Goal: Task Accomplishment & Management: Complete application form

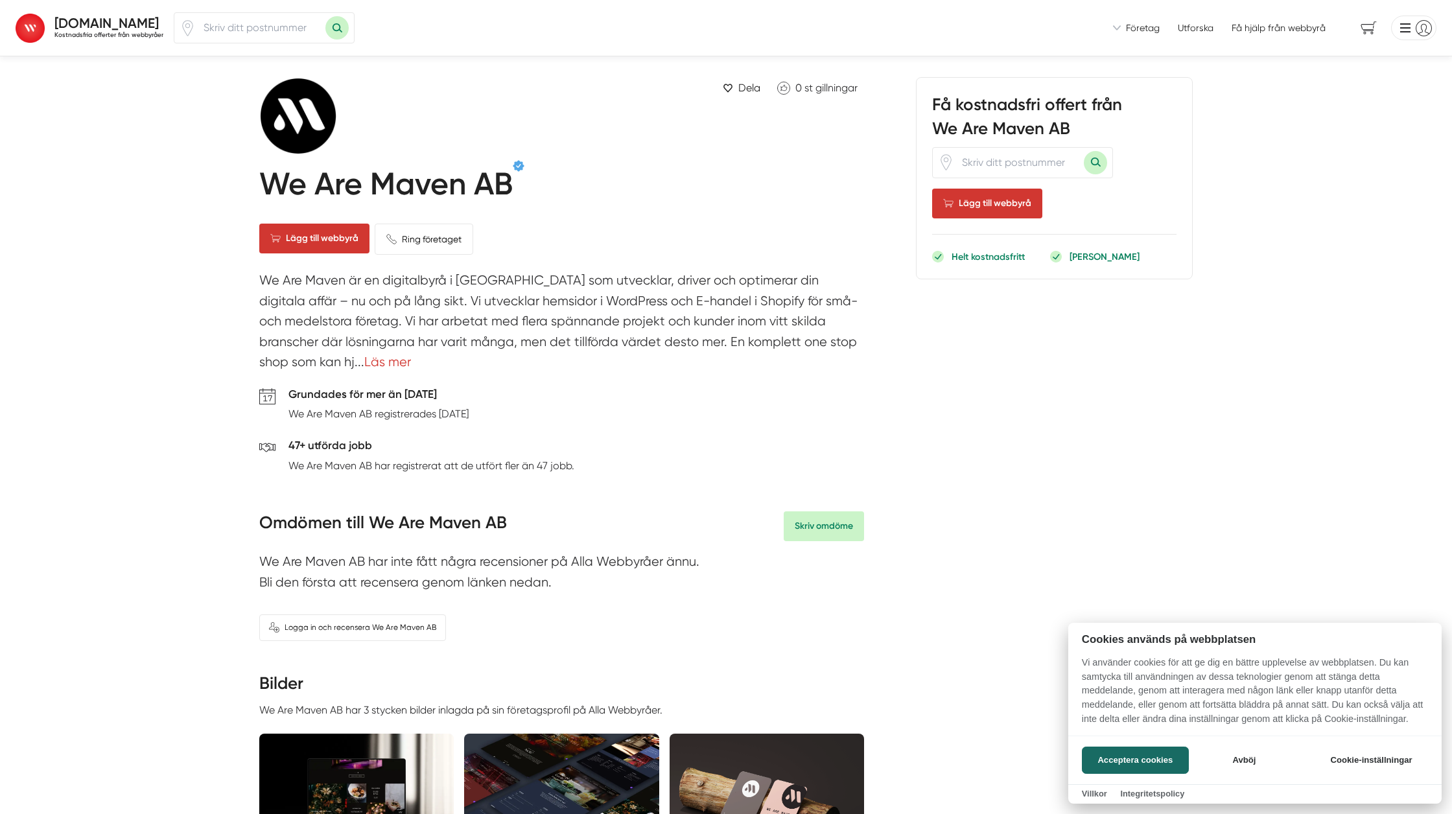
click at [1424, 31] on div at bounding box center [726, 407] width 1452 height 814
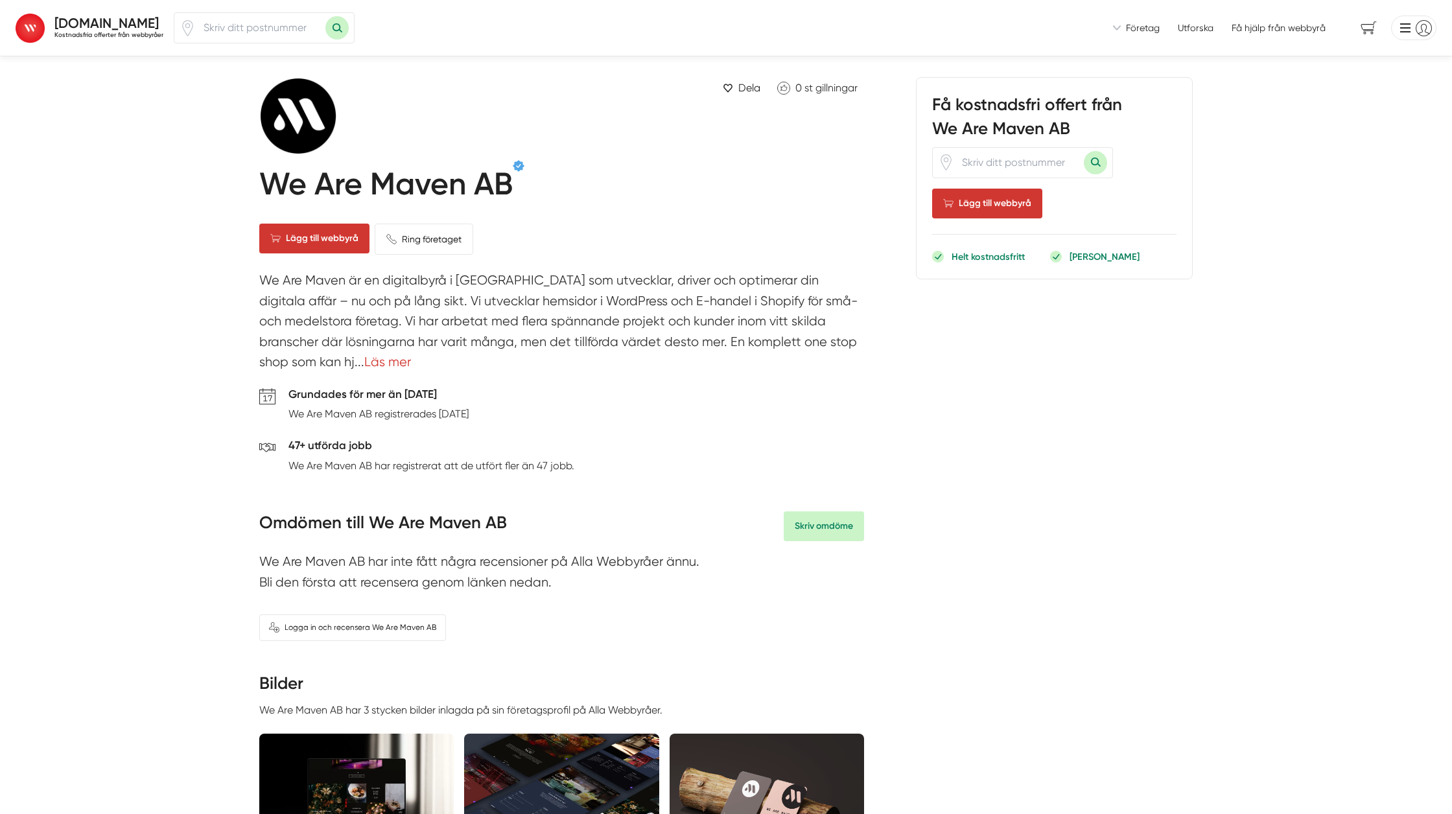
click at [1417, 28] on li at bounding box center [1411, 28] width 51 height 25
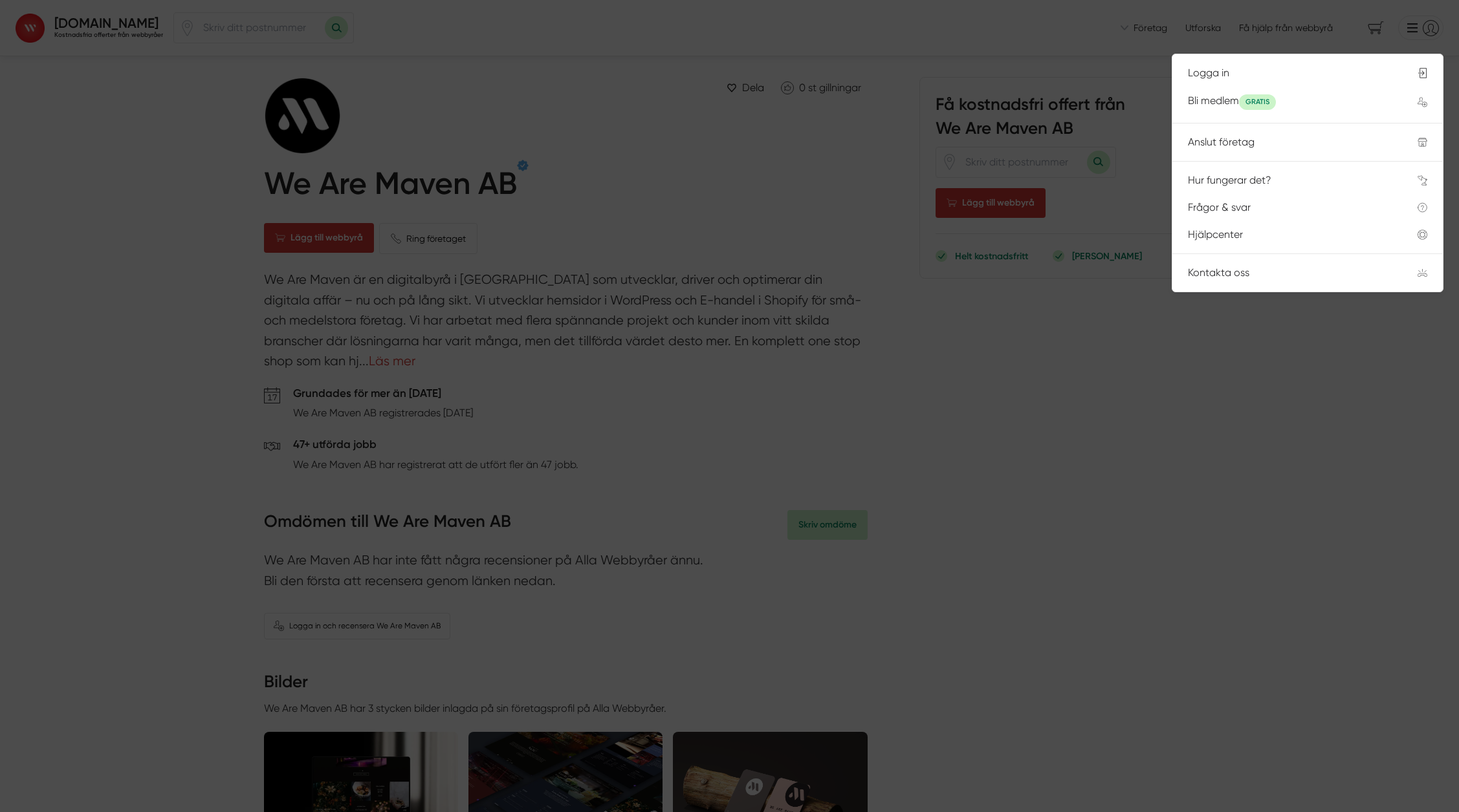
click at [766, 132] on div at bounding box center [730, 406] width 1459 height 812
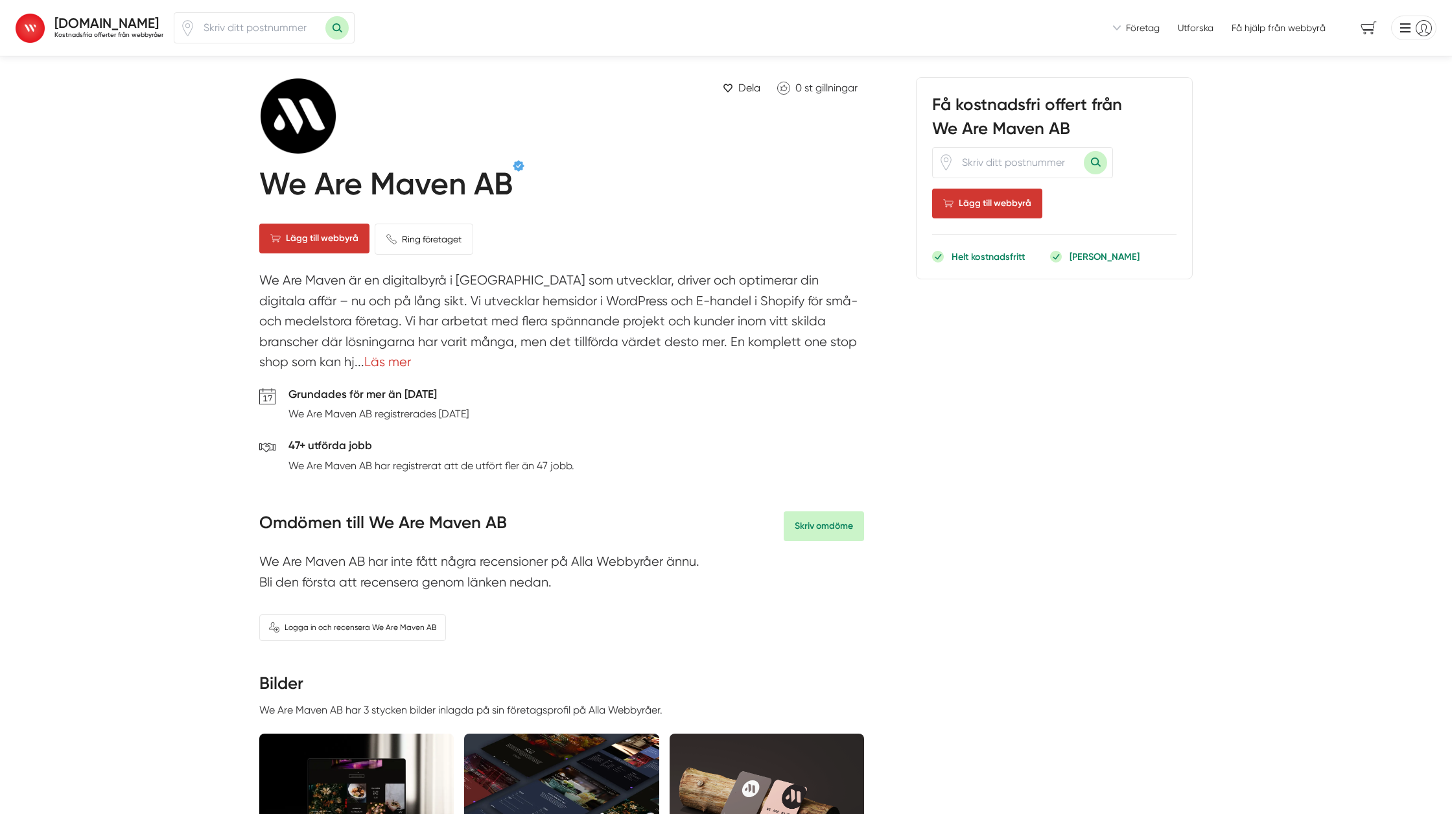
click at [1140, 30] on span "Företag" at bounding box center [1143, 27] width 34 height 13
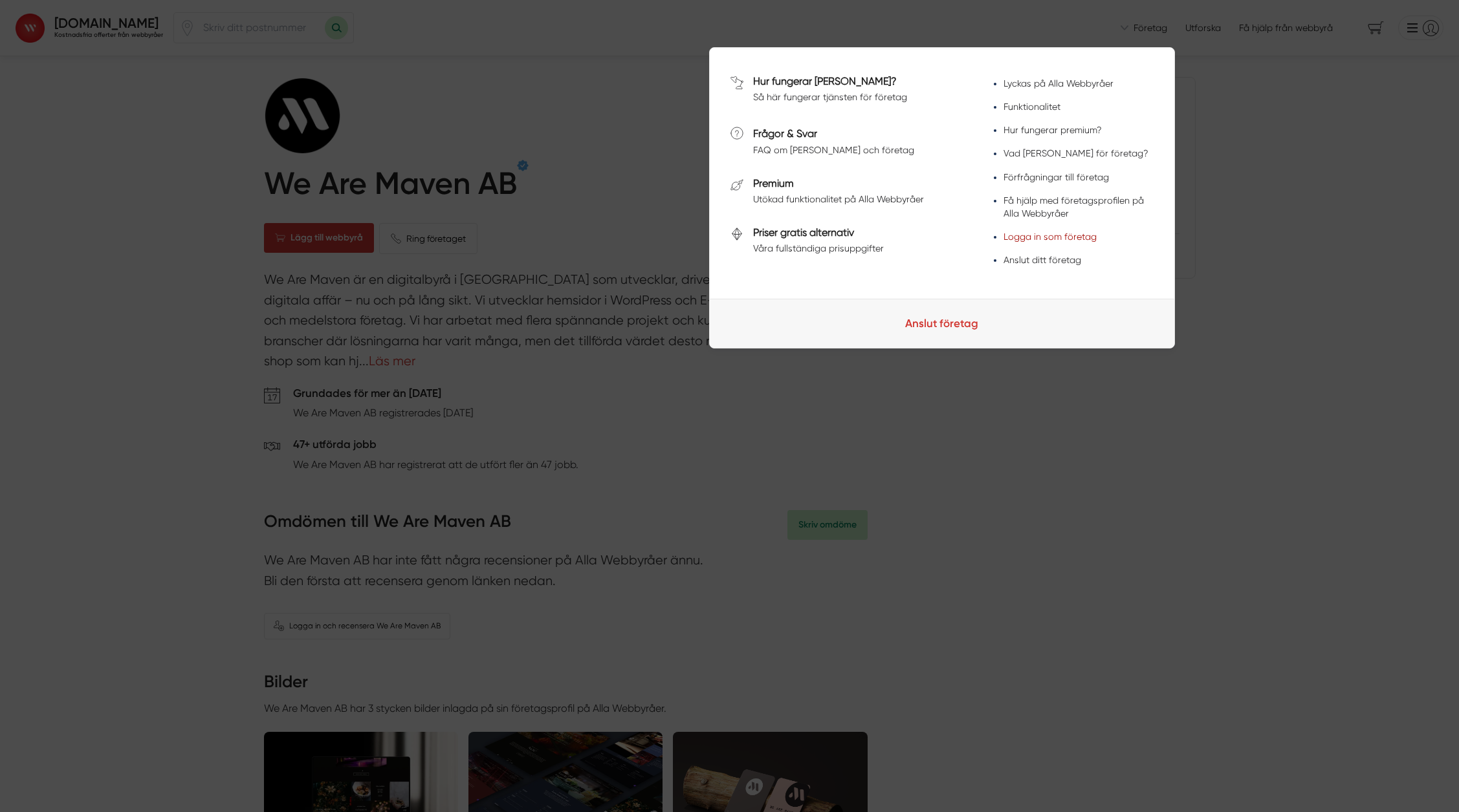
click at [1060, 241] on link "Logga in som företag" at bounding box center [1049, 236] width 93 height 10
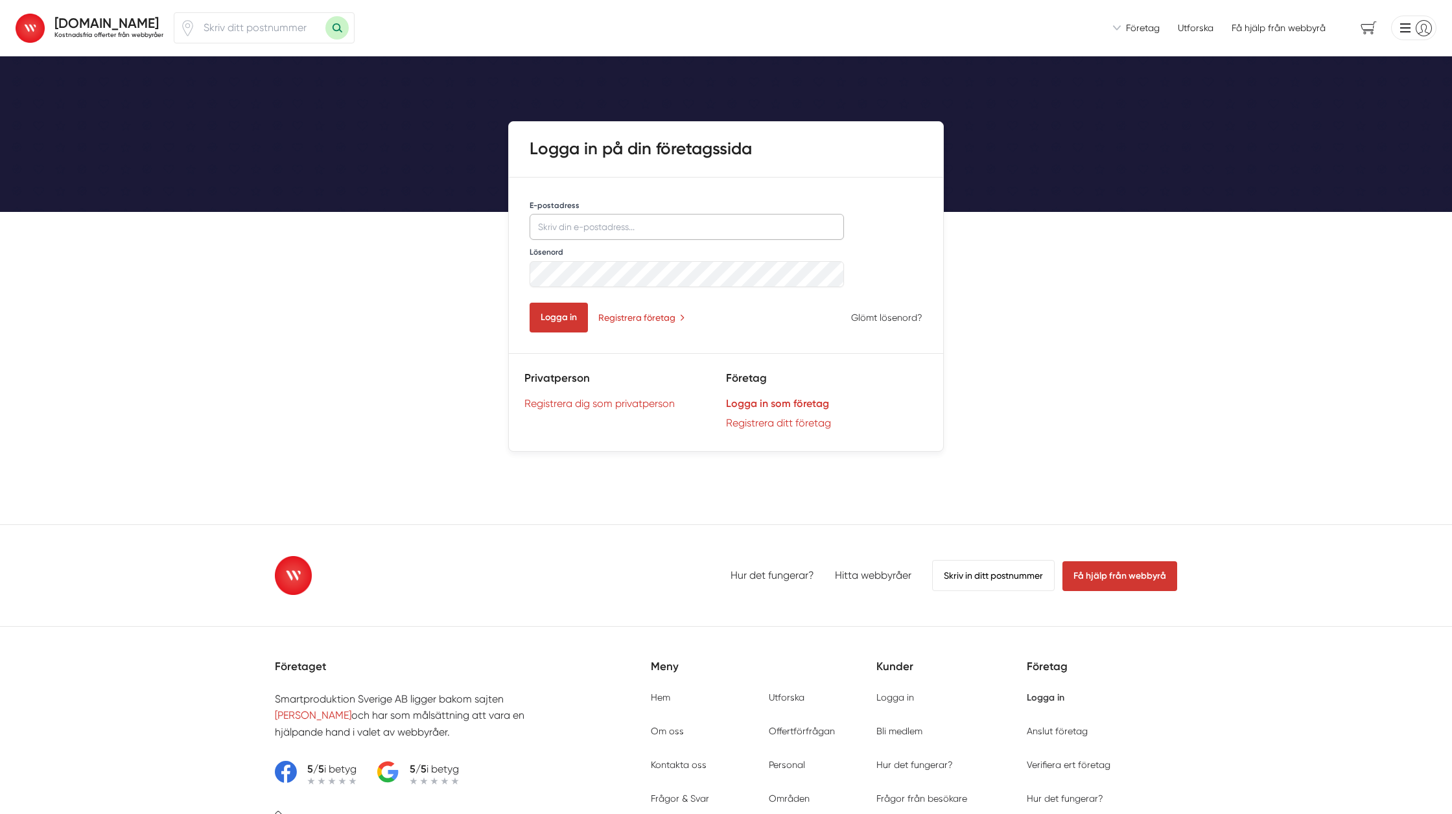
click at [612, 231] on input "E-postadress" at bounding box center [687, 227] width 314 height 26
click at [629, 224] on input "E-postadress" at bounding box center [687, 227] width 314 height 26
type input "[EMAIL_ADDRESS][DOMAIN_NAME]"
click at [565, 318] on button "Logga in" at bounding box center [559, 318] width 58 height 30
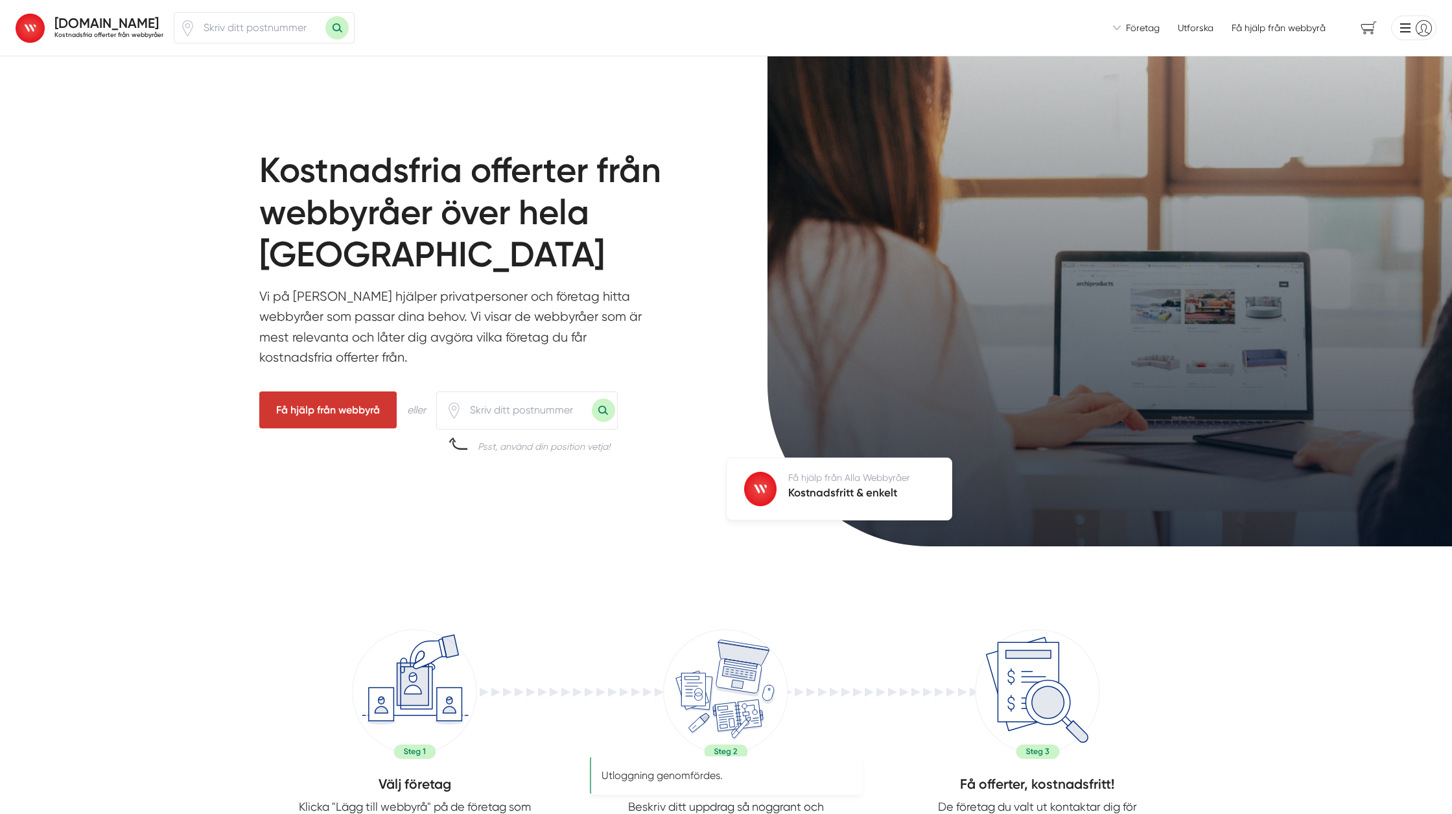
click at [1419, 32] on li at bounding box center [1411, 28] width 51 height 25
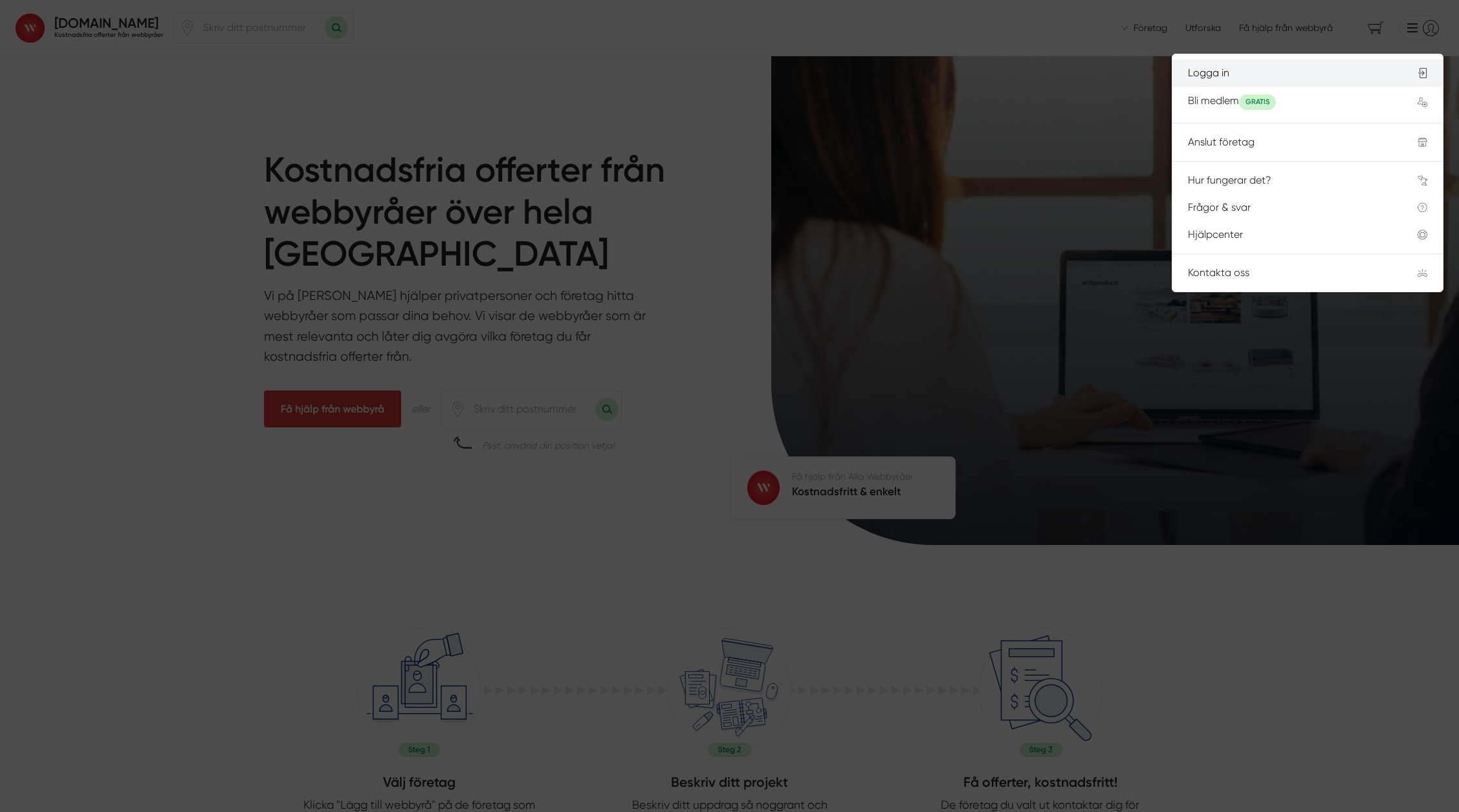
click at [1232, 73] on div "Logga in" at bounding box center [1286, 73] width 199 height 12
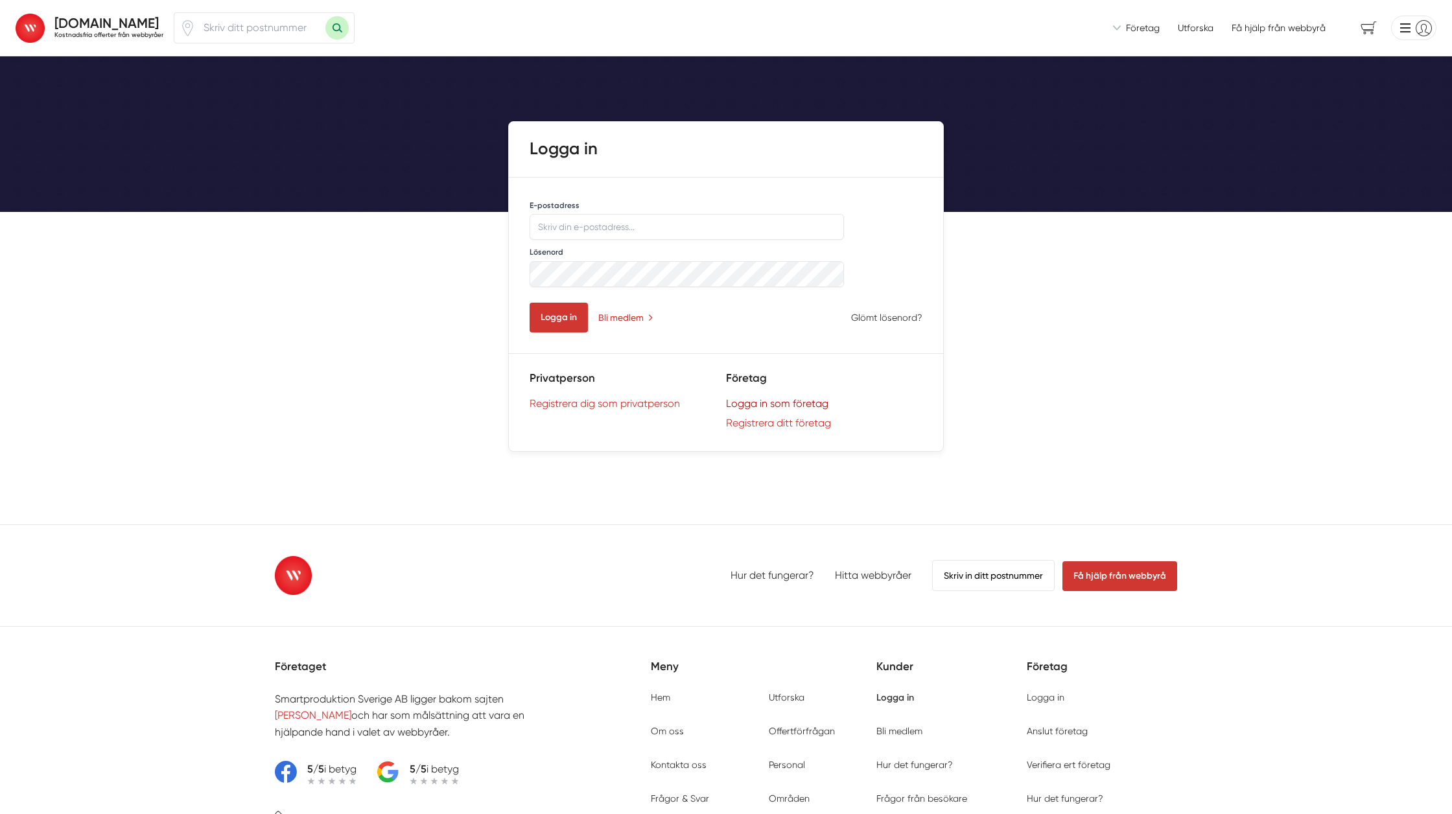
click at [790, 399] on link "Logga in som företag" at bounding box center [824, 403] width 196 height 12
click at [583, 220] on input "E-postadress" at bounding box center [687, 227] width 314 height 26
type input "[EMAIL_ADDRESS][DOMAIN_NAME]"
click at [567, 322] on button "Logga in" at bounding box center [559, 318] width 58 height 30
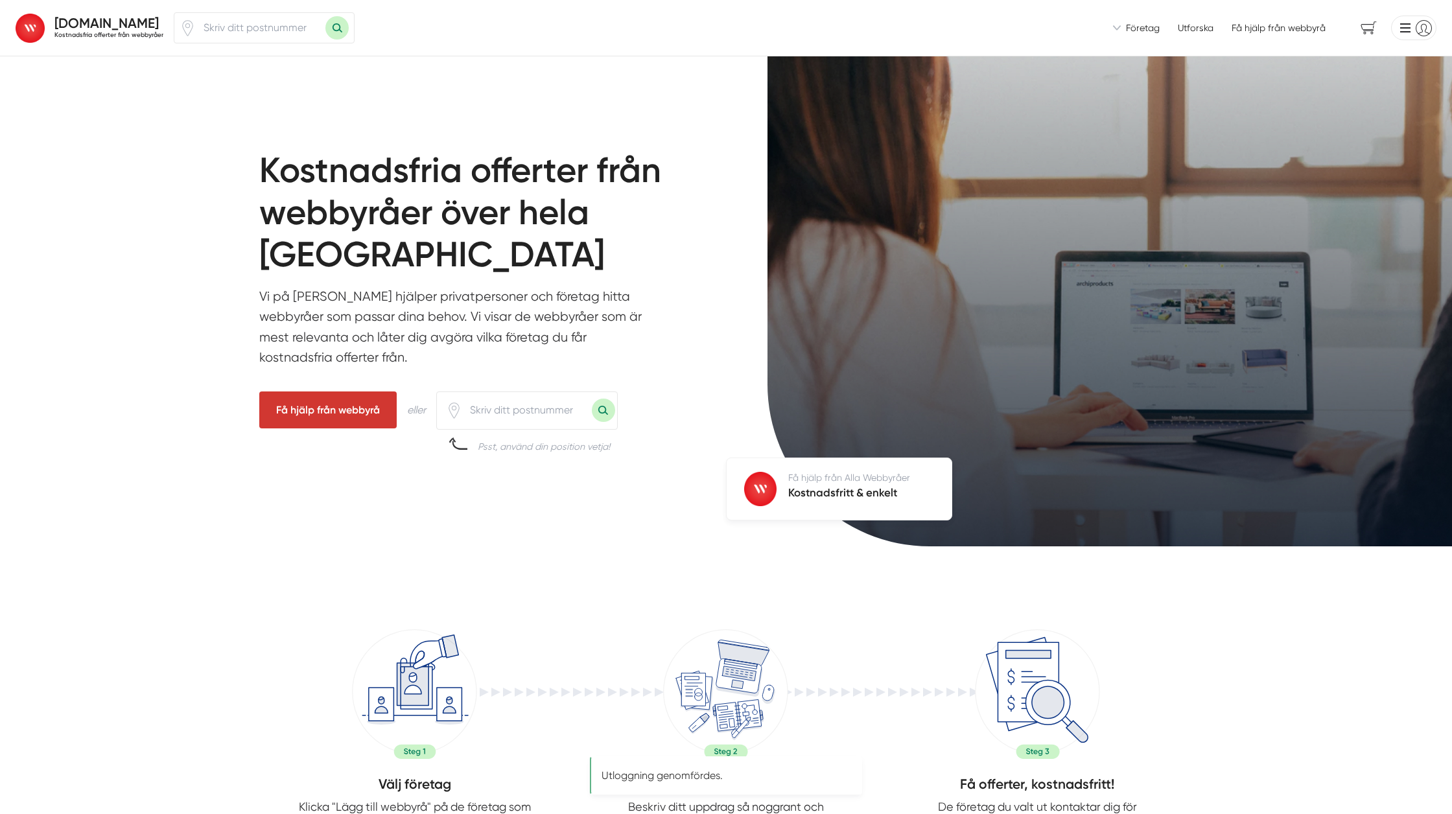
click at [1425, 32] on li at bounding box center [1411, 28] width 51 height 25
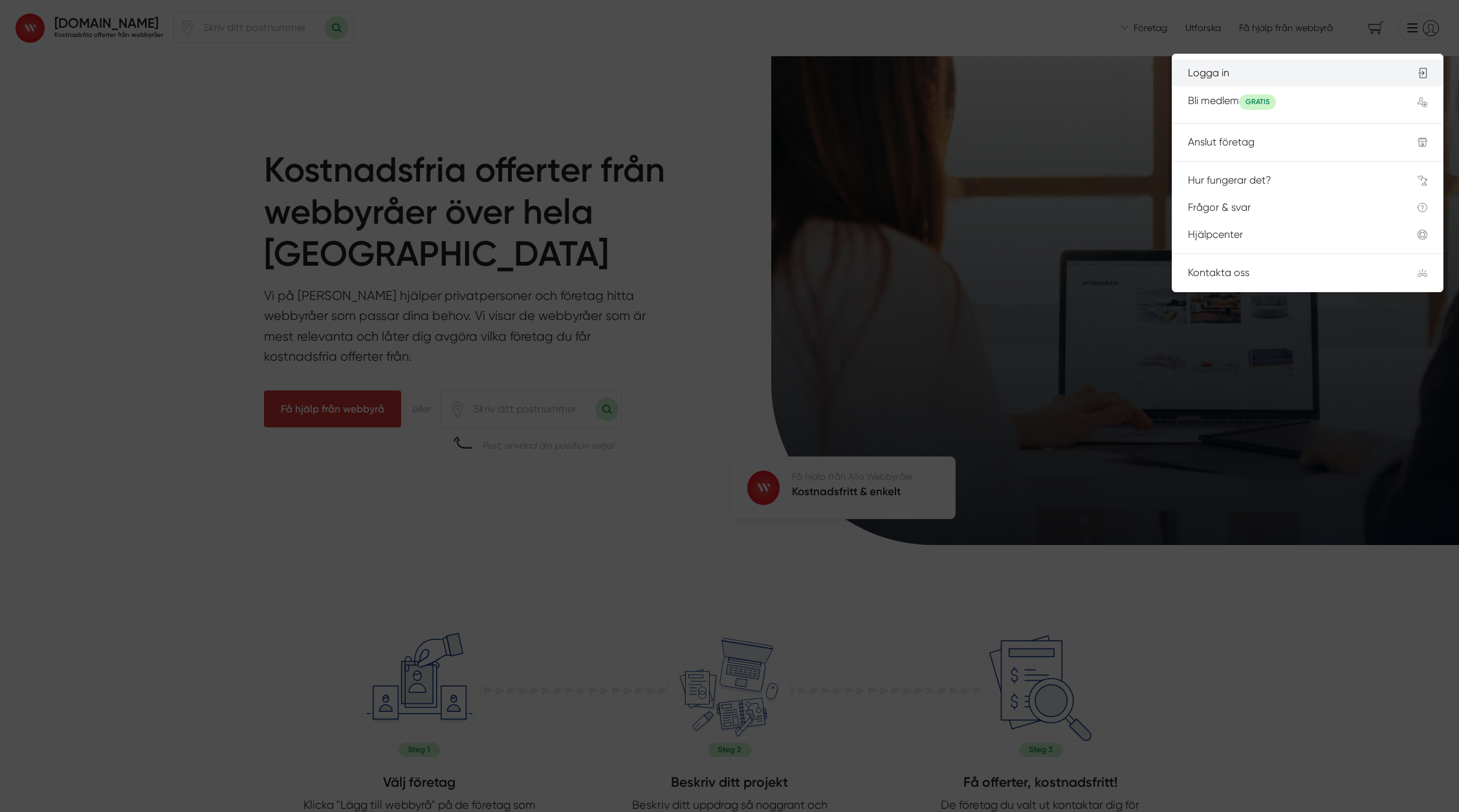
click at [1221, 75] on div "Logga in" at bounding box center [1286, 73] width 199 height 12
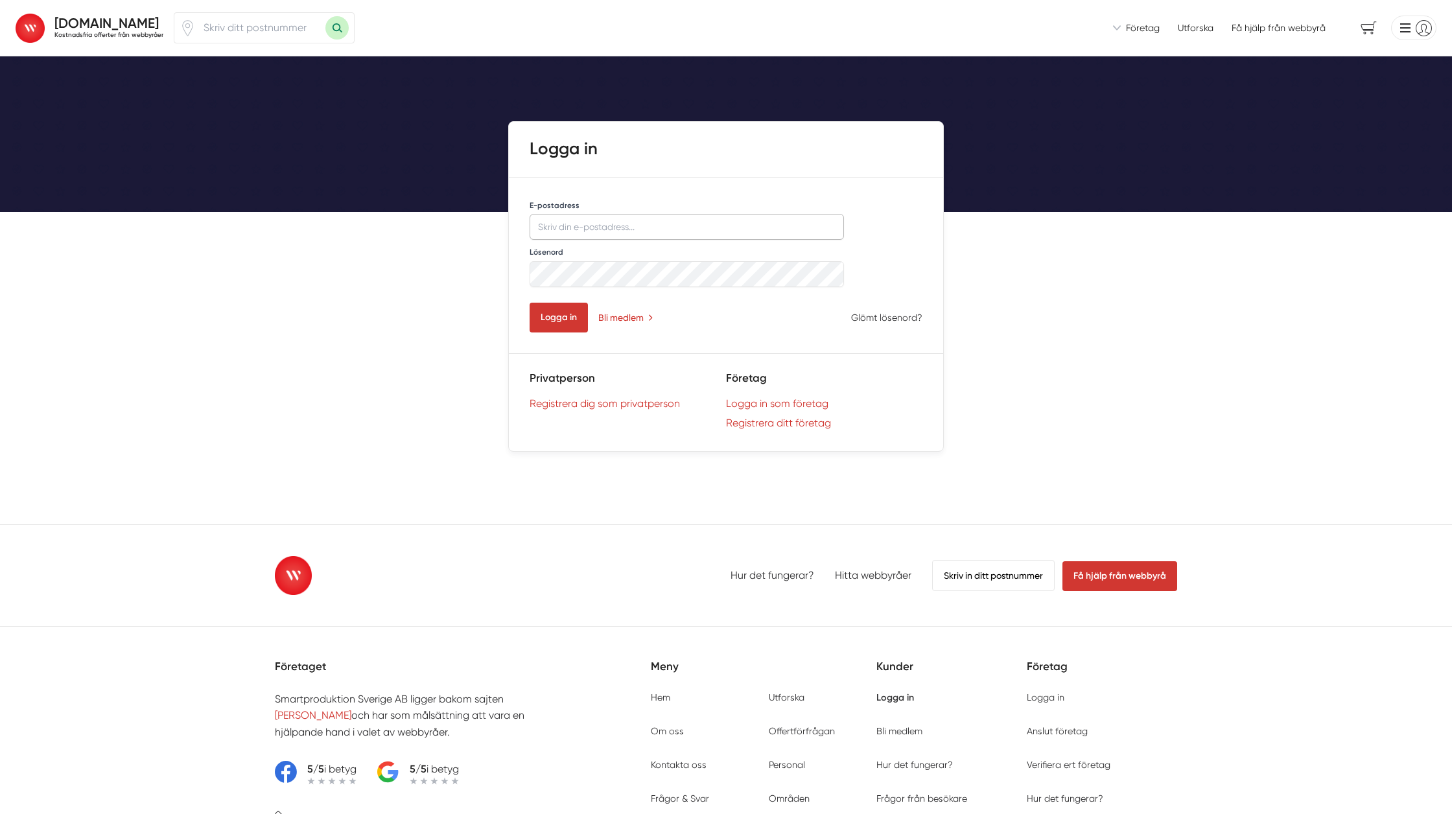
click at [630, 227] on input "E-postadress" at bounding box center [687, 227] width 314 height 26
type input "[PERSON_NAME]"
click at [568, 318] on button "Logga in" at bounding box center [559, 318] width 58 height 30
click at [841, 359] on div "Privatperson Registrera dig som privatperson Företag Logga in som företag Regis…" at bounding box center [726, 402] width 434 height 97
click at [793, 402] on link "Logga in som företag" at bounding box center [824, 403] width 196 height 12
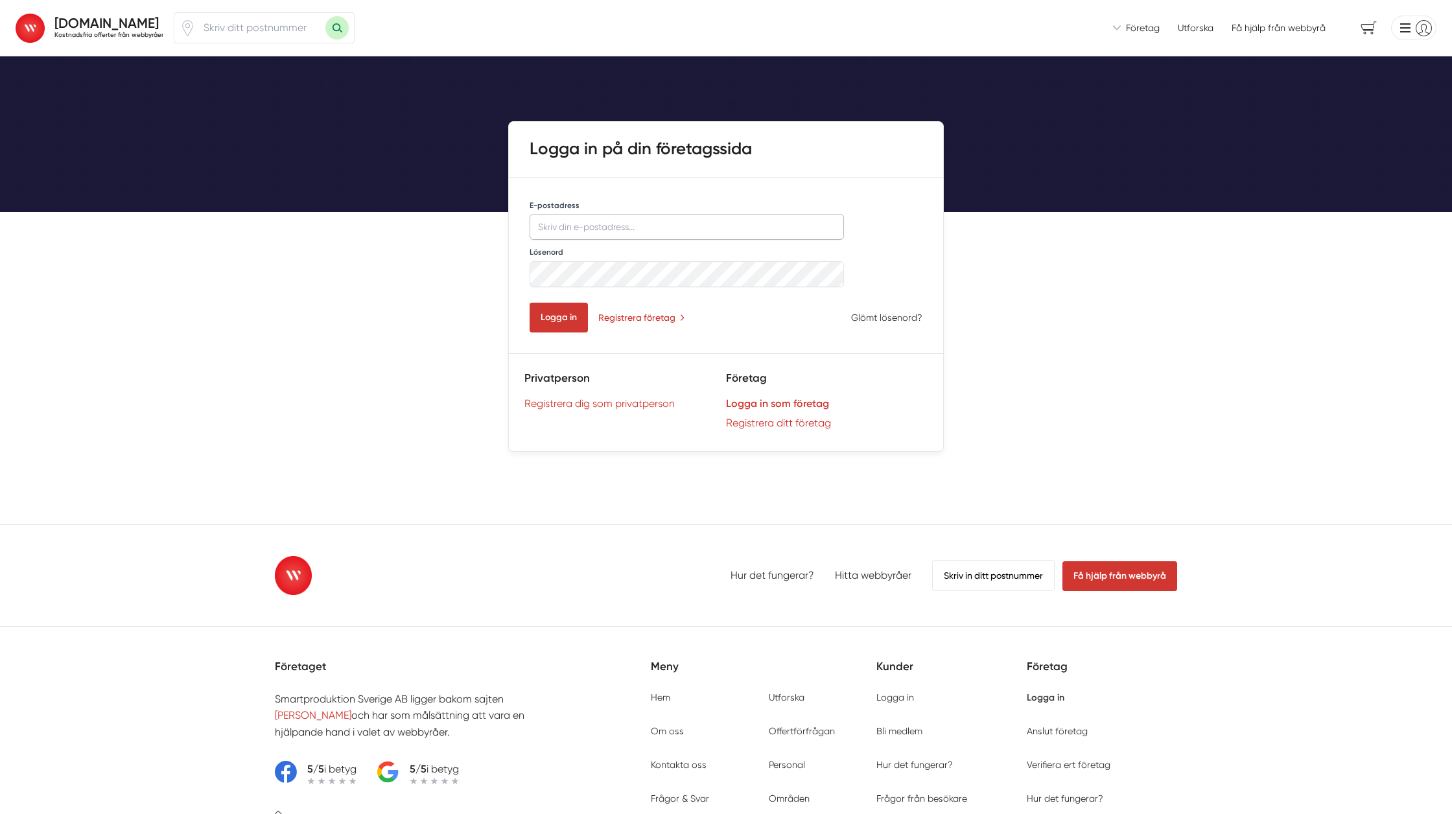
click at [654, 221] on input "E-postadress" at bounding box center [687, 227] width 314 height 26
click at [264, 228] on div "[DOMAIN_NAME] Kostnadsfria offerter från webbyråer Vi introducerar dig till web…" at bounding box center [726, 557] width 1452 height 1115
click at [231, 18] on input "number" at bounding box center [261, 28] width 130 height 30
click at [1132, 29] on span "Företag" at bounding box center [1143, 27] width 34 height 13
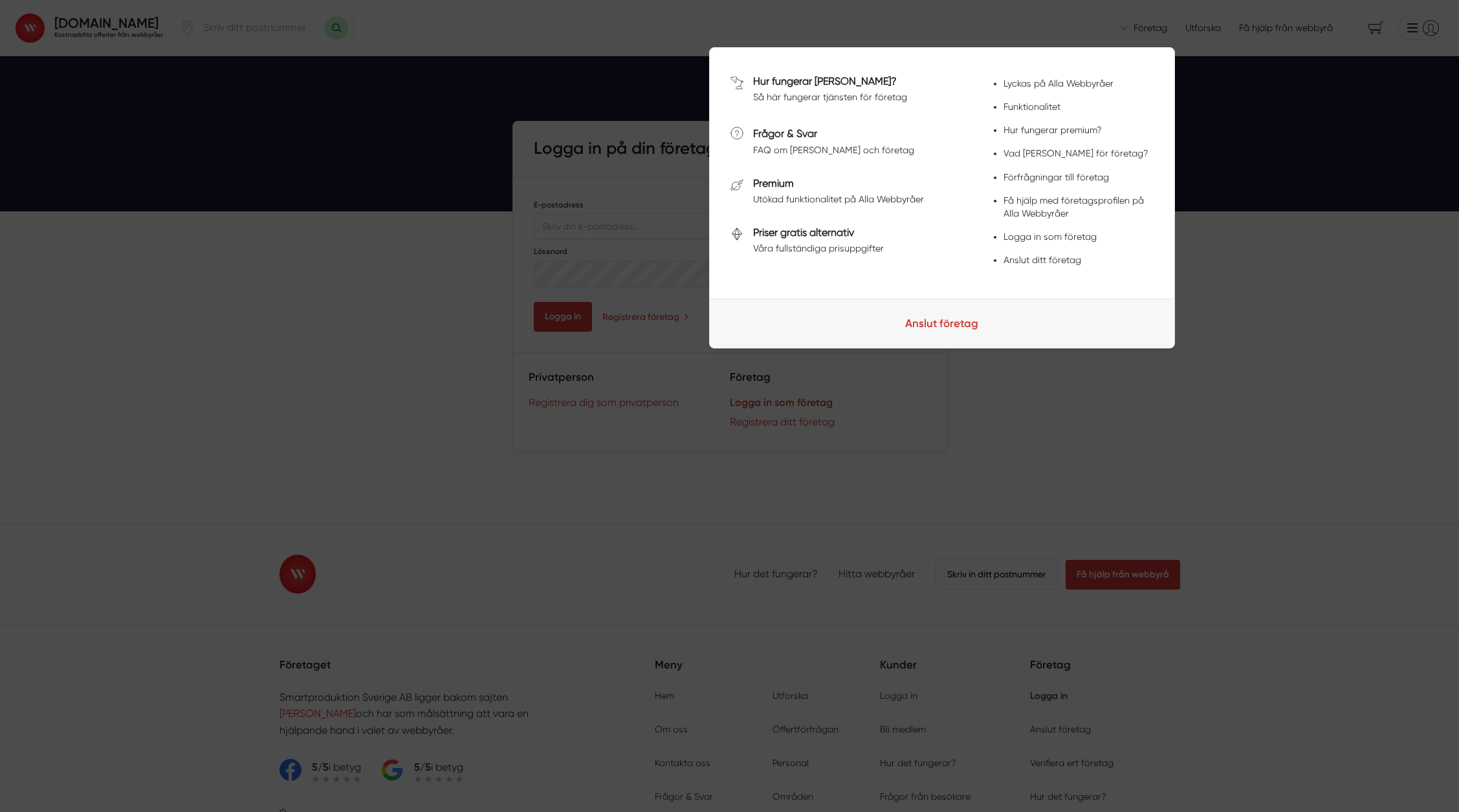
click at [1284, 230] on div at bounding box center [730, 406] width 1459 height 812
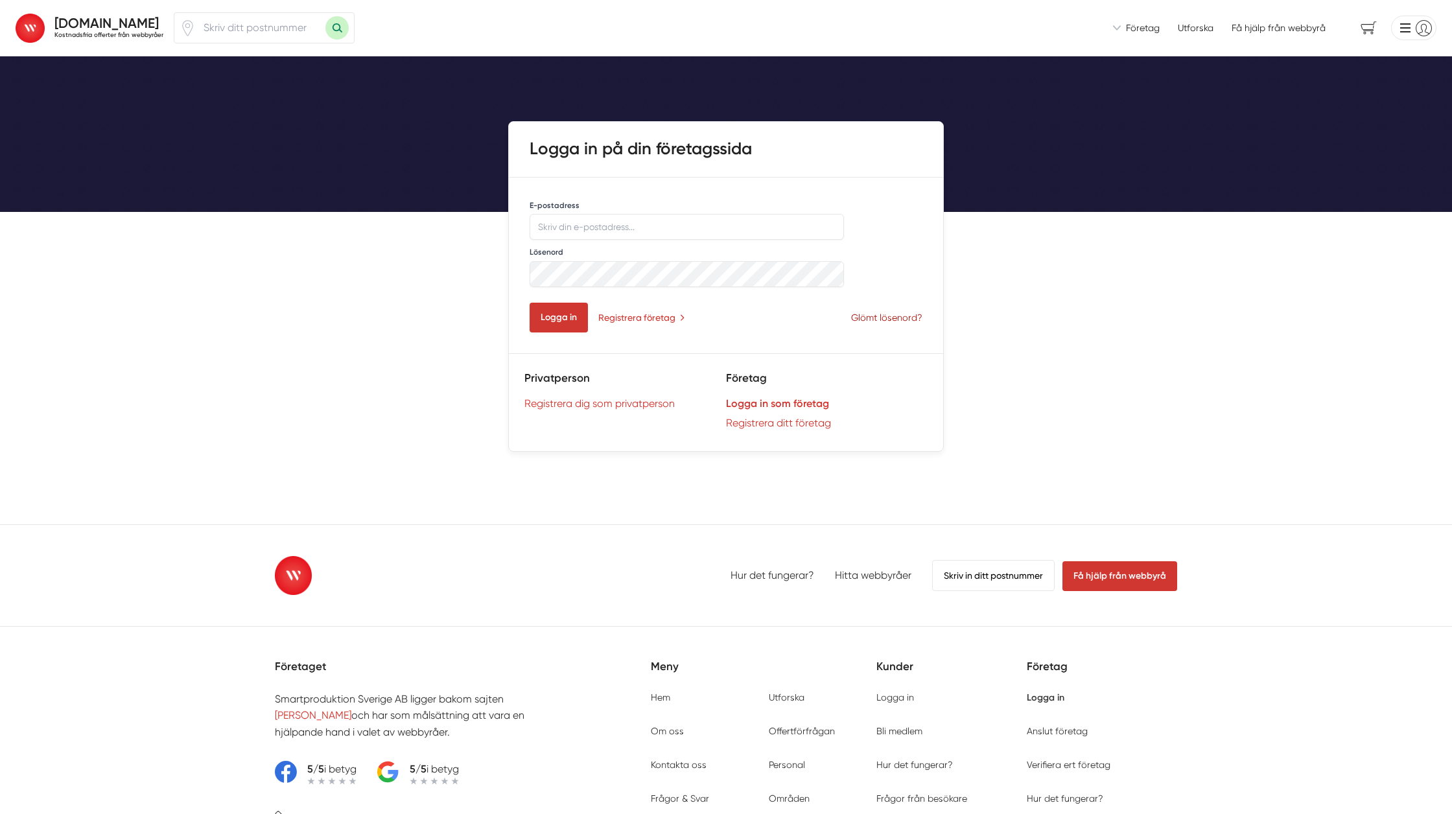
click at [900, 316] on link "Glömt lösenord?" at bounding box center [886, 317] width 71 height 13
click at [284, 583] on img at bounding box center [293, 575] width 37 height 39
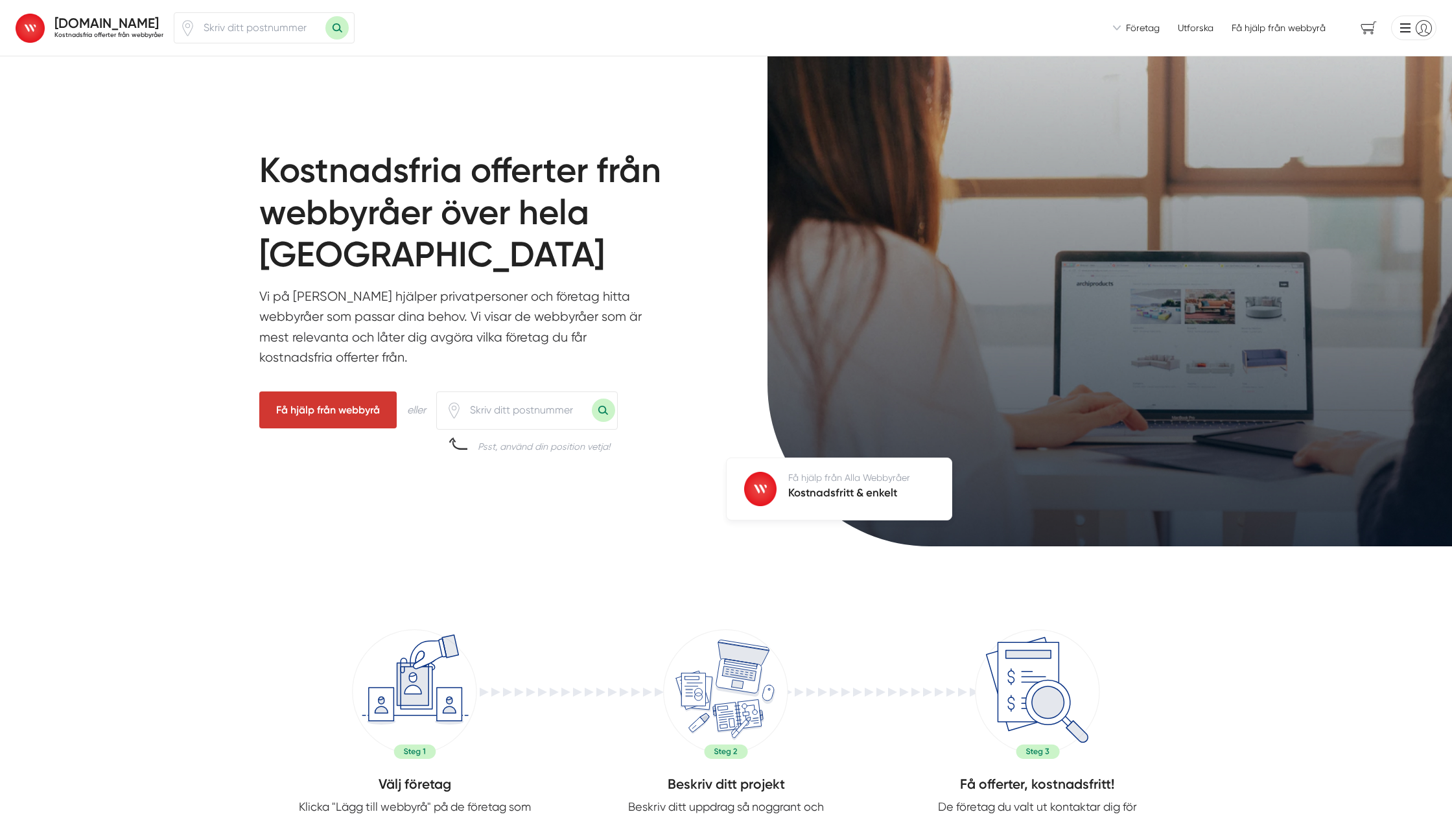
click at [1406, 25] on li at bounding box center [1411, 28] width 51 height 25
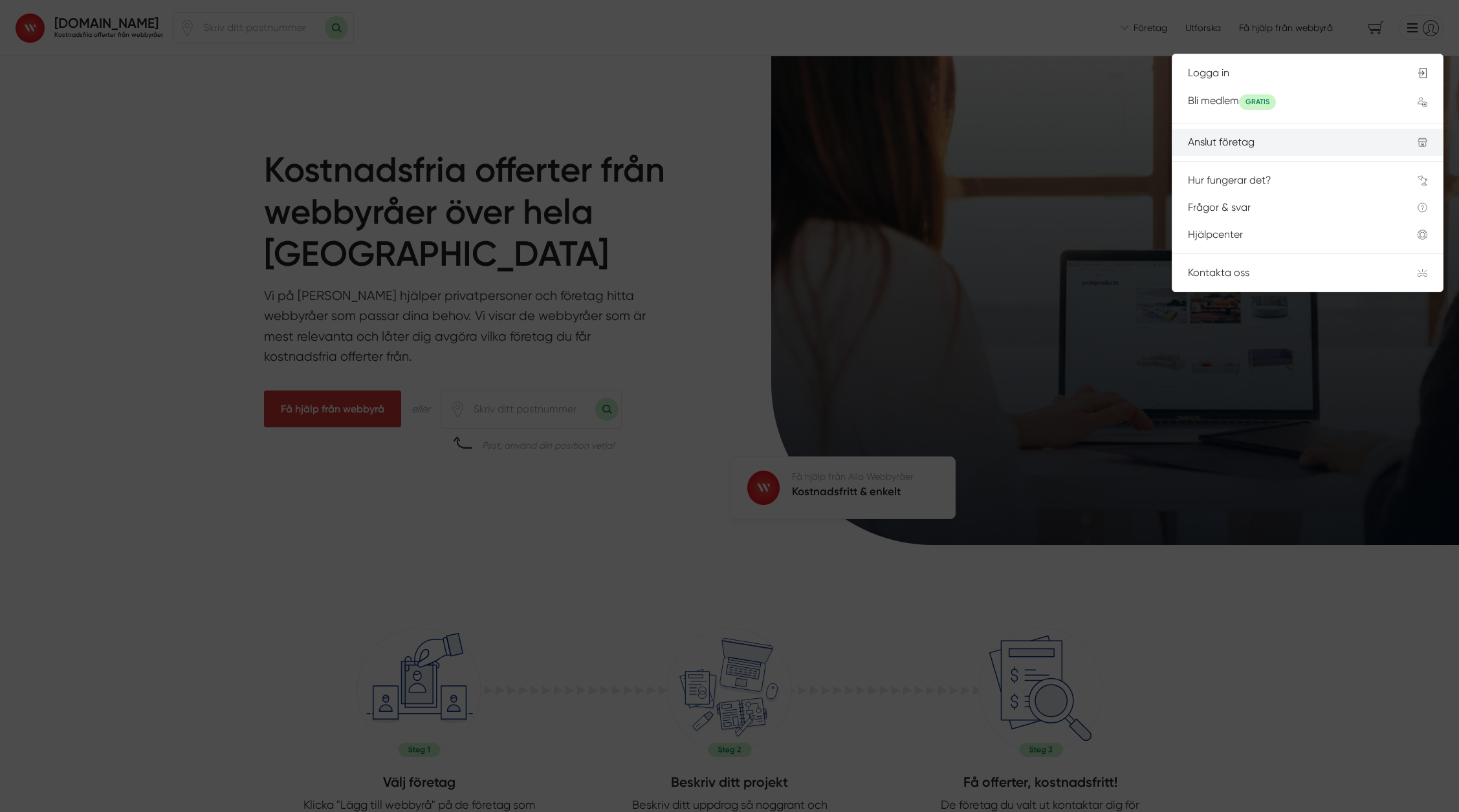
click at [1221, 143] on div "Anslut företag" at bounding box center [1286, 143] width 199 height 12
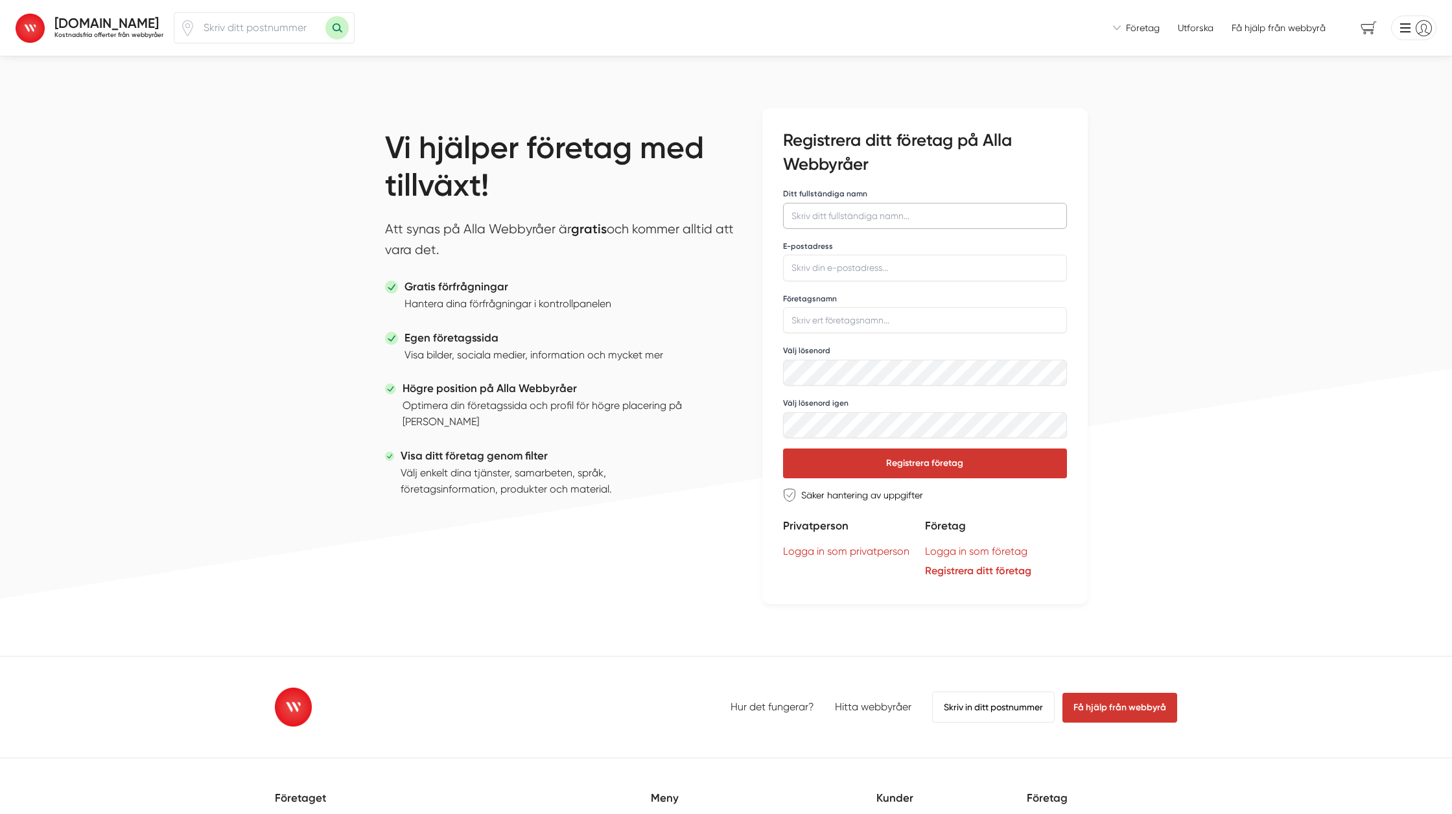
click at [879, 216] on input "Ditt fullständiga namn" at bounding box center [925, 216] width 284 height 26
type input "[PERSON_NAME]"
drag, startPoint x: 798, startPoint y: 270, endPoint x: 638, endPoint y: 261, distance: 161.0
click at [638, 261] on div "Vi hjälper företag med tillväxt! Att synas på Alla Webbyråer är gratis och komm…" at bounding box center [726, 356] width 765 height 600
type input "[EMAIL_ADDRESS][DOMAIN_NAME]"
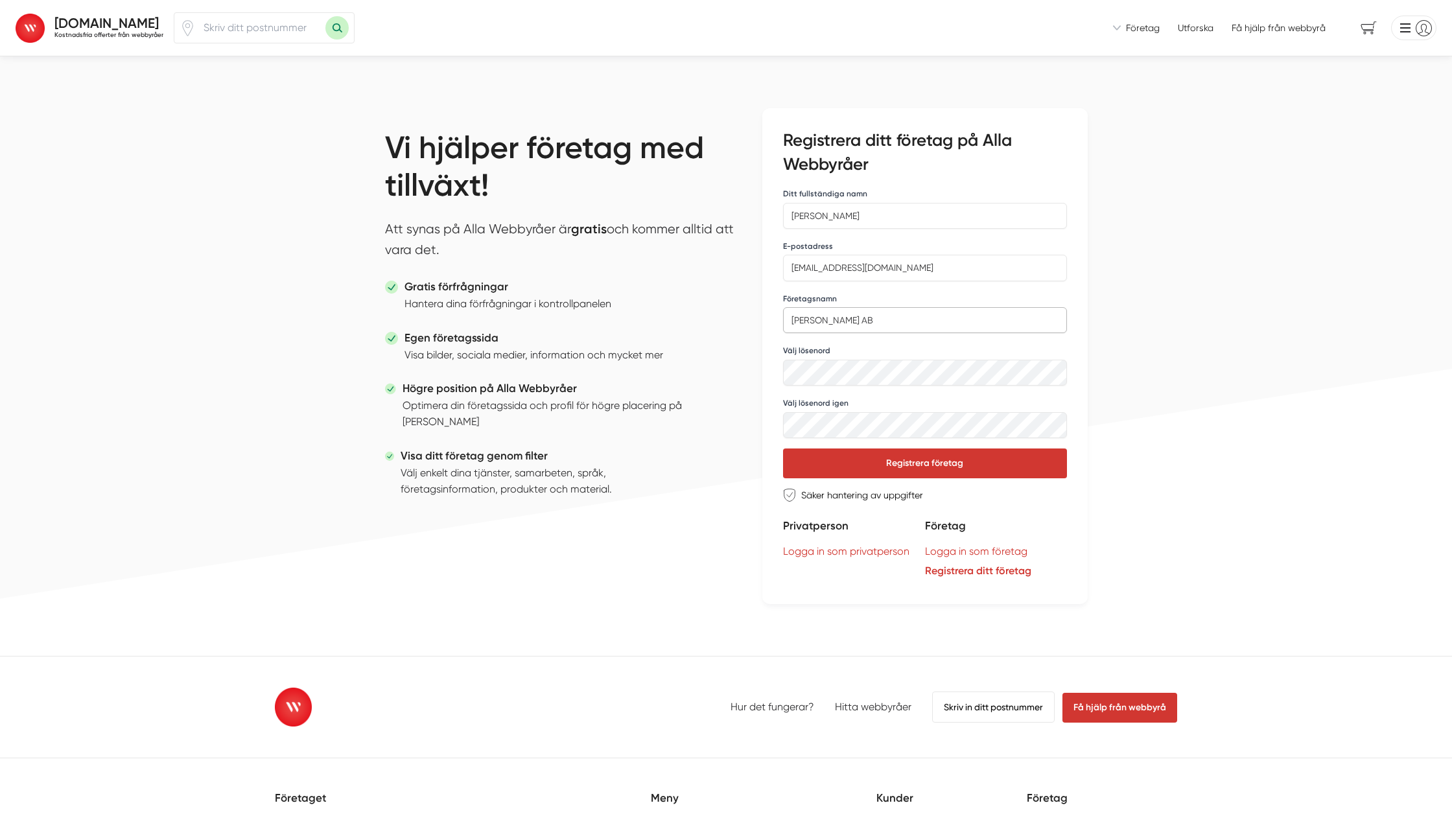
type input "B.Moore AB"
click at [893, 351] on div "Välj lösenord" at bounding box center [925, 365] width 284 height 42
click at [948, 456] on button "Registrera företag" at bounding box center [925, 463] width 284 height 30
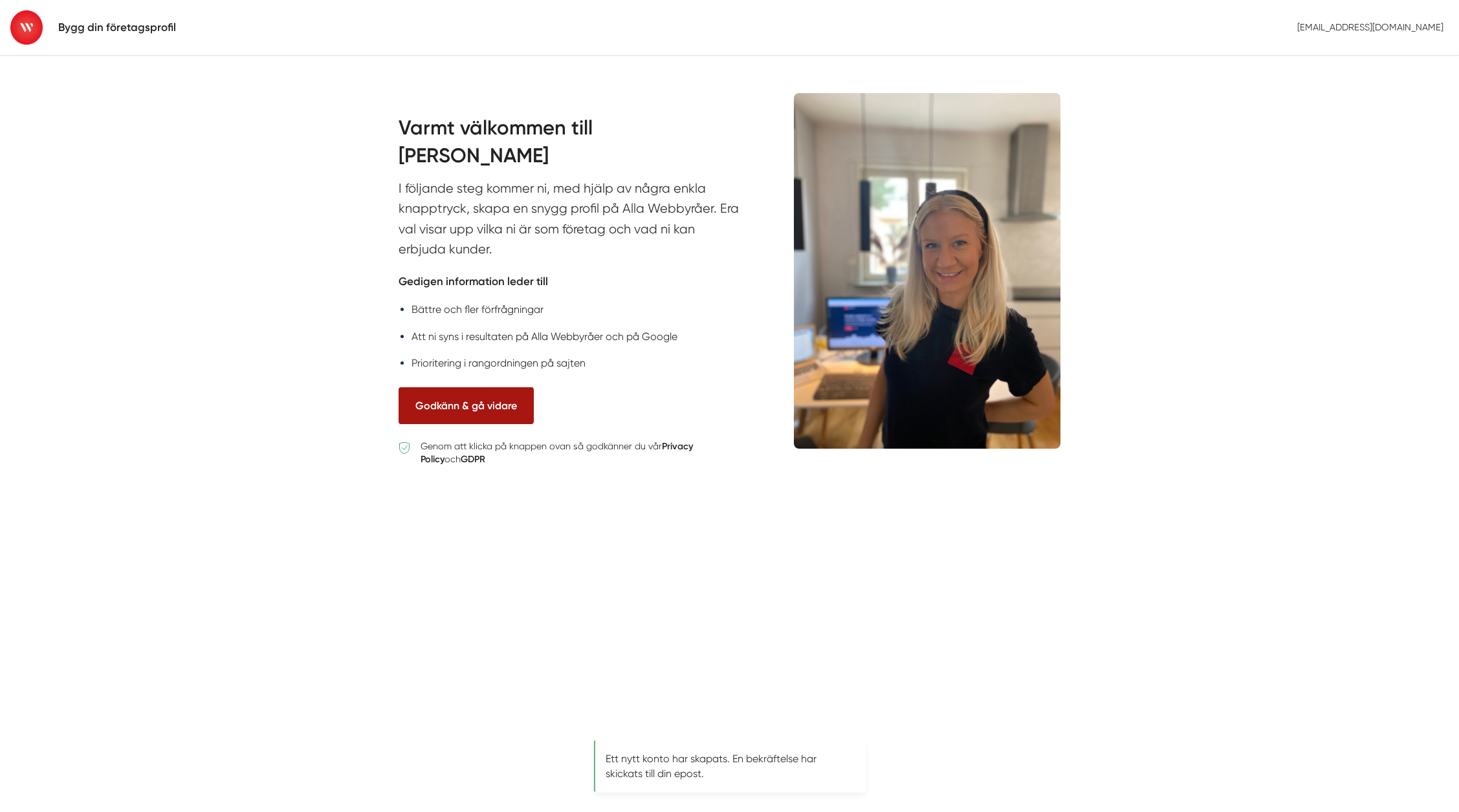
click at [460, 409] on button "Godkänn & gå vidare" at bounding box center [465, 405] width 135 height 37
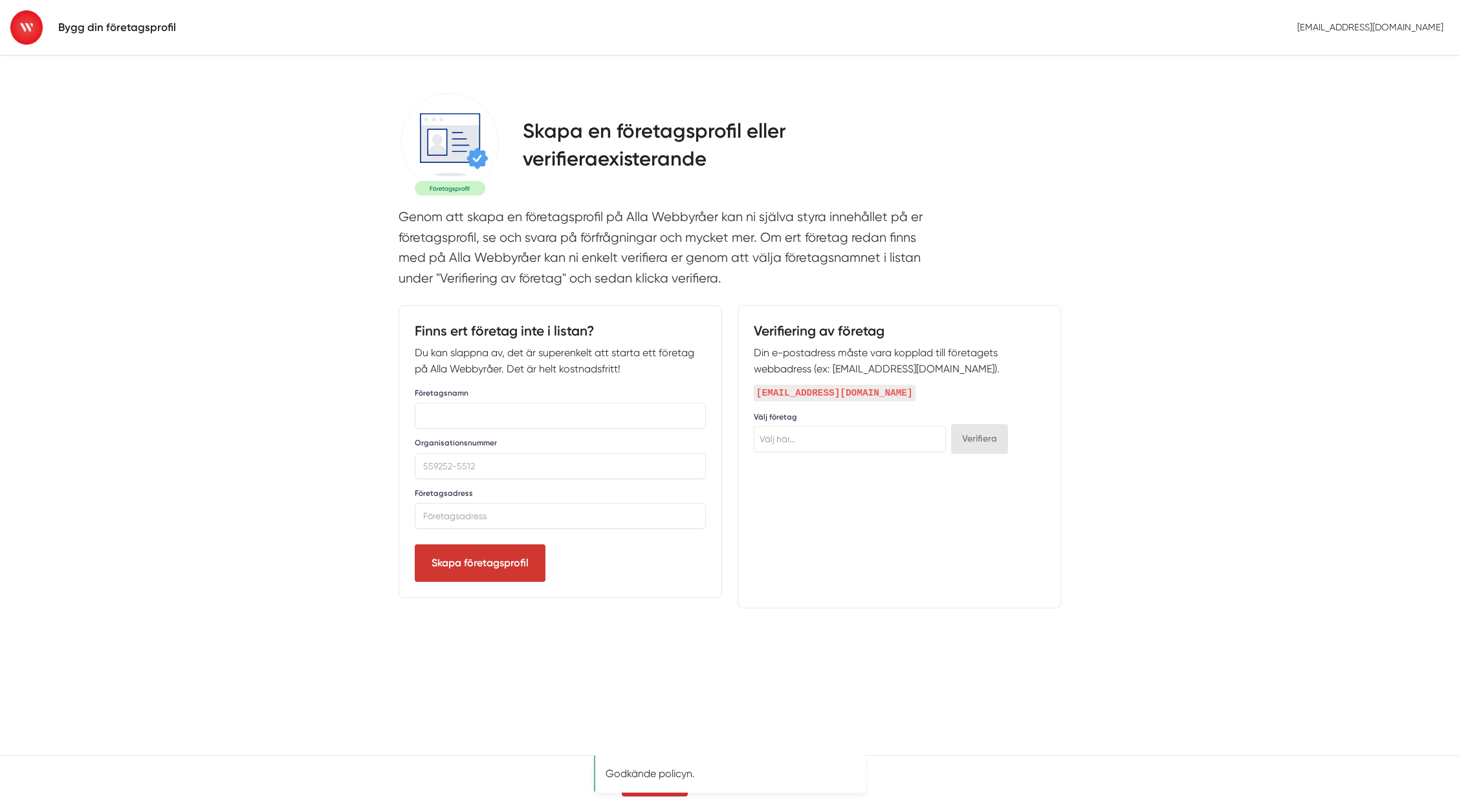
select select
click at [481, 416] on input "text" at bounding box center [560, 416] width 291 height 26
type input "BMoore AB"
click at [492, 468] on input "Organisationsnummer" at bounding box center [560, 466] width 291 height 26
paste input "559237-5991 - Askim"
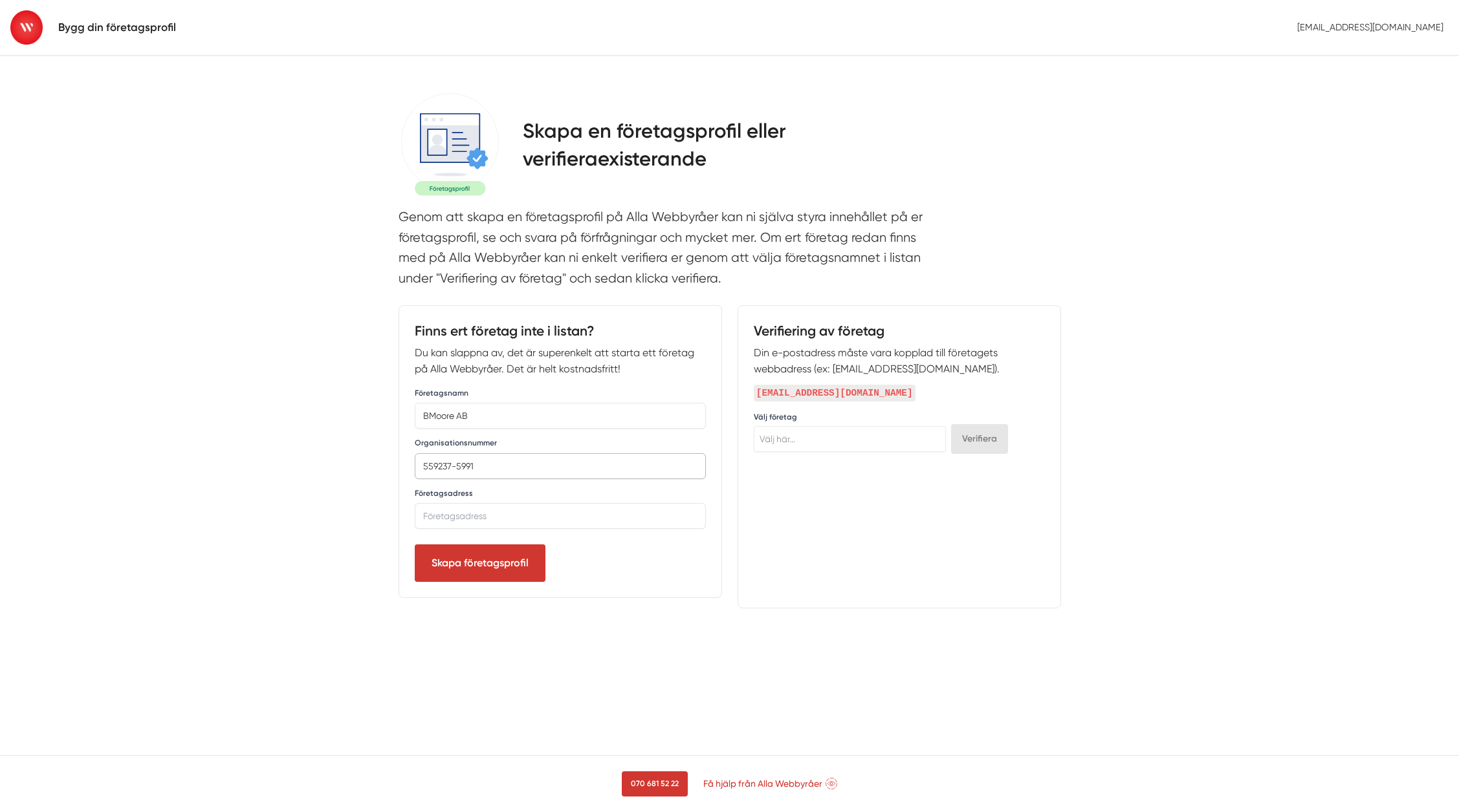
type input "559237-5991"
click at [568, 522] on input "text" at bounding box center [560, 516] width 291 height 26
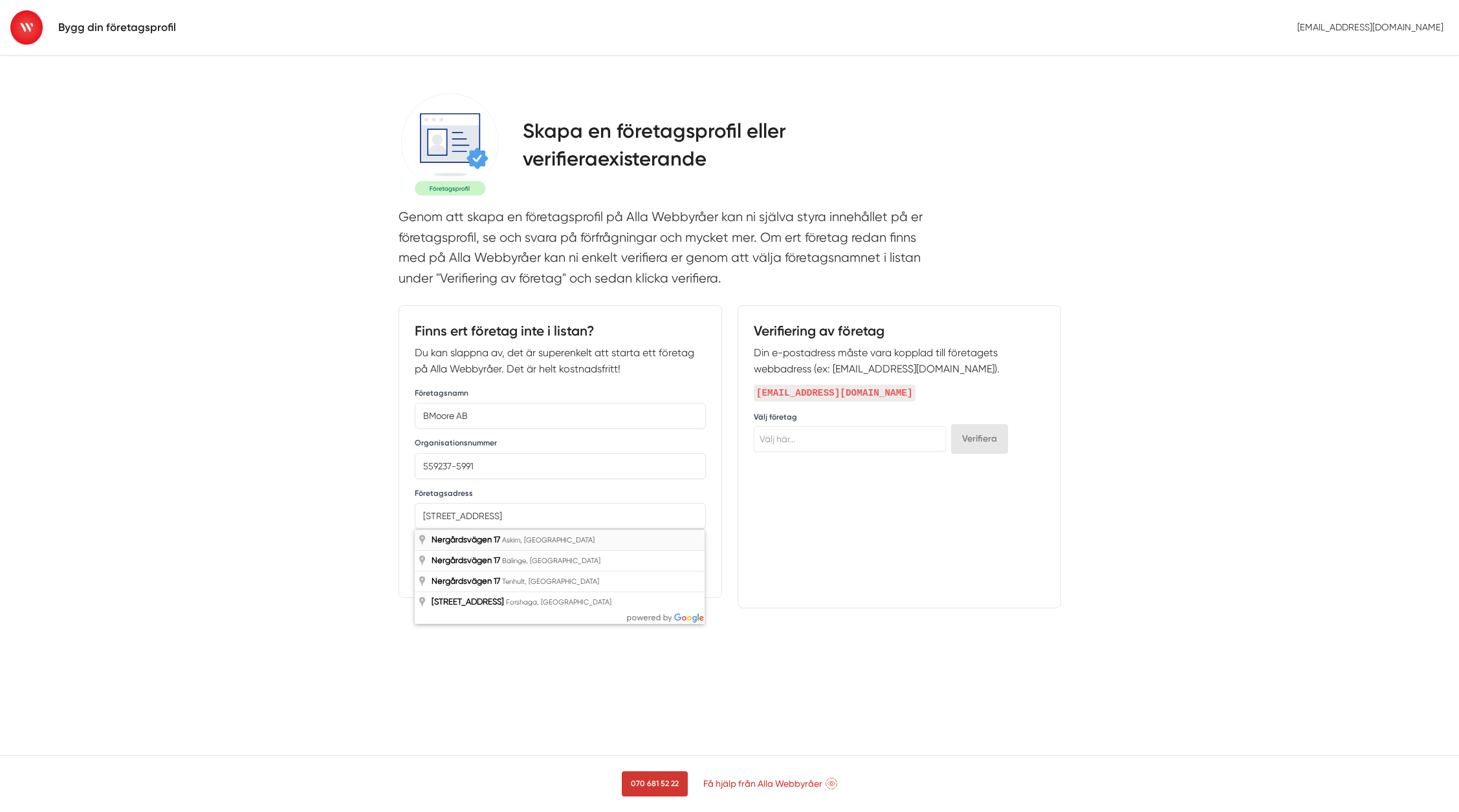
type input "Nergårdsvägen 17, Askim, Sverige"
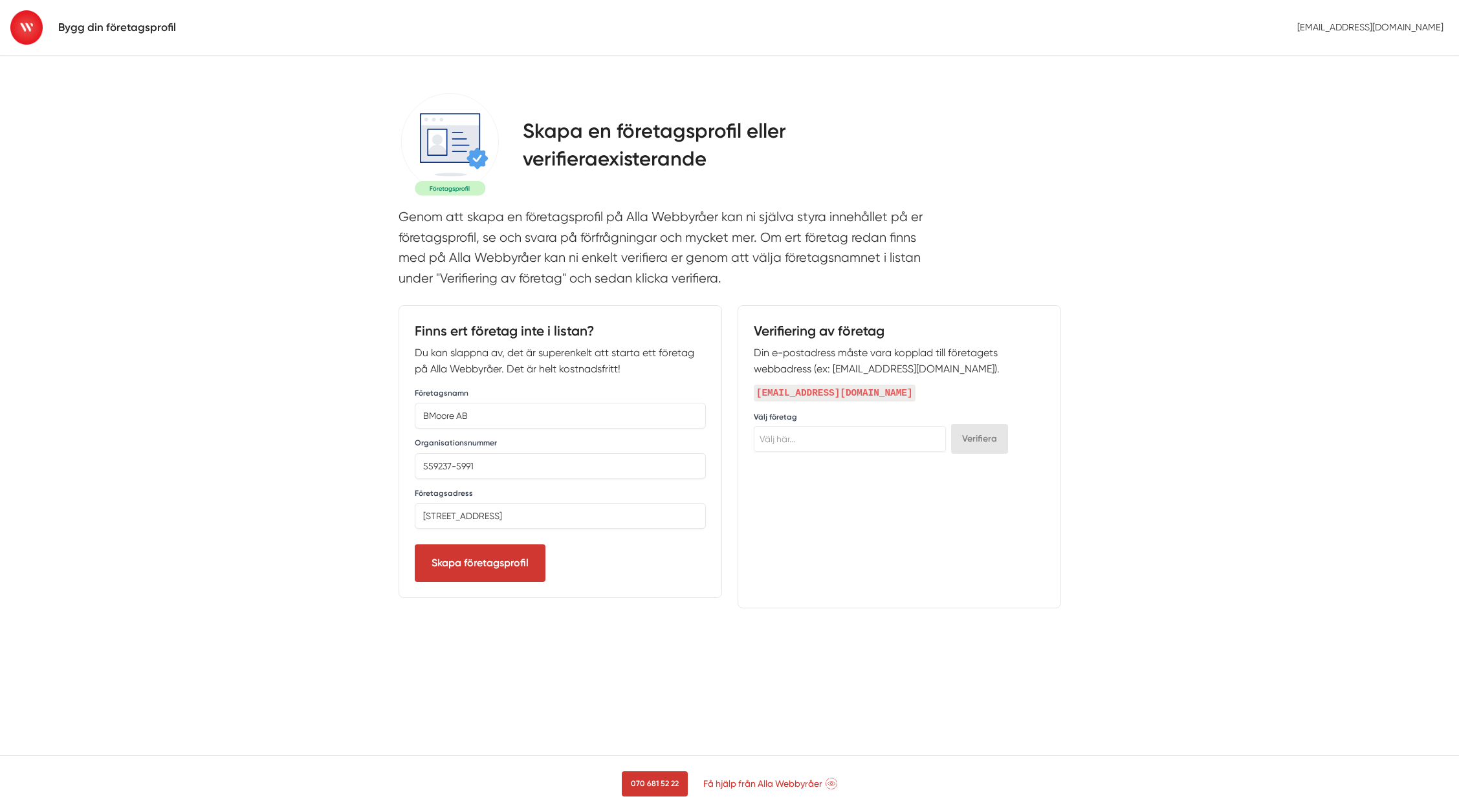
click at [882, 524] on div "Verifiering av företag Din e-postadress måste vara kopplad till företagets webb…" at bounding box center [899, 457] width 323 height 303
click at [845, 446] on span "Välj här..." at bounding box center [849, 439] width 191 height 18
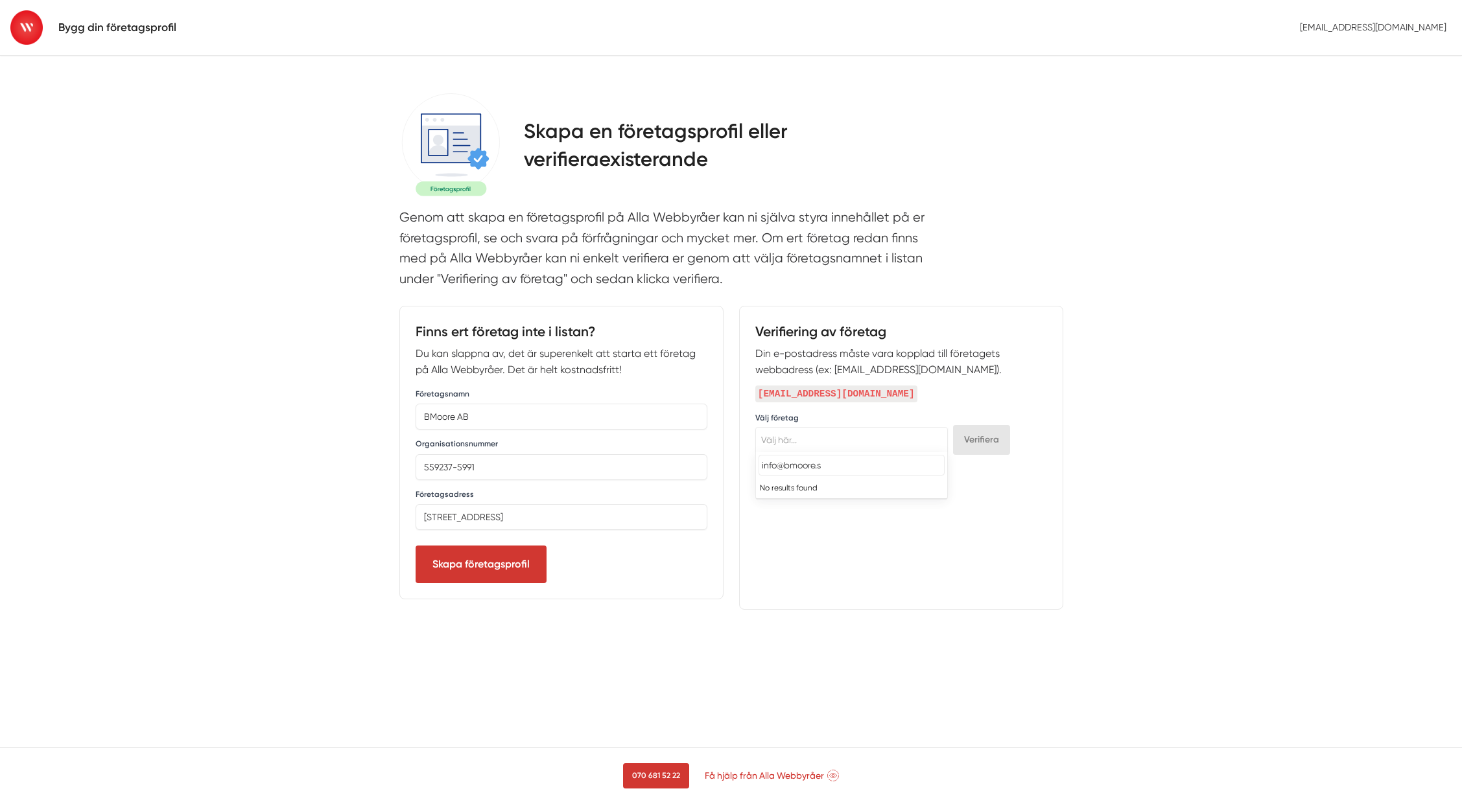
type input "[EMAIL_ADDRESS][DOMAIN_NAME]"
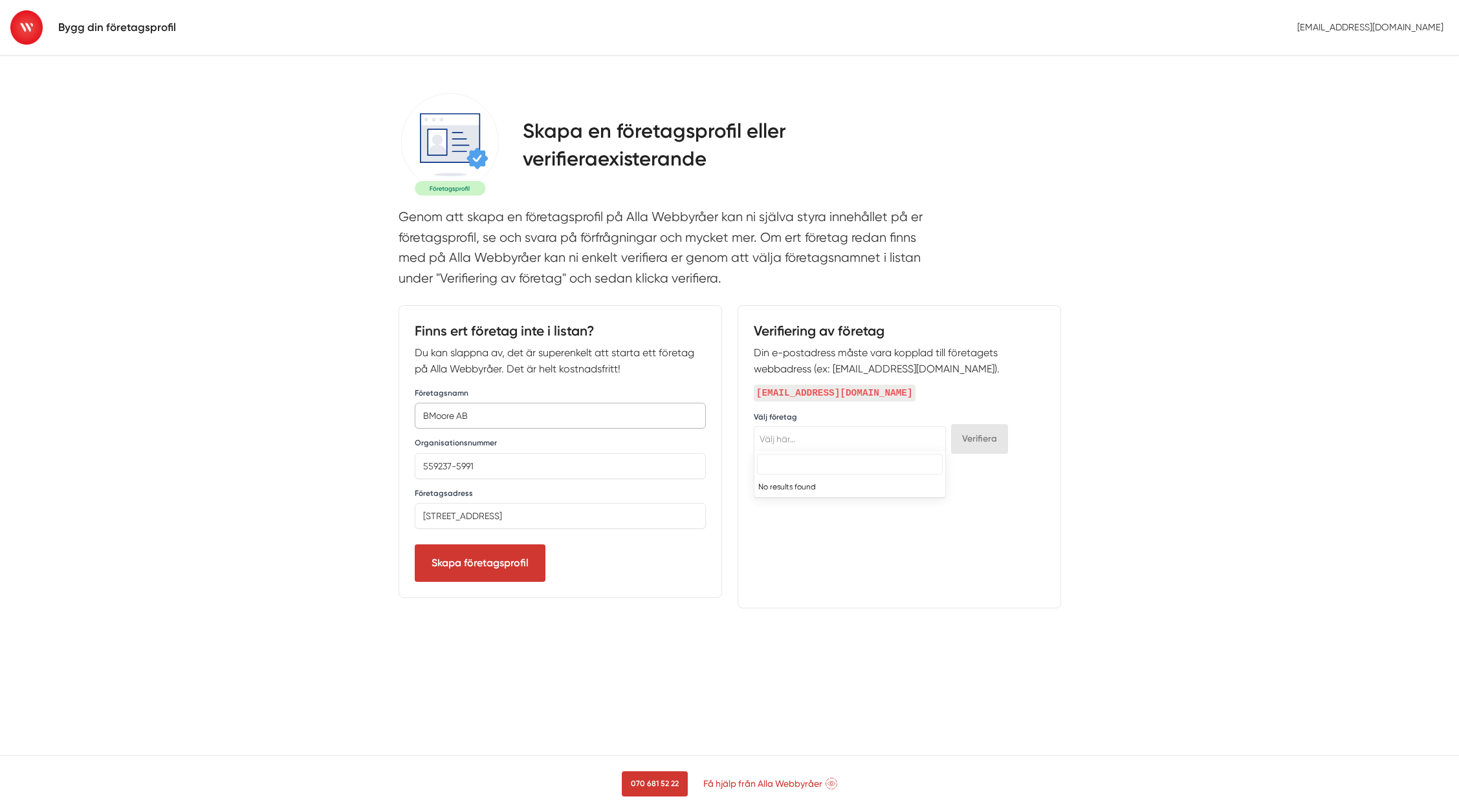
click at [435, 416] on input "BMoore AB" at bounding box center [560, 416] width 291 height 26
type input "Bmoore AB"
click at [881, 490] on div "Verifiering av företag Din e-postadress måste vara kopplad till företagets webb…" at bounding box center [899, 457] width 323 height 303
click at [501, 567] on button "Skapa företagsprofil" at bounding box center [479, 563] width 131 height 37
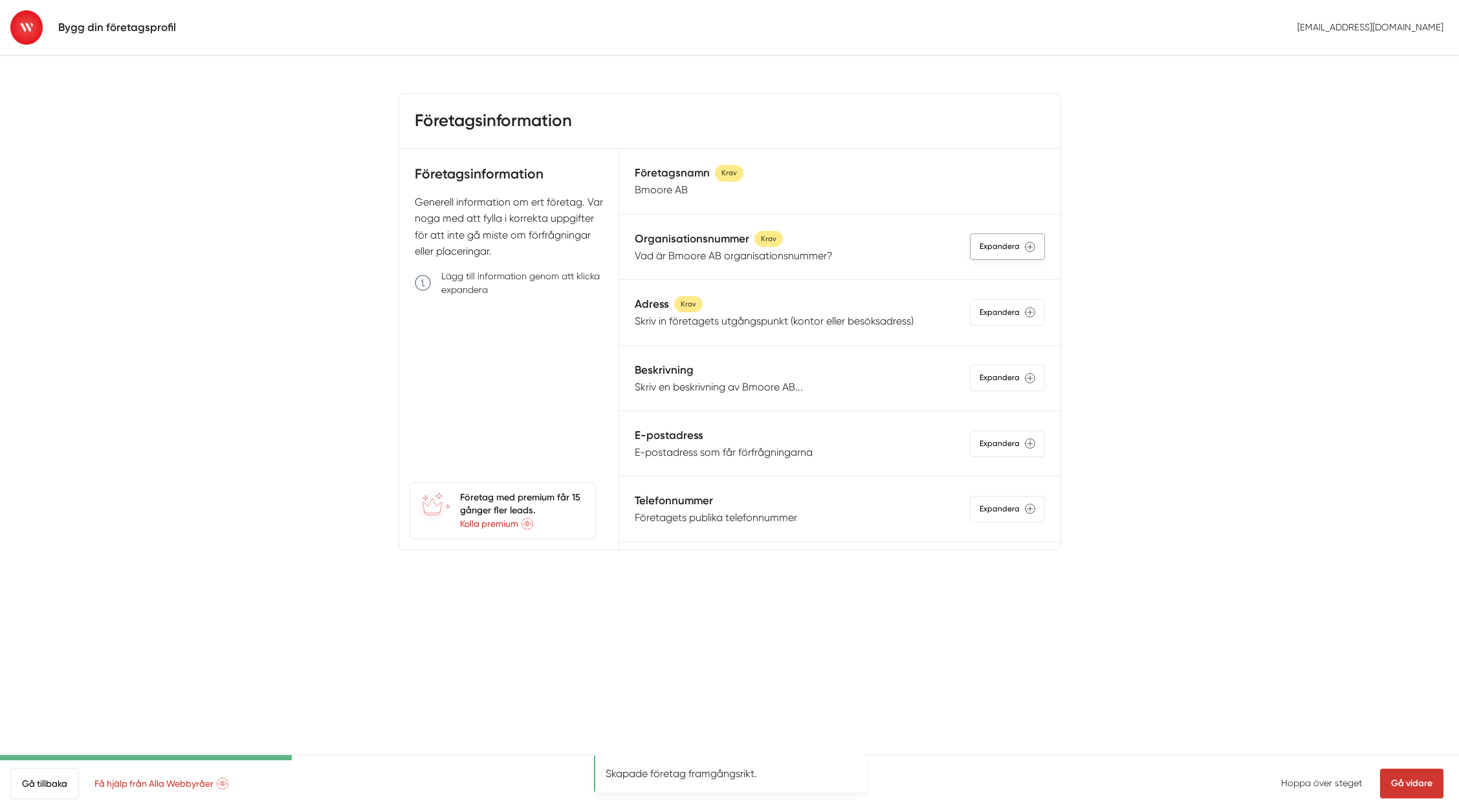
click at [984, 253] on div "Expandera" at bounding box center [1007, 246] width 75 height 27
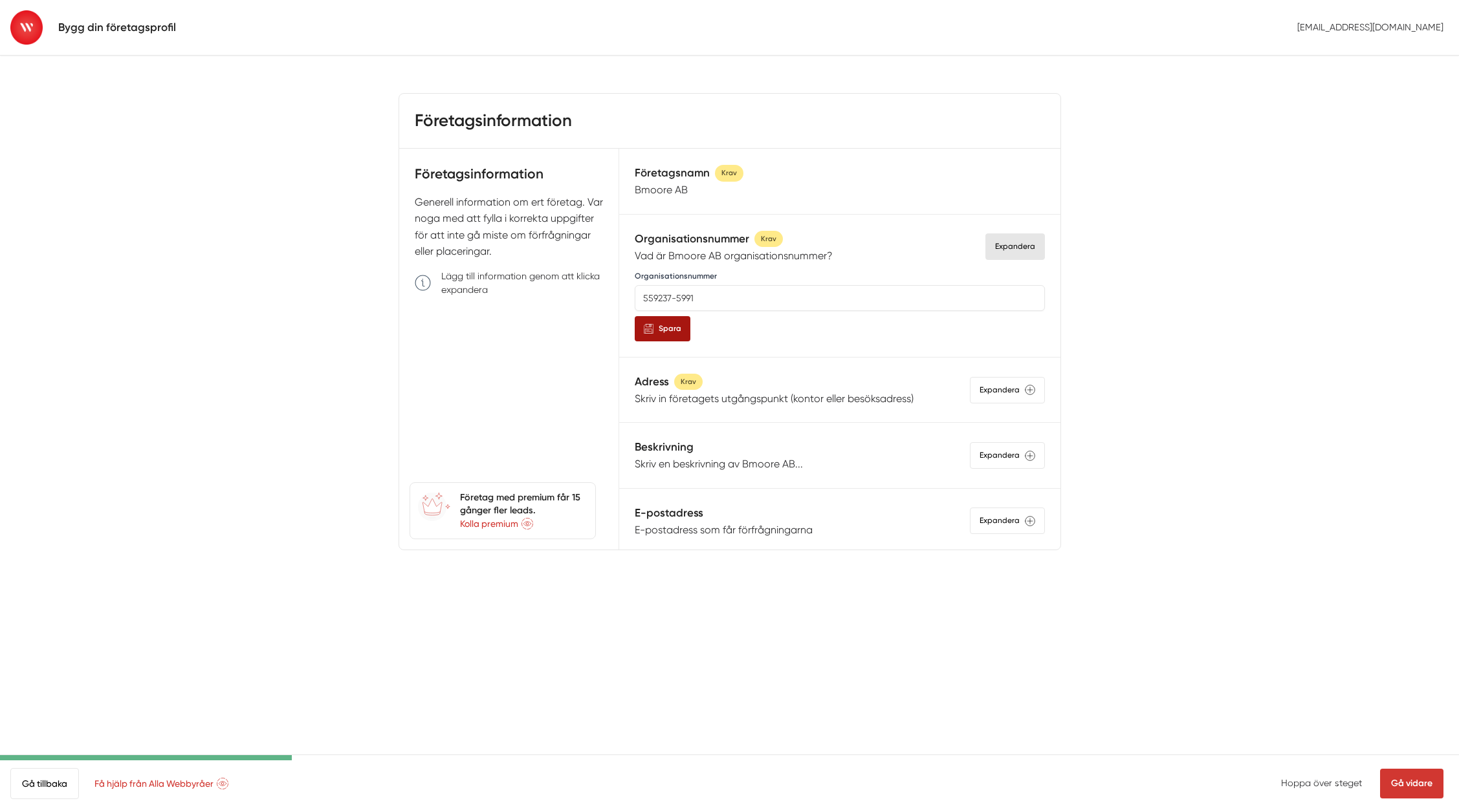
click at [657, 331] on button "Spara" at bounding box center [663, 328] width 56 height 25
click at [997, 462] on div "Expandera" at bounding box center [1007, 455] width 75 height 27
click at [734, 512] on textarea at bounding box center [839, 552] width 409 height 117
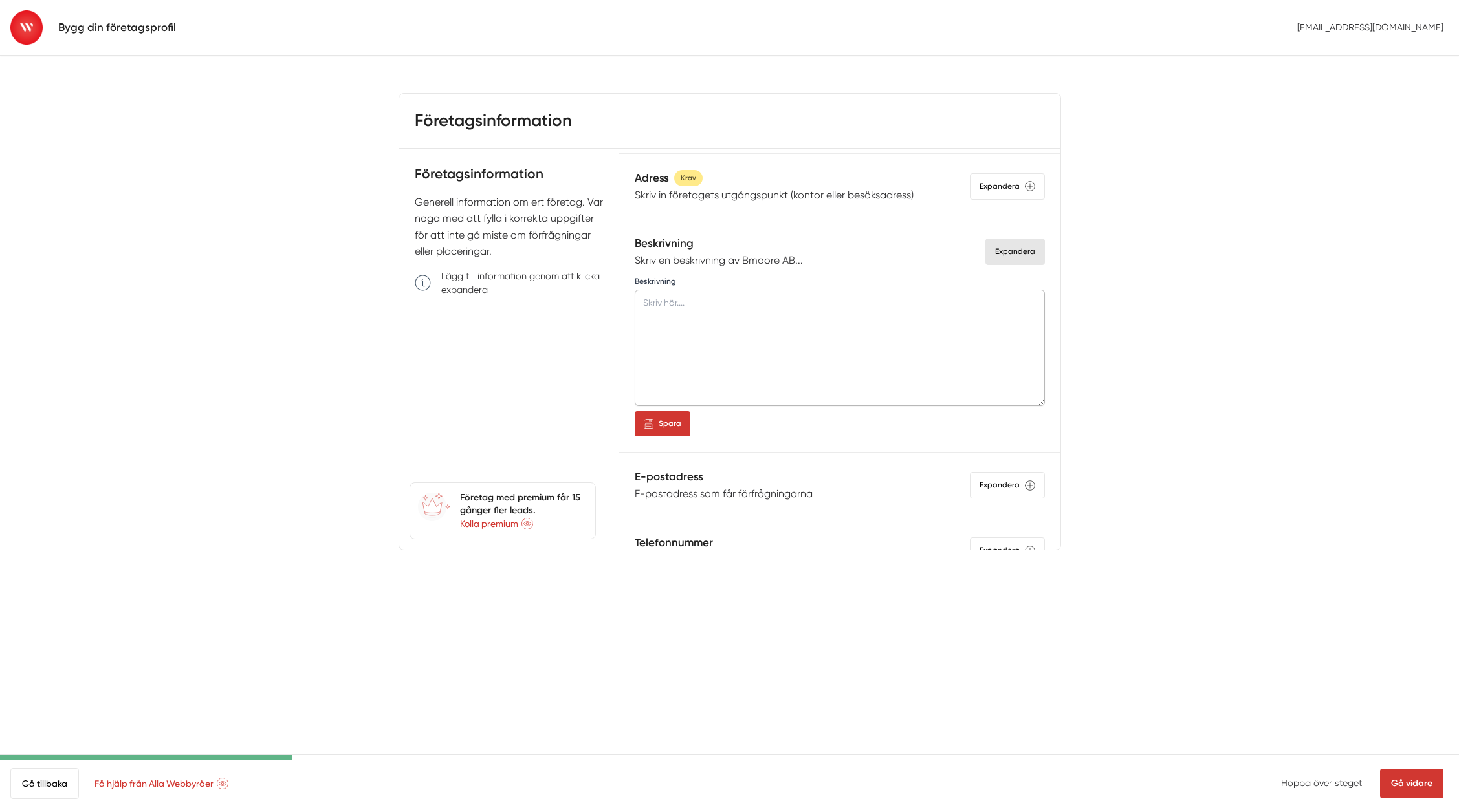
scroll to position [205, 0]
paste textarea "We Are Maven är en digitalbyrå i Göteborg som utvecklar, driver och optimerar d…"
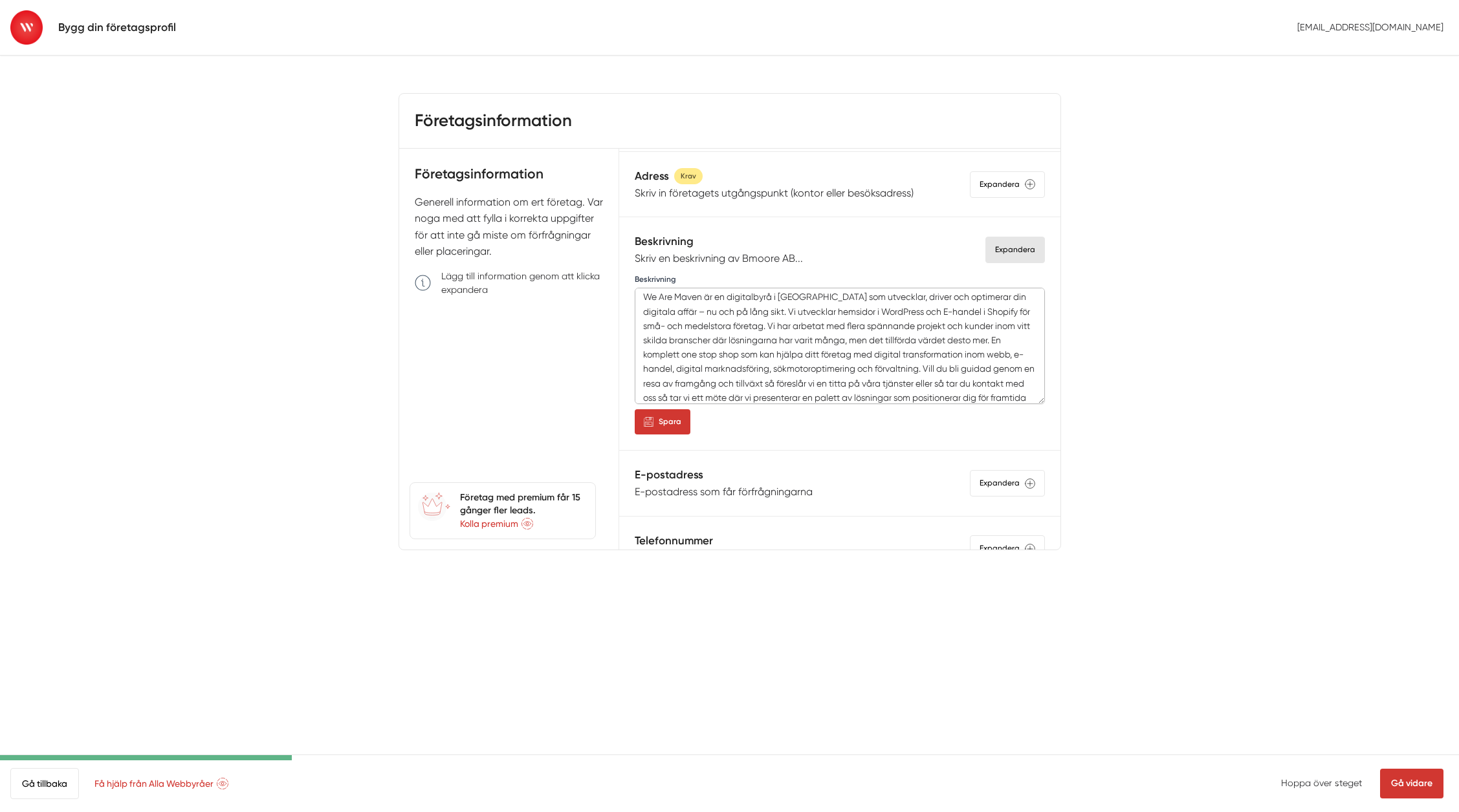
scroll to position [0, 0]
drag, startPoint x: 705, startPoint y: 301, endPoint x: 580, endPoint y: 302, distance: 125.0
click at [580, 302] on div "Företagsinformation Generell information om ert företag. Var noga med att fylla…" at bounding box center [730, 349] width 661 height 401
click at [738, 331] on textarea "Bmoore är en digitalbyrå i Göteborg som utvecklar, driver och optimerar din dig…" at bounding box center [839, 345] width 409 height 117
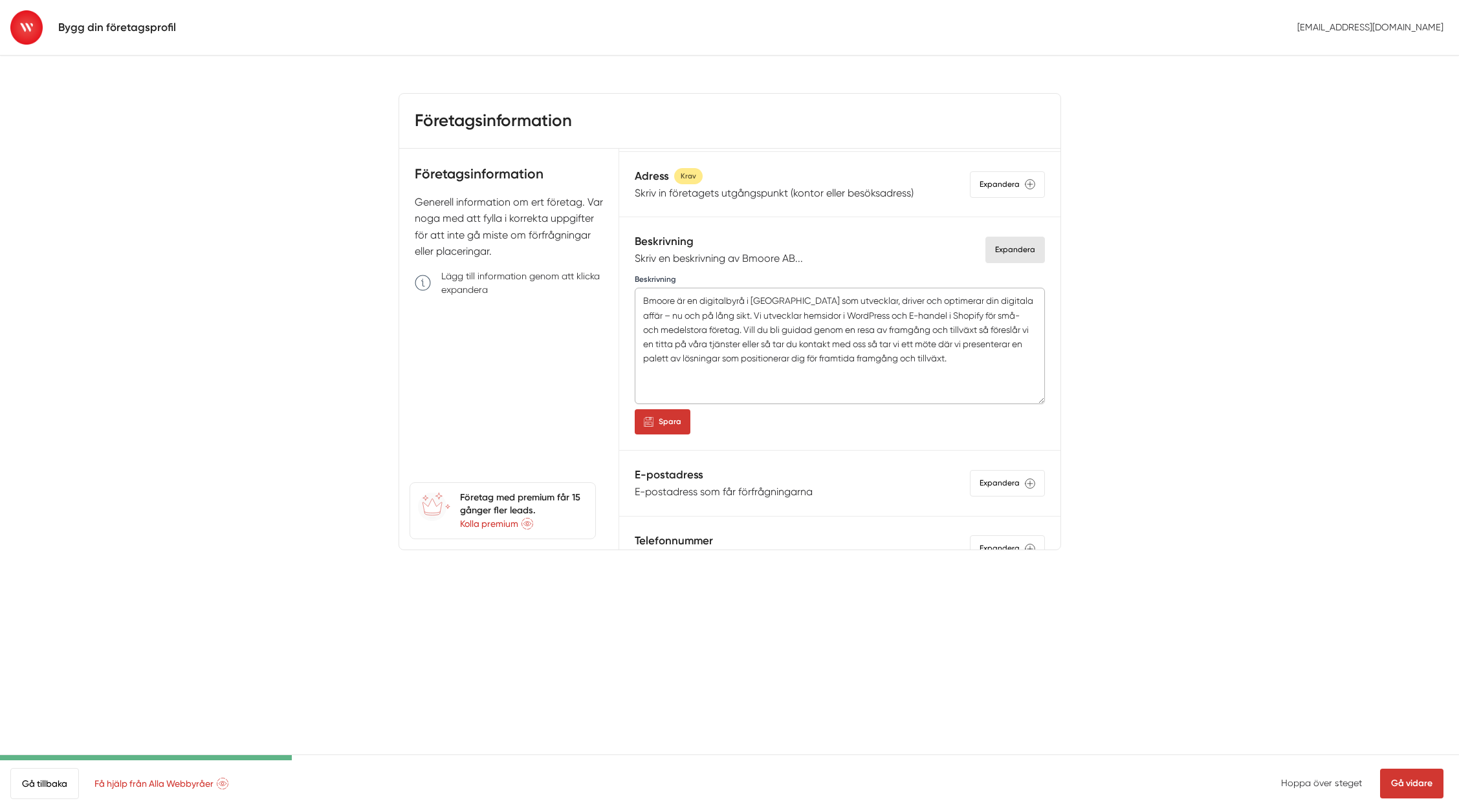
drag, startPoint x: 729, startPoint y: 331, endPoint x: 1065, endPoint y: 365, distance: 337.7
click at [1065, 365] on body "Bygg din företagsprofil info@bmoore.se Företagsinformation / st Företagsinforma…" at bounding box center [730, 321] width 1459 height 643
paste textarea "Vi är en erfaren och resultatinriktad digitalbyrå i Göteborg som hjälper små- o…"
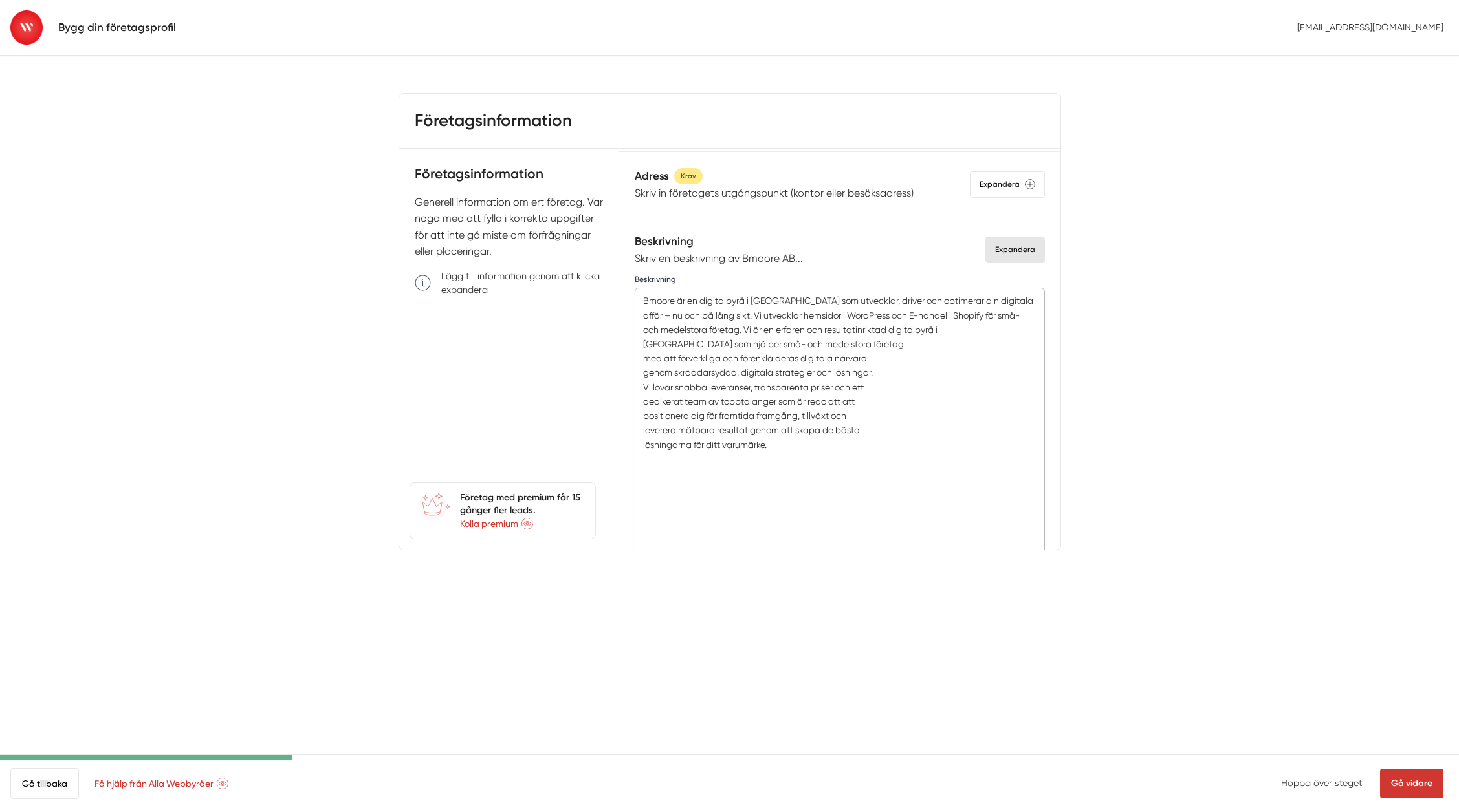
drag, startPoint x: 1032, startPoint y: 402, endPoint x: 1052, endPoint y: 567, distance: 166.2
click at [1052, 567] on div "Företagsinformation / st Företagsinformation Generell information om ert företa…" at bounding box center [730, 321] width 663 height 643
drag, startPoint x: 729, startPoint y: 331, endPoint x: 700, endPoint y: 304, distance: 39.6
click at [700, 304] on textarea "Bmoore är en digitalbyrå i Göteborg som utvecklar, driver och optimerar din dig…" at bounding box center [839, 428] width 409 height 281
click at [645, 317] on textarea "Bmoore är en erfaren och resultatinriktad digitalbyrå i Göteborg som hjälper sm…" at bounding box center [839, 428] width 409 height 281
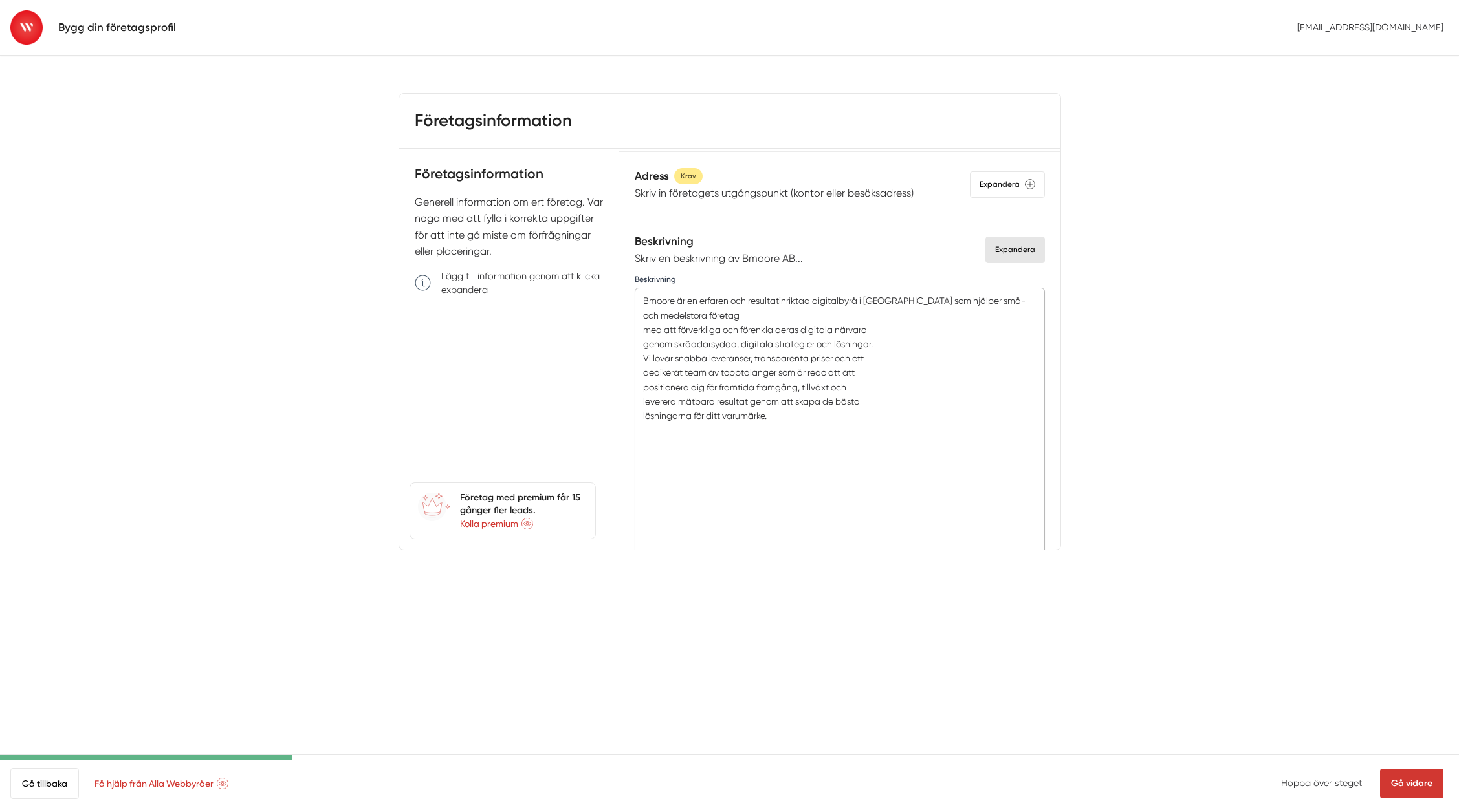
click at [642, 328] on textarea "Bmoore är en erfaren och resultatinriktad digitalbyrå i Göteborg som hjälper sm…" at bounding box center [839, 428] width 409 height 281
click at [645, 346] on textarea "Bmoore är en erfaren och resultatinriktad digitalbyrå i Göteborg som hjälper sm…" at bounding box center [839, 428] width 409 height 281
click at [643, 346] on textarea "Bmoore är en erfaren och resultatinriktad digitalbyrå i Göteborg som hjälper sm…" at bounding box center [839, 428] width 409 height 281
click at [641, 361] on textarea "Bmoore är en erfaren och resultatinriktad digitalbyrå i Göteborg som hjälper sm…" at bounding box center [839, 428] width 409 height 281
click at [749, 361] on textarea "Bmoore är en erfaren och resultatinriktad digitalbyrå i Göteborg som hjälper sm…" at bounding box center [839, 428] width 409 height 281
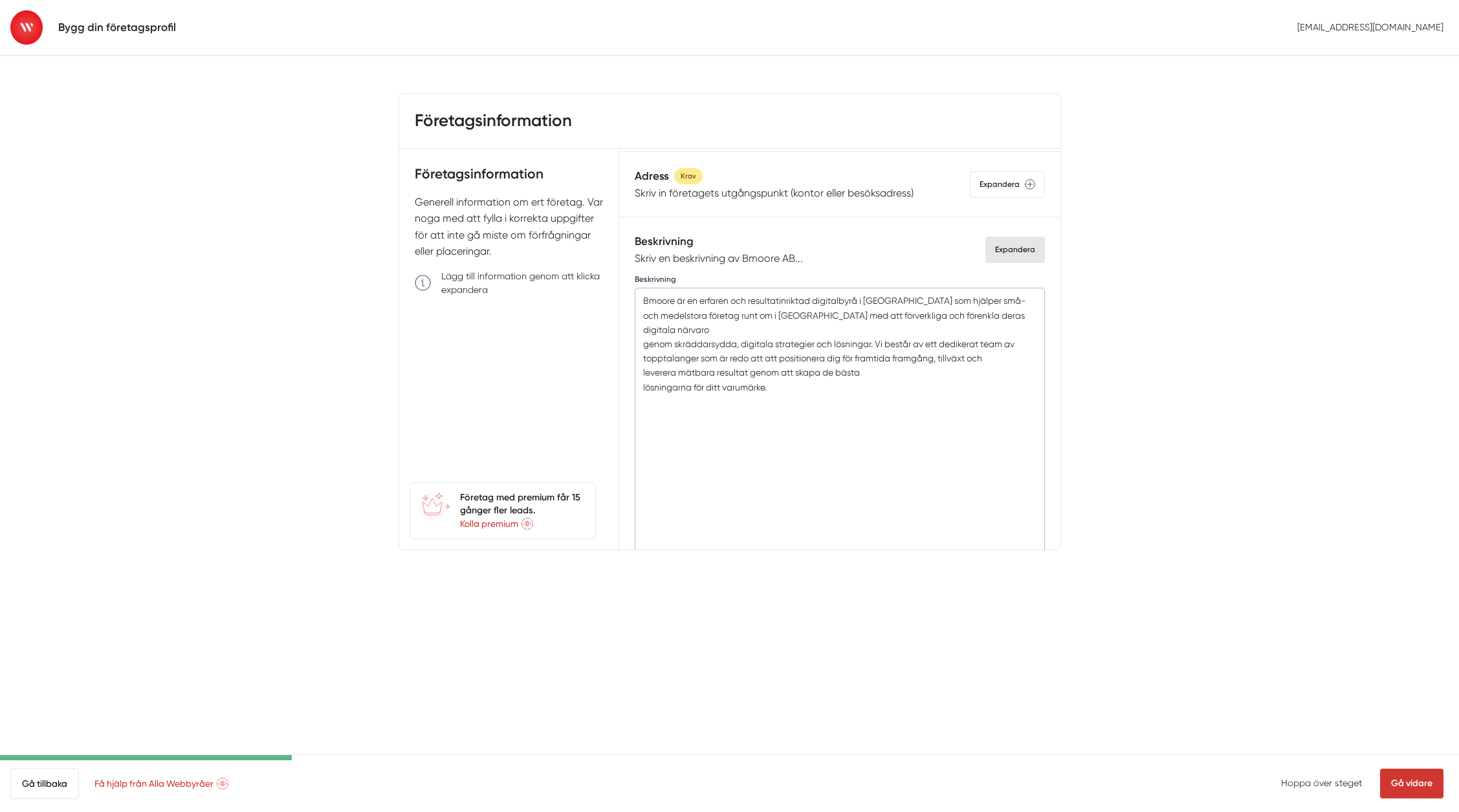
click at [641, 373] on textarea "Bmoore är en erfaren och resultatinriktad digitalbyrå i Göteborg som hjälper sm…" at bounding box center [839, 428] width 409 height 281
click at [778, 337] on textarea "Bmoore är en erfaren och resultatinriktad digitalbyrå i Göteborg som hjälper sm…" at bounding box center [839, 428] width 409 height 281
type textarea "Bmoore är en erfaren och resultatinriktad digitalbyrå i Göteborg som hjälper sm…"
click at [1411, 782] on link "Gå vidare" at bounding box center [1411, 784] width 64 height 30
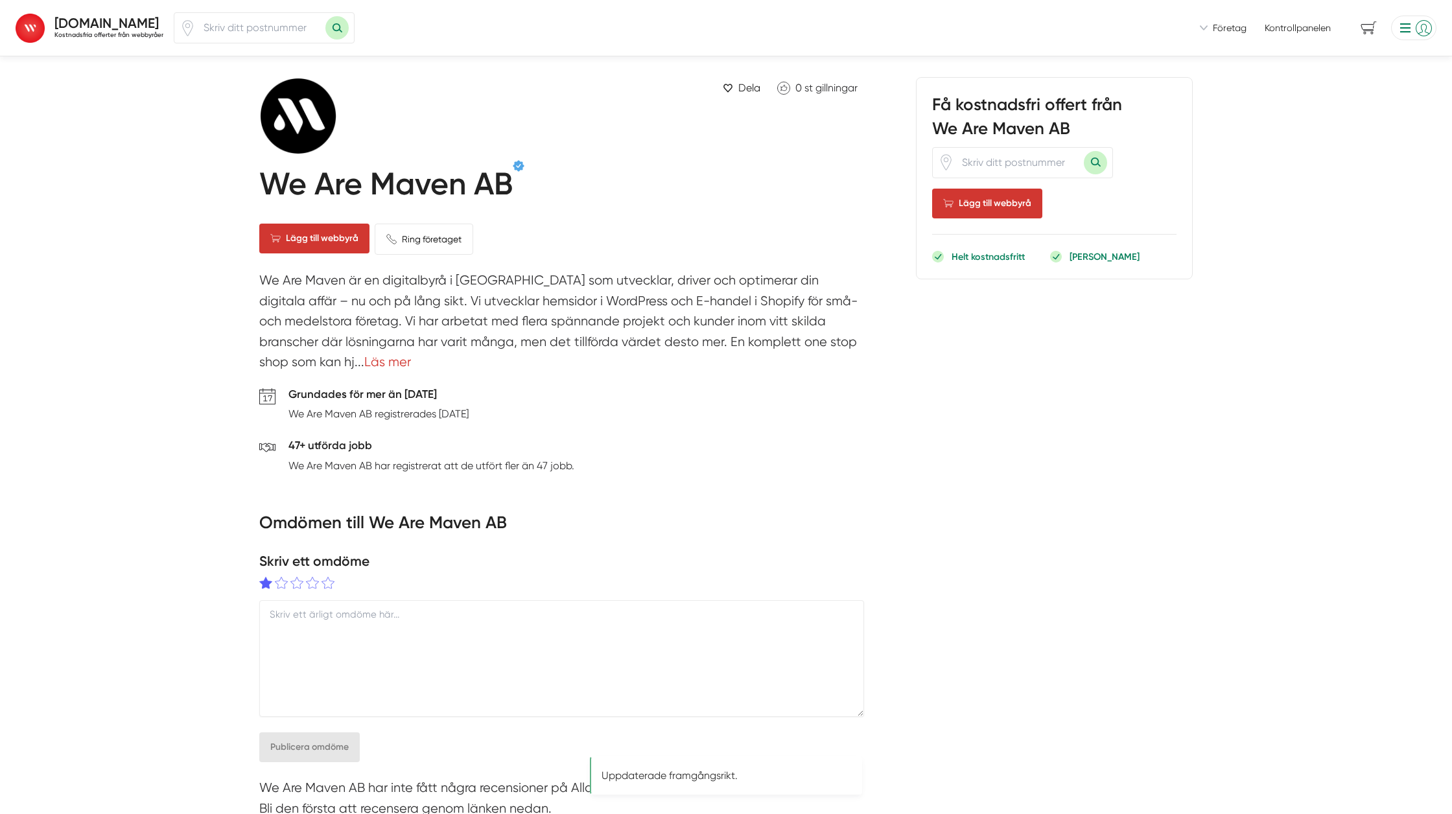
click at [394, 305] on p "We Are Maven är en digitalbyrå i Göteborg som utvecklar, driver och optimerar d…" at bounding box center [561, 324] width 605 height 109
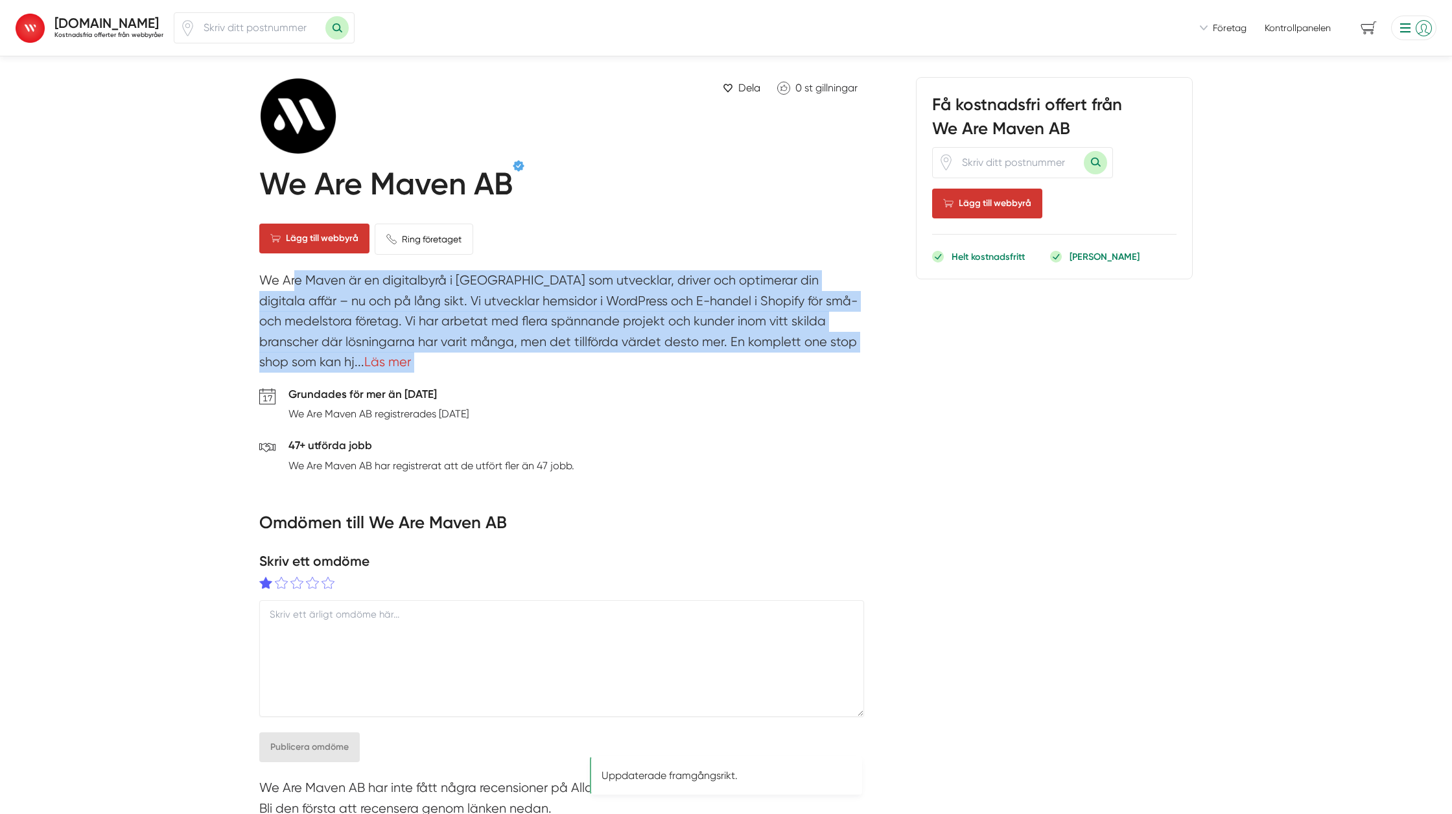
click at [394, 305] on p "We Are Maven är en digitalbyrå i Göteborg som utvecklar, driver och optimerar d…" at bounding box center [561, 324] width 605 height 109
click at [364, 362] on link "Läs mer" at bounding box center [387, 362] width 47 height 15
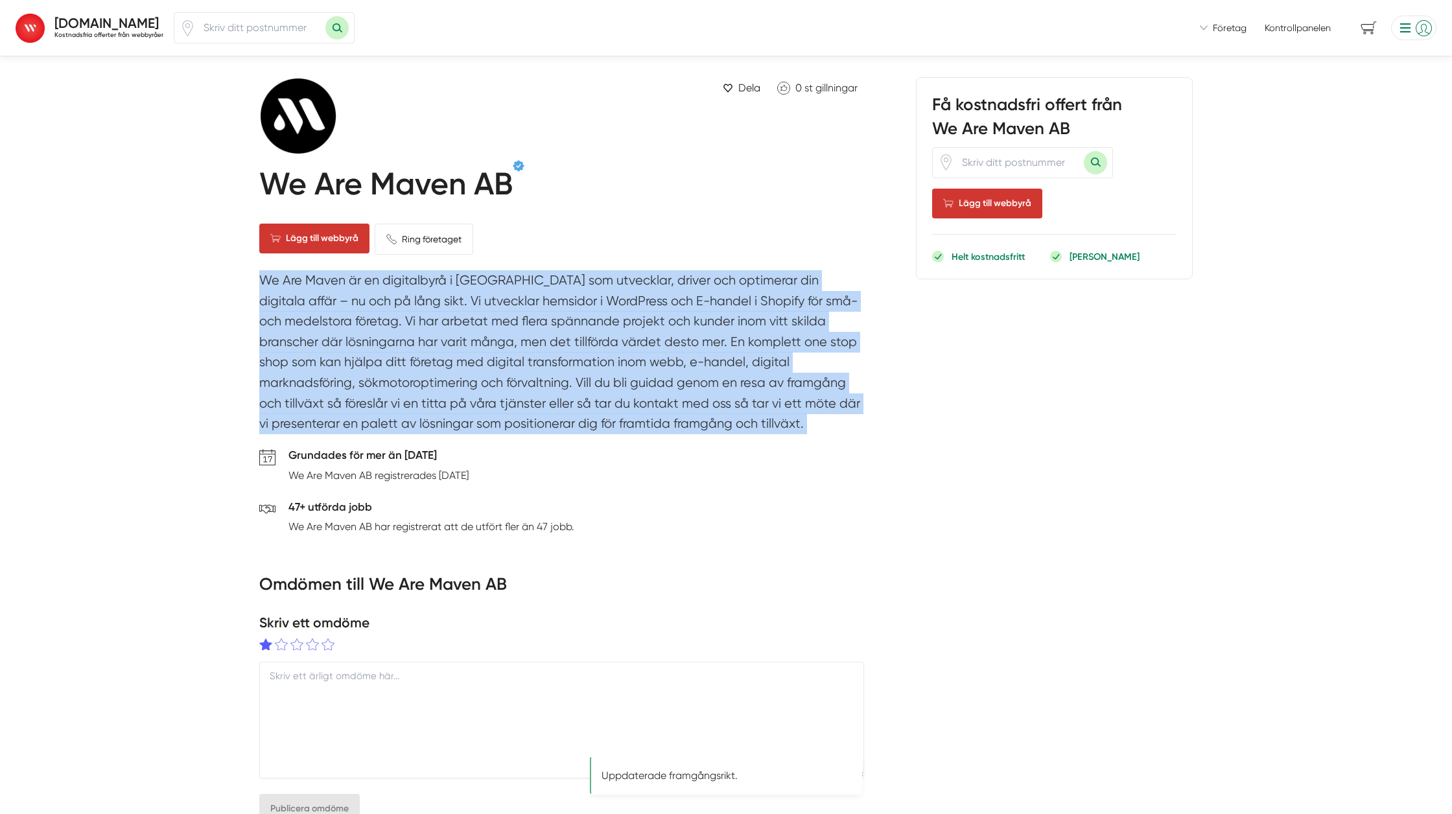
click at [294, 289] on p "We Are Maven är en digitalbyrå i Göteborg som utvecklar, driver och optimerar d…" at bounding box center [561, 355] width 605 height 170
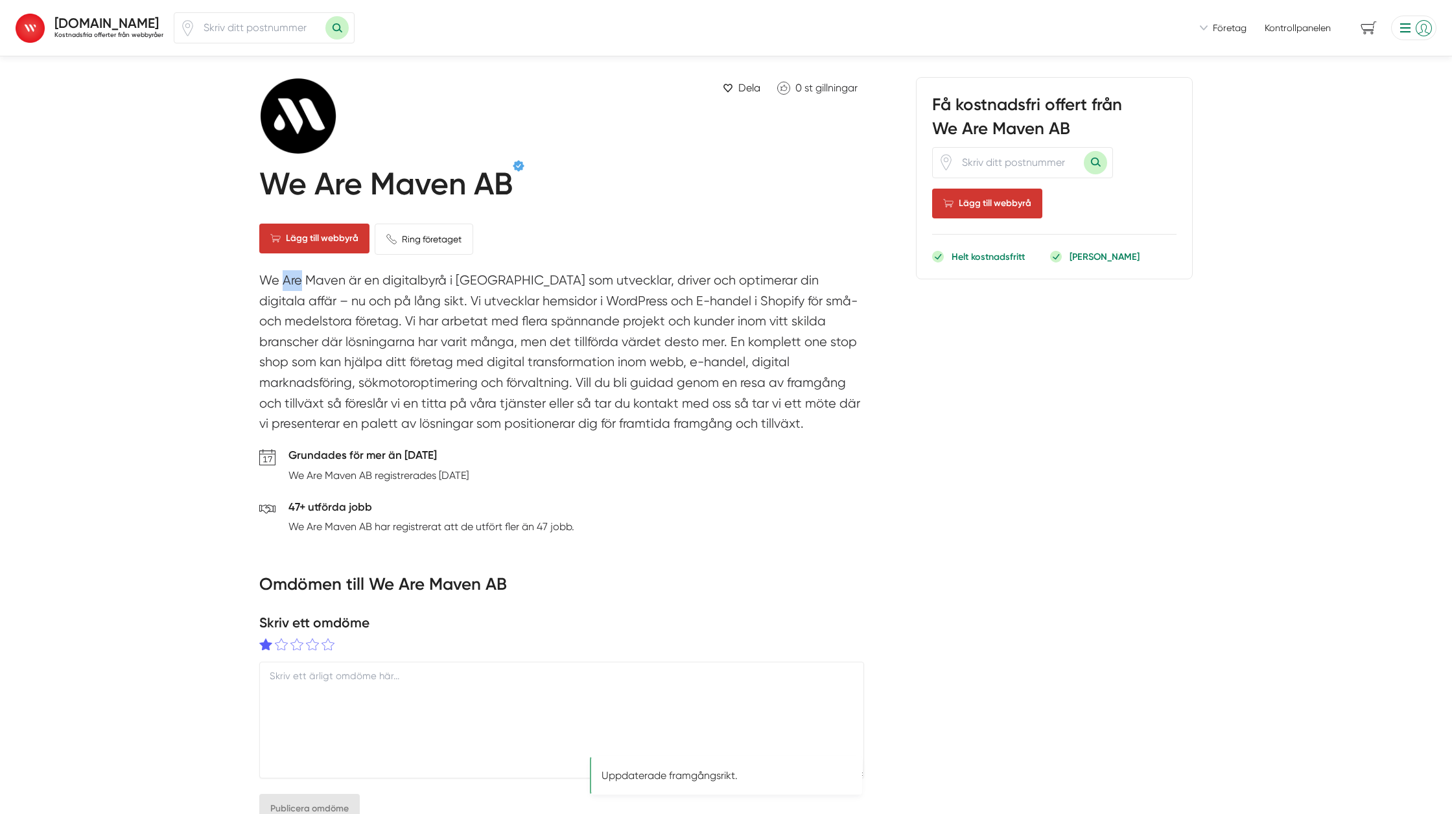
click at [294, 288] on p "We Are Maven är en digitalbyrå i Göteborg som utvecklar, driver och optimerar d…" at bounding box center [561, 355] width 605 height 170
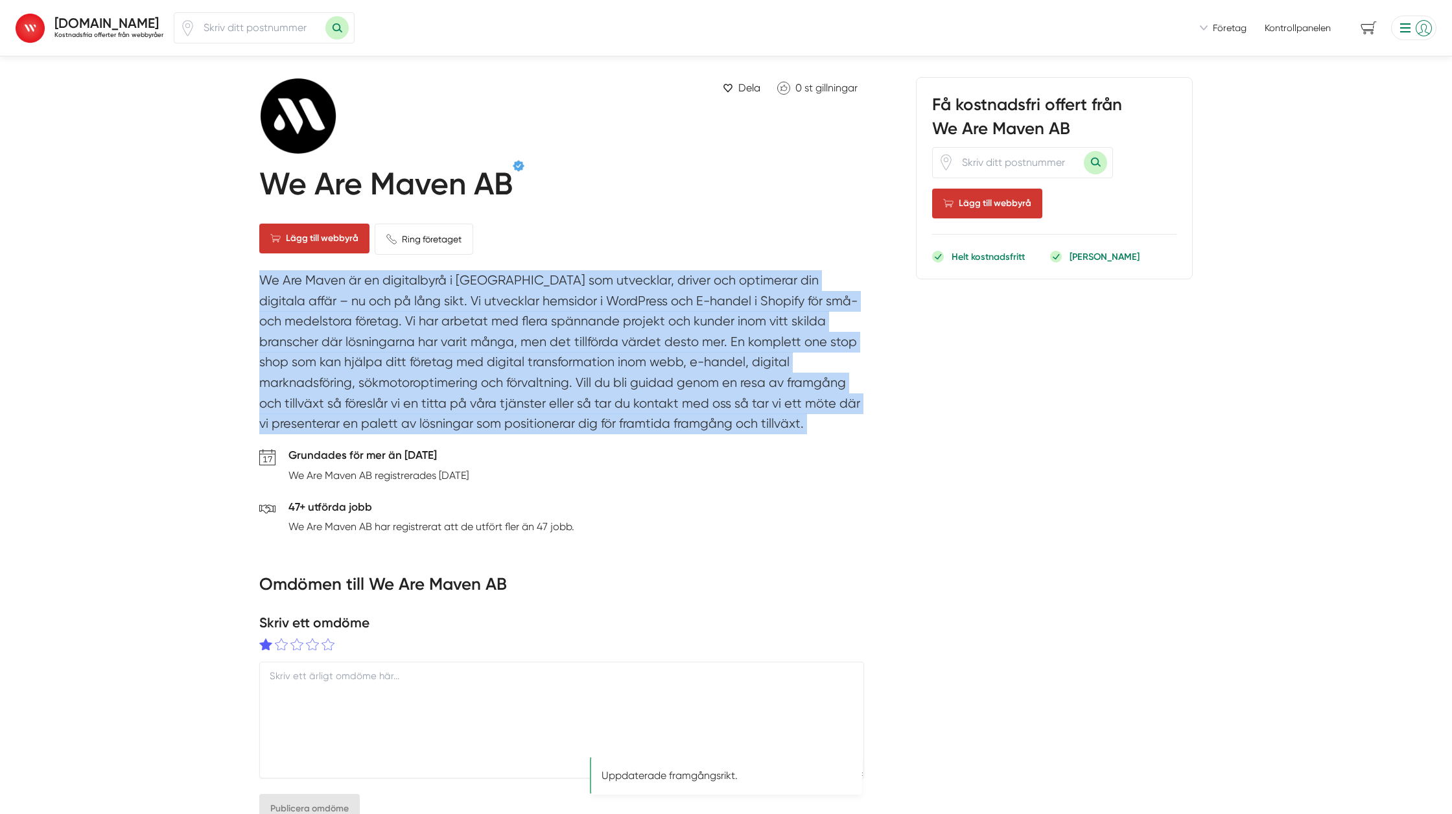
click at [294, 289] on p "We Are Maven är en digitalbyrå i Göteborg som utvecklar, driver och optimerar d…" at bounding box center [561, 355] width 605 height 170
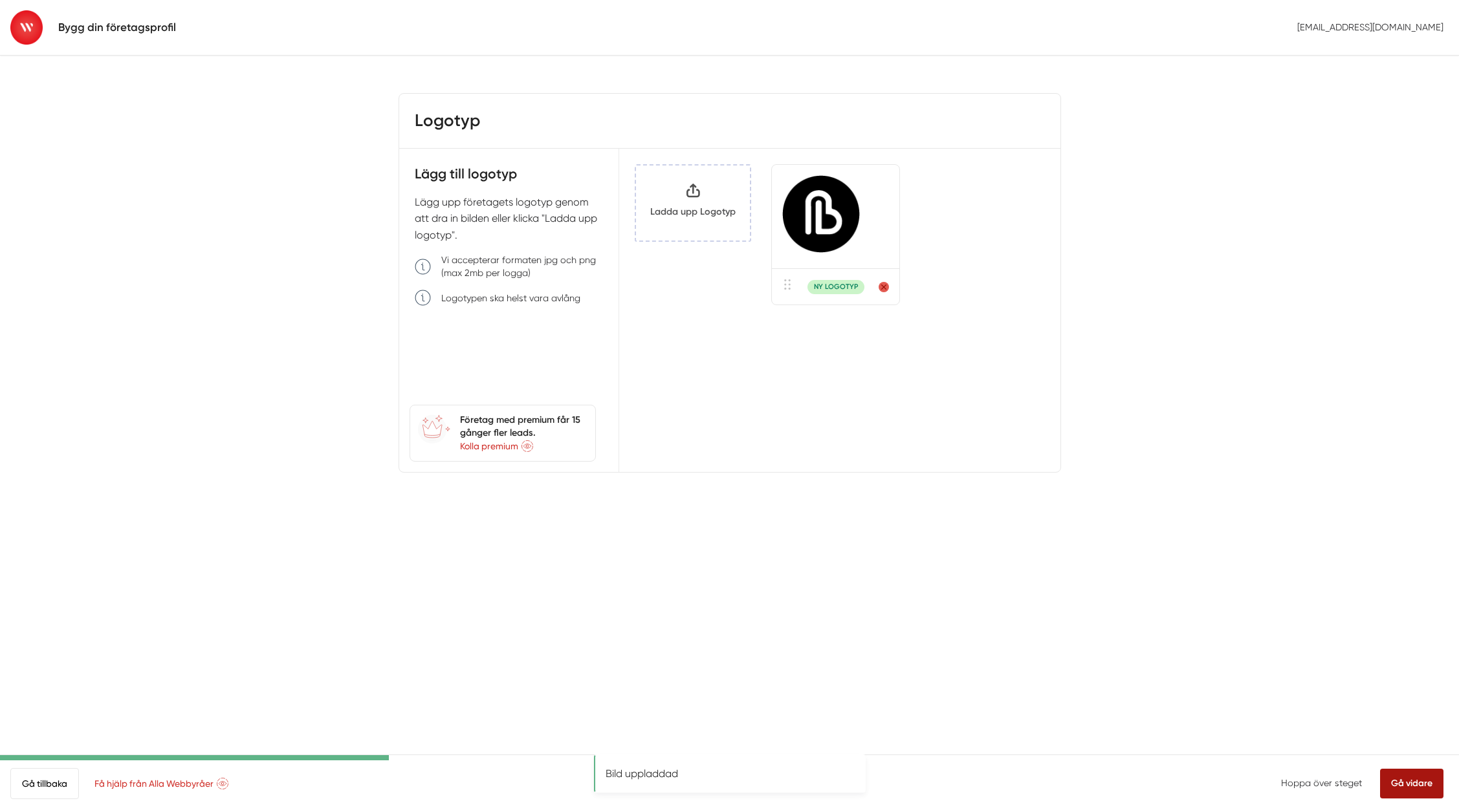
click at [1413, 790] on link "Gå vidare" at bounding box center [1411, 784] width 64 height 30
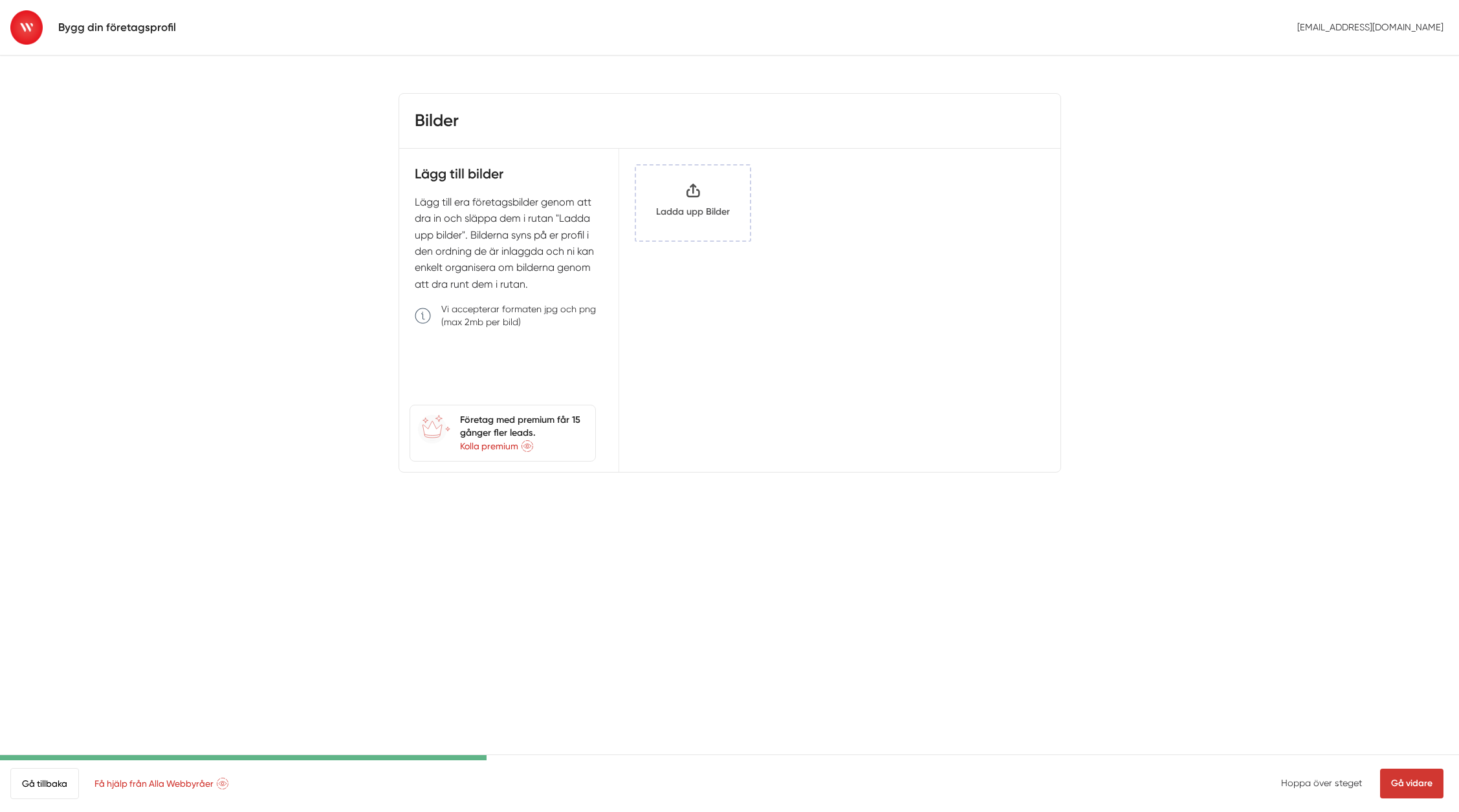
click at [706, 203] on input "Klicka här eller dra och släpp bilder här för att ladda upp" at bounding box center [693, 203] width 114 height 75
click at [1416, 784] on link "Gå vidare" at bounding box center [1411, 784] width 64 height 30
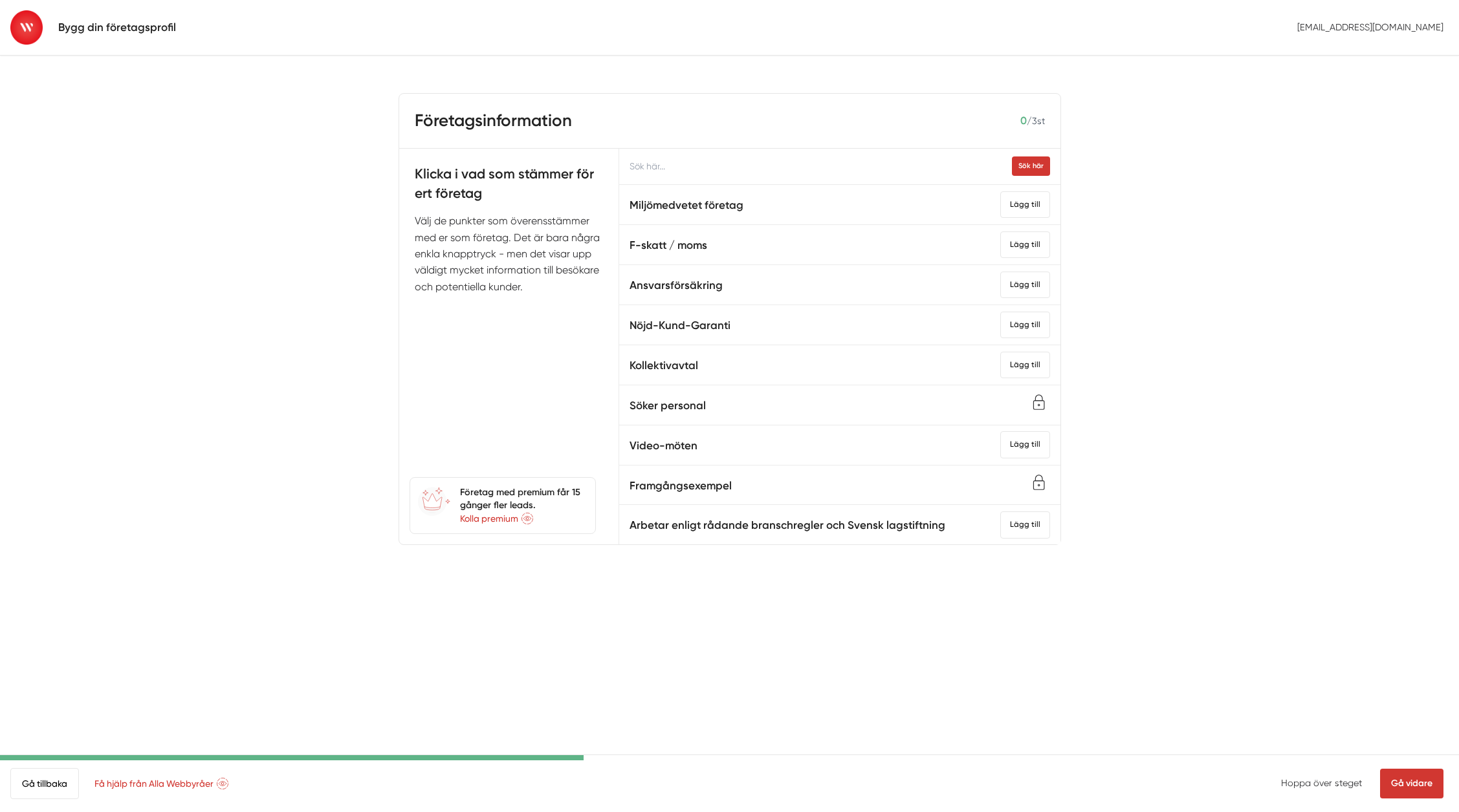
click at [663, 164] on input "text" at bounding box center [838, 167] width 440 height 36
type input "w"
click at [1357, 789] on div "Hoppa över steget Gå vidare" at bounding box center [1364, 784] width 168 height 30
click at [1342, 784] on link "Hoppa över steget" at bounding box center [1320, 783] width 81 height 10
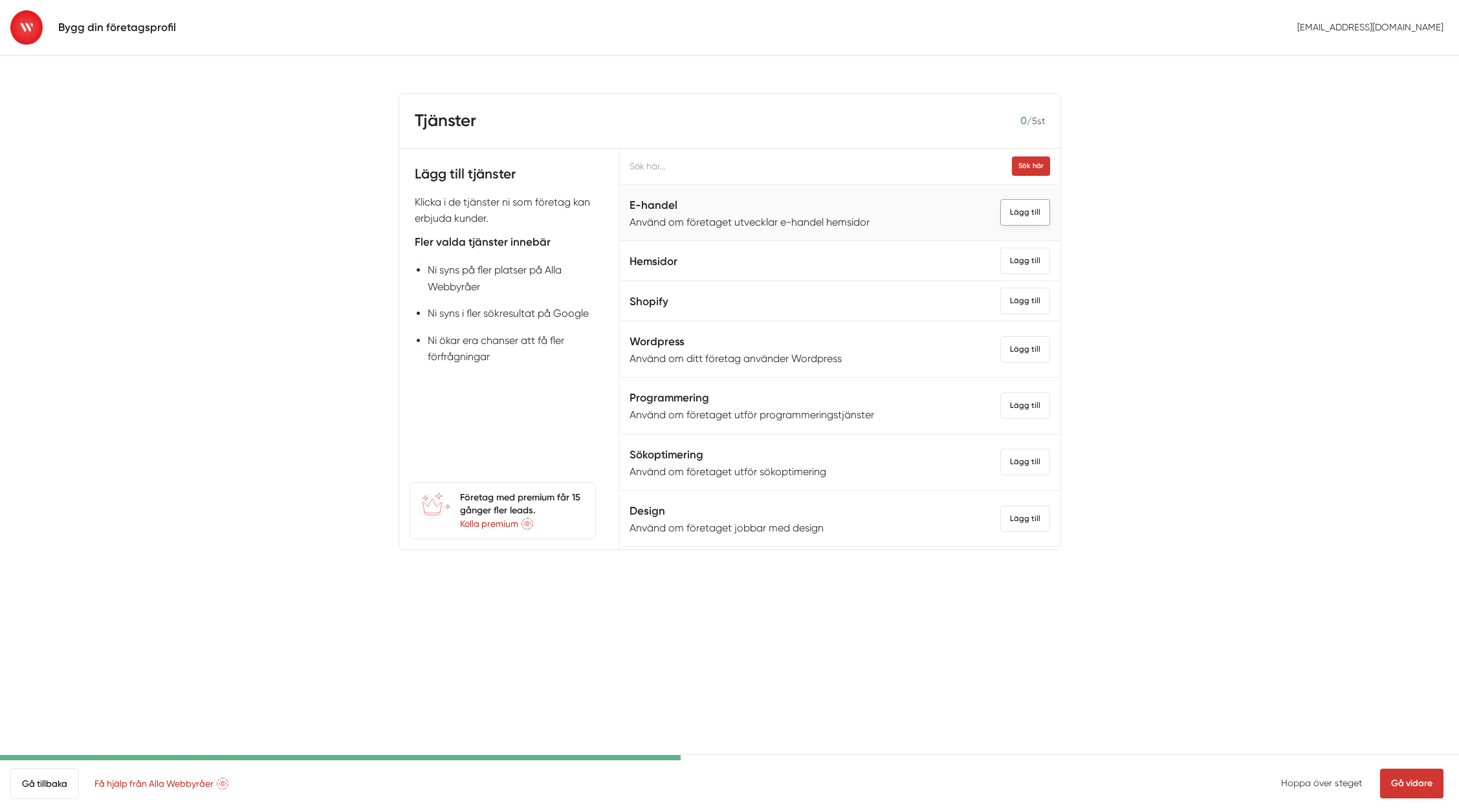
click at [1000, 216] on div "Lägg till" at bounding box center [1025, 212] width 50 height 27
click at [1001, 262] on div "Lägg till" at bounding box center [1025, 260] width 50 height 27
click at [1005, 300] on div "Lägg till" at bounding box center [1025, 300] width 50 height 27
click at [1009, 349] on div "Lägg till" at bounding box center [1025, 349] width 50 height 27
click at [1003, 408] on div "Lägg till" at bounding box center [1025, 405] width 50 height 27
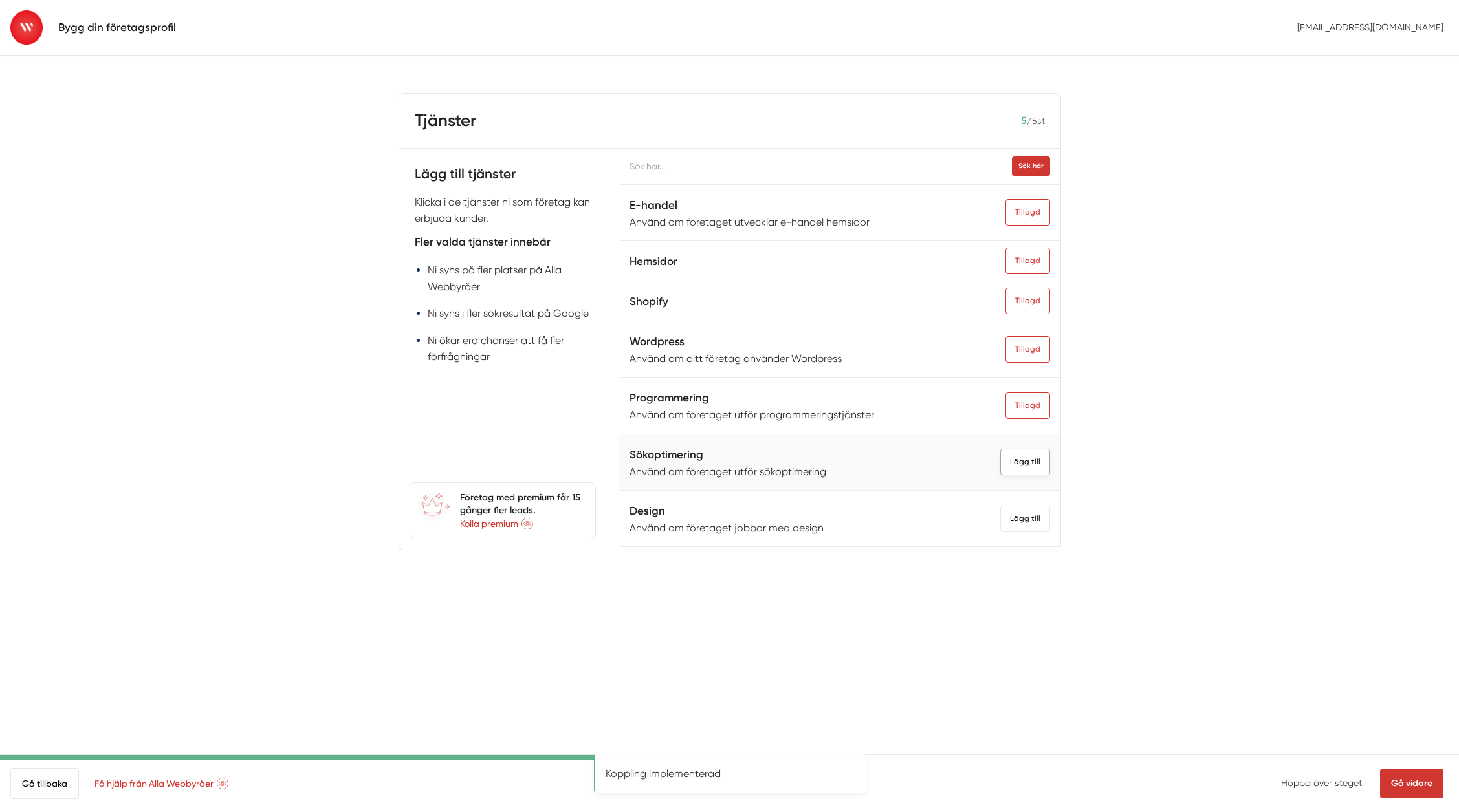
click at [1012, 466] on div "Lägg till" at bounding box center [1025, 462] width 50 height 27
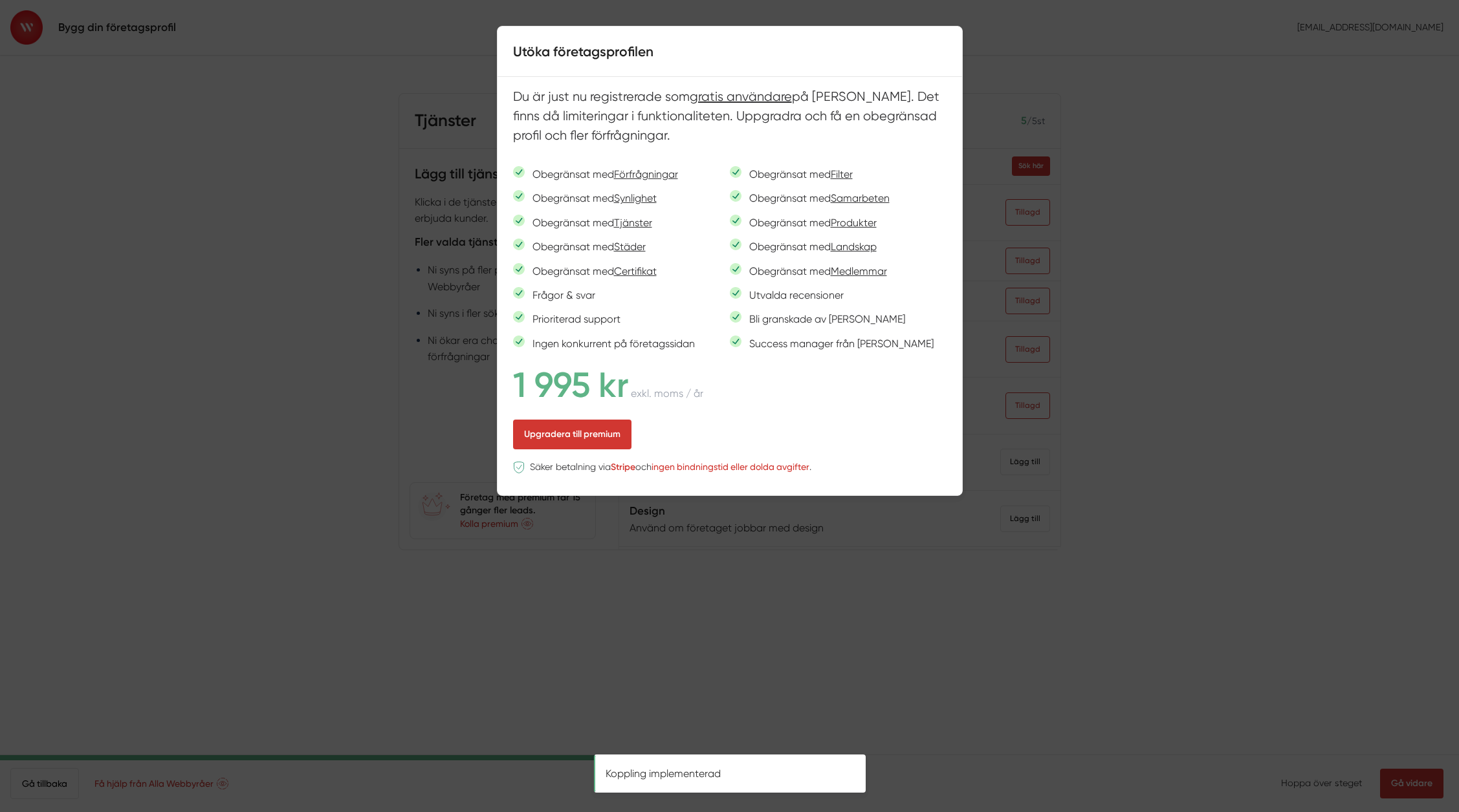
click at [1141, 384] on div at bounding box center [730, 406] width 1459 height 812
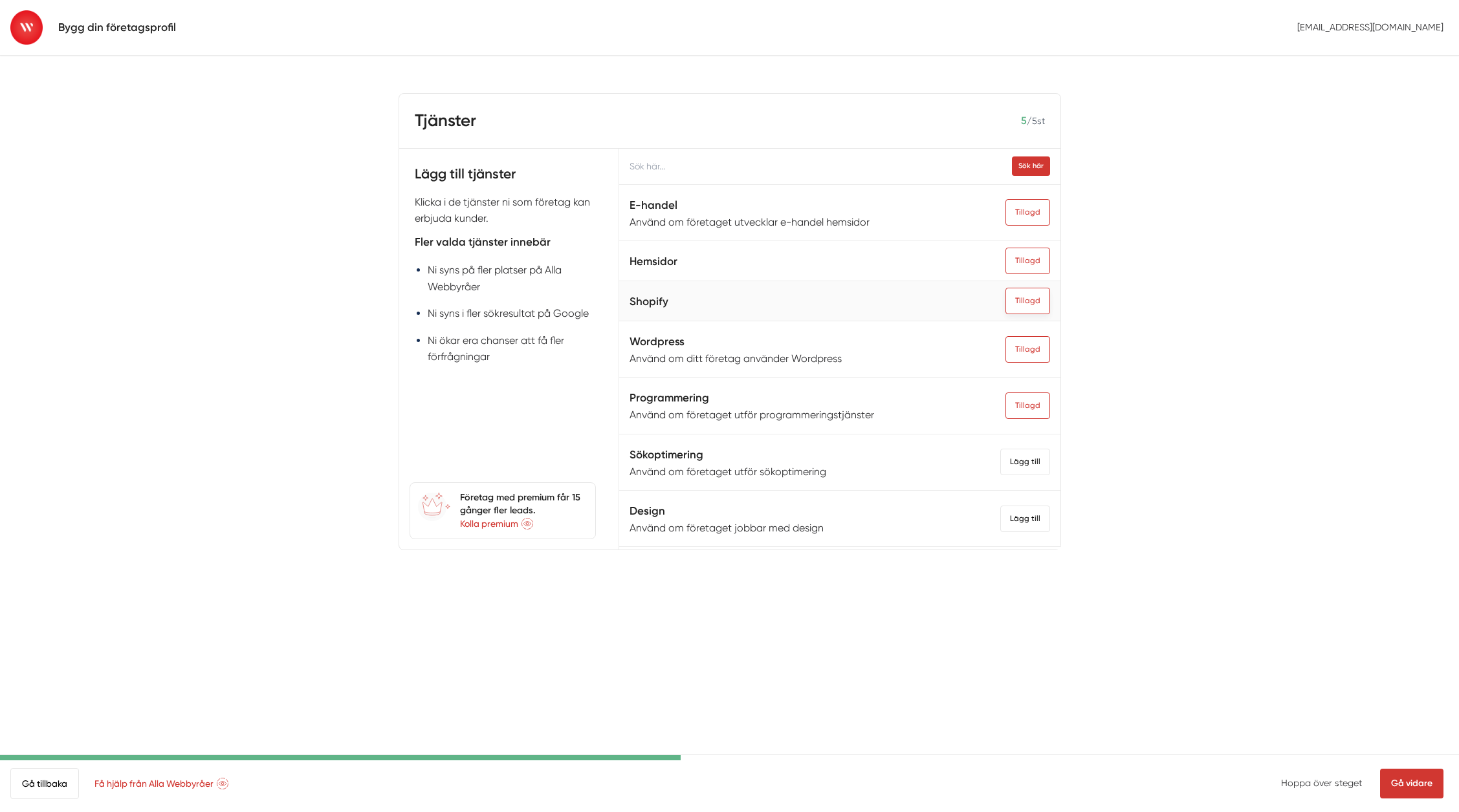
click at [1005, 306] on div "Tillagd" at bounding box center [1027, 300] width 45 height 27
click at [1013, 407] on div "Tillagd" at bounding box center [1027, 405] width 45 height 27
click at [1003, 466] on div "Lägg till" at bounding box center [1025, 462] width 50 height 27
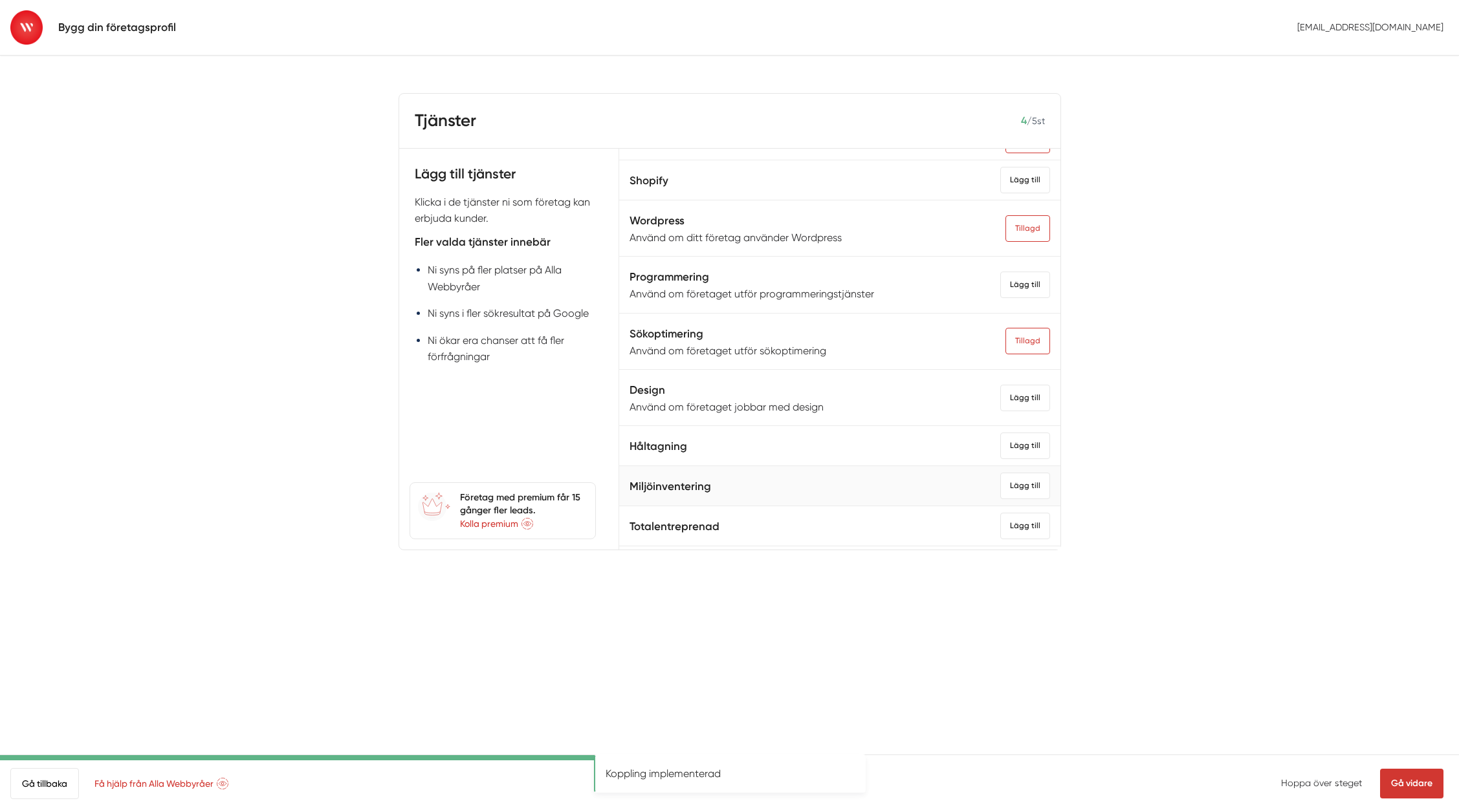
scroll to position [104, 0]
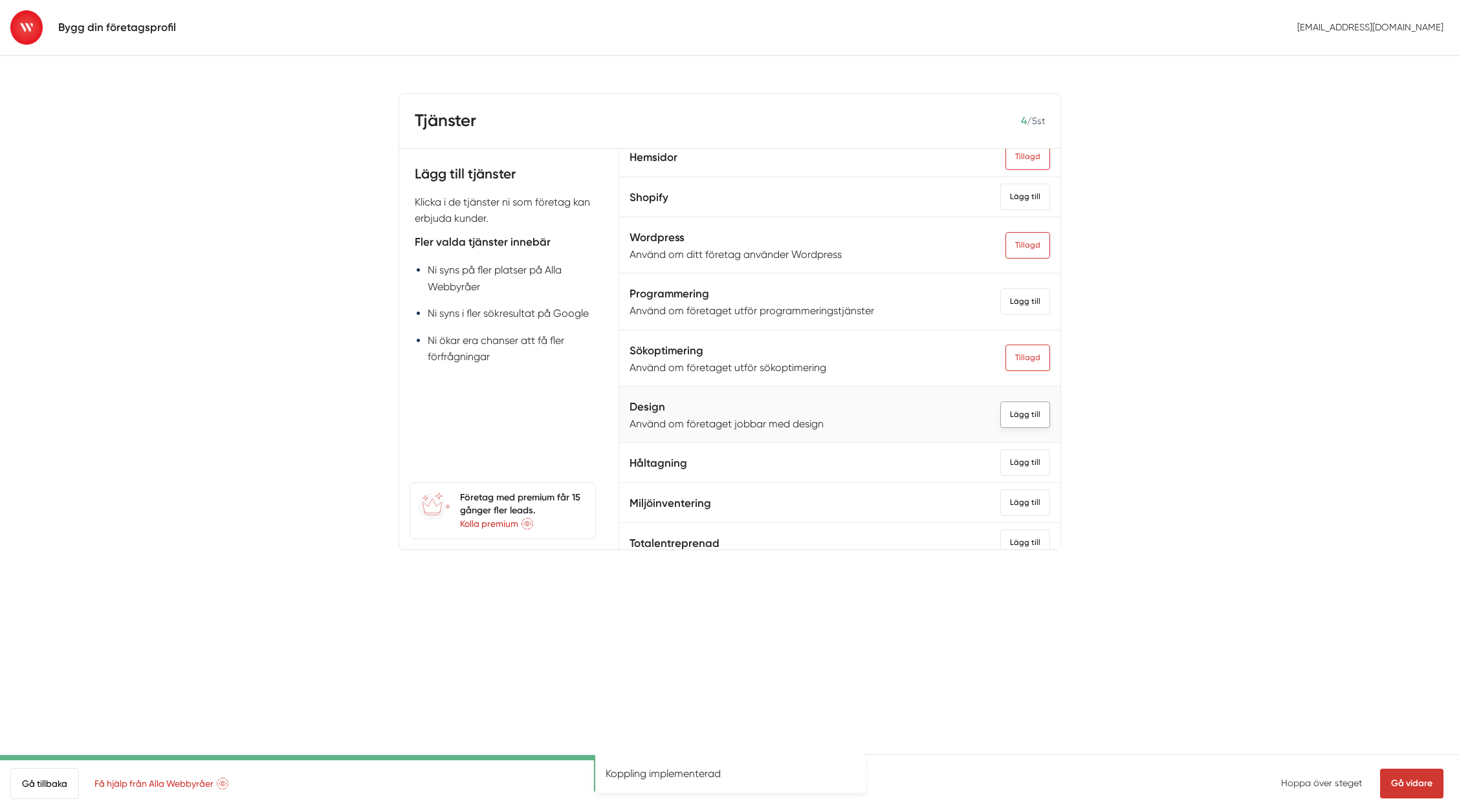
click at [1007, 420] on div "Lägg till" at bounding box center [1025, 414] width 50 height 27
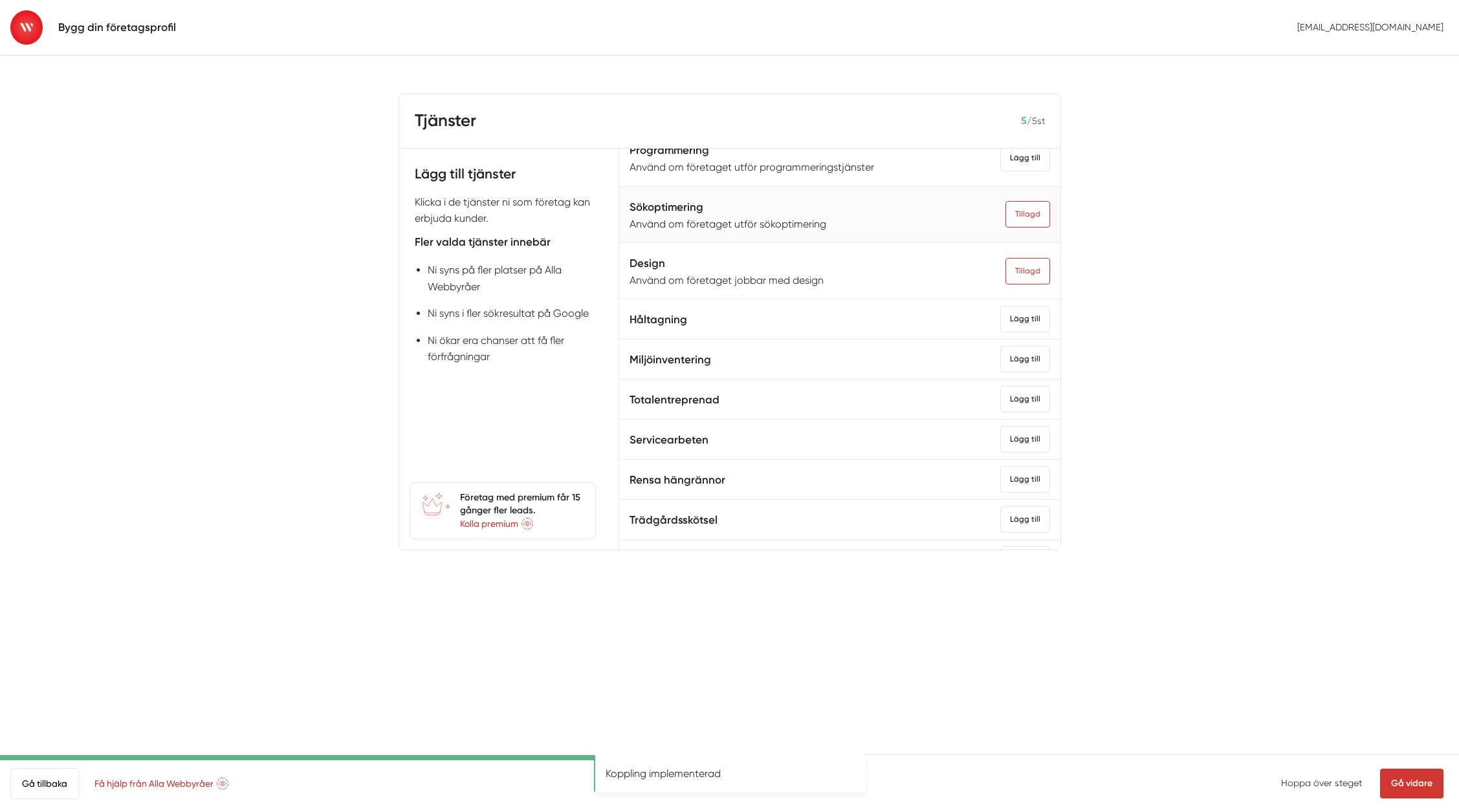
scroll to position [0, 0]
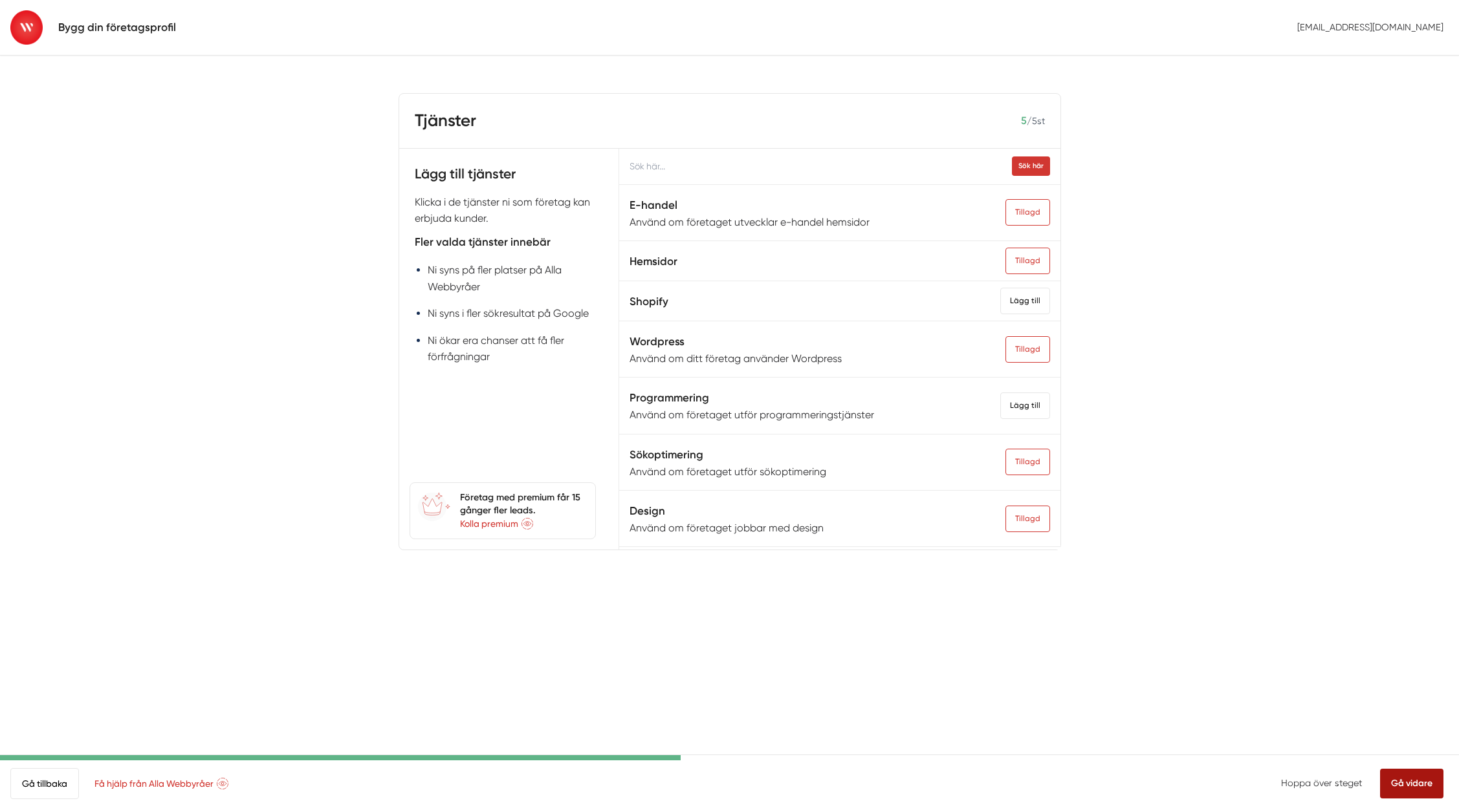
click at [1414, 784] on link "Gå vidare" at bounding box center [1411, 784] width 64 height 30
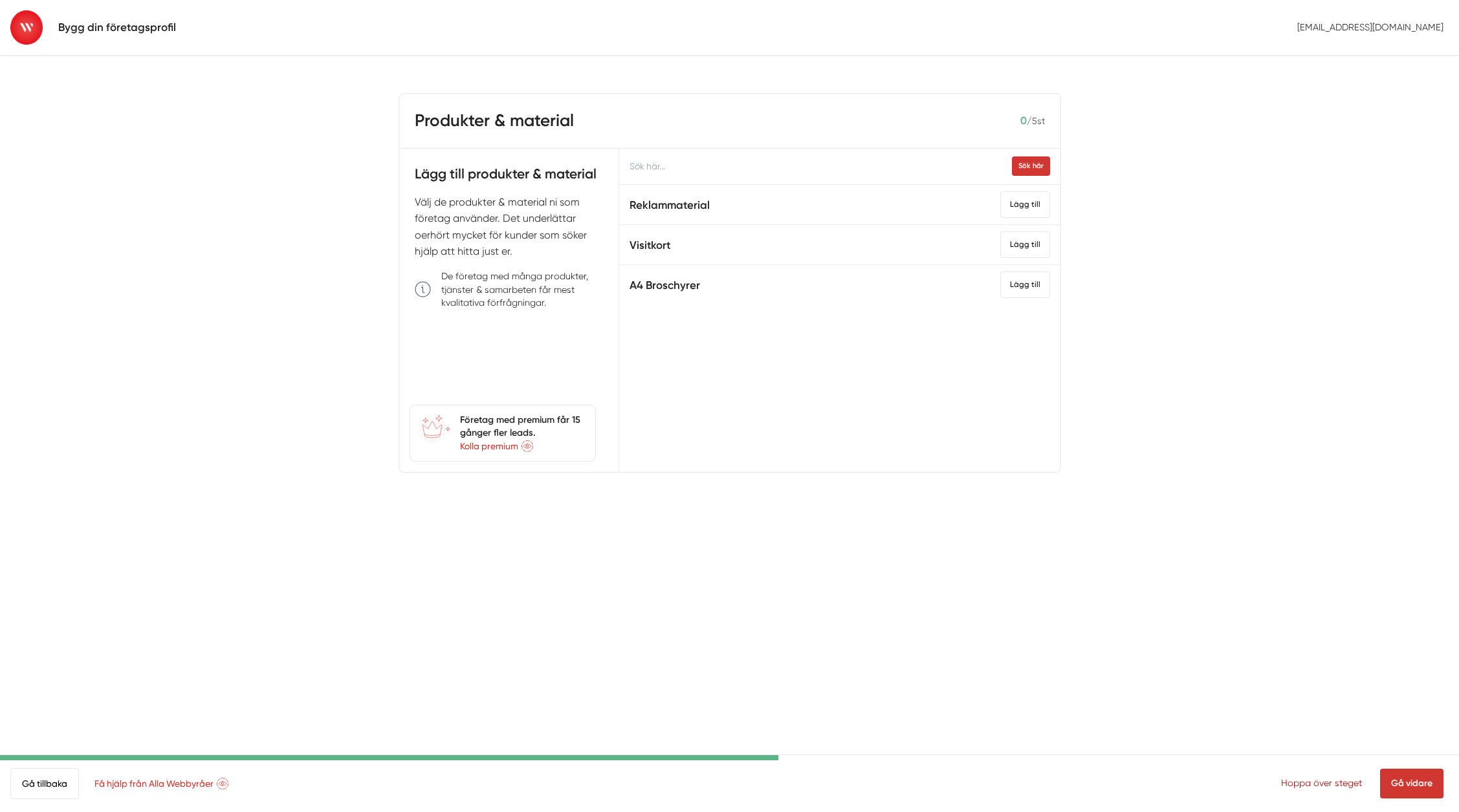
click at [1319, 784] on link "Hoppa över steget" at bounding box center [1320, 783] width 81 height 10
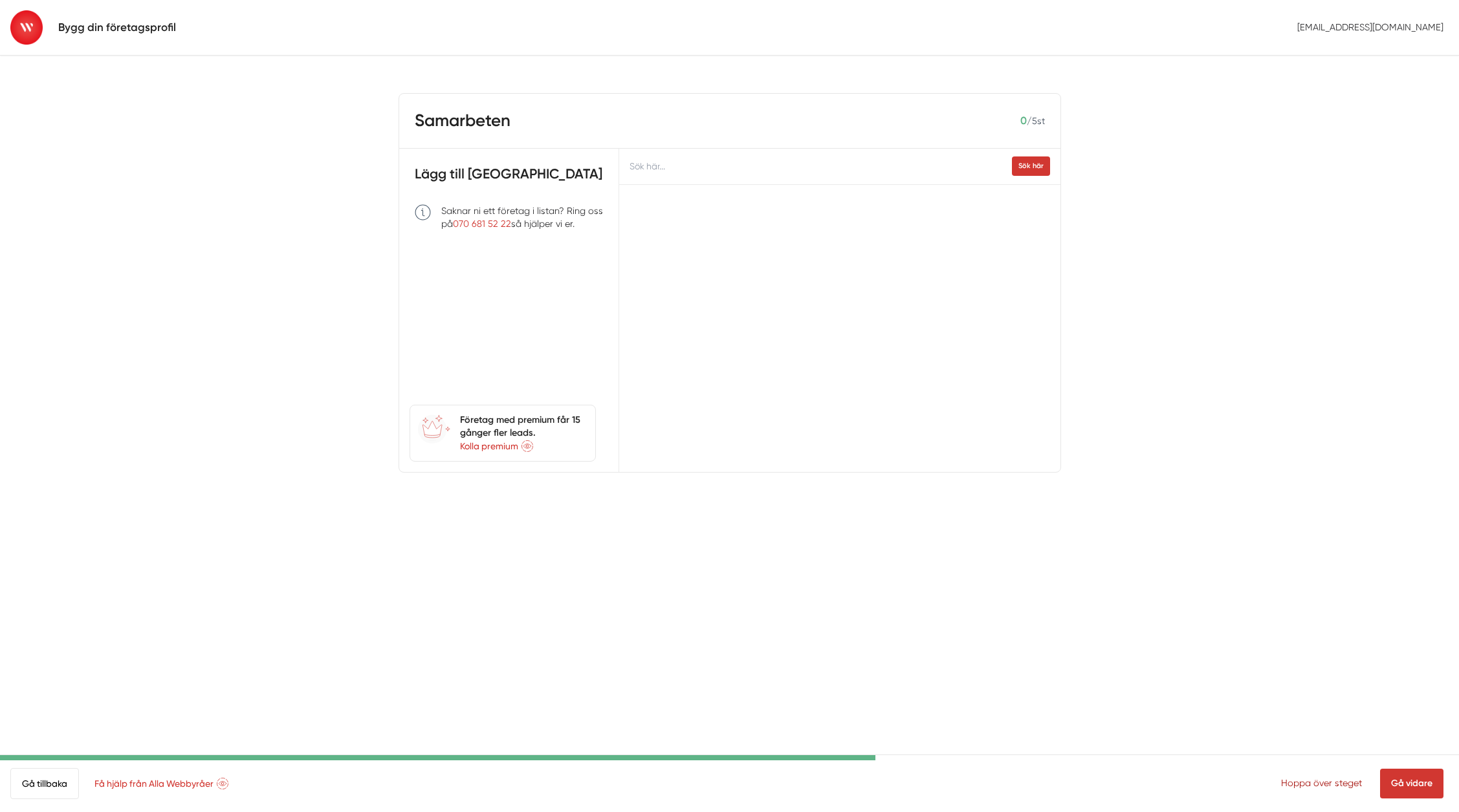
click at [1327, 785] on link "Hoppa över steget" at bounding box center [1320, 783] width 81 height 10
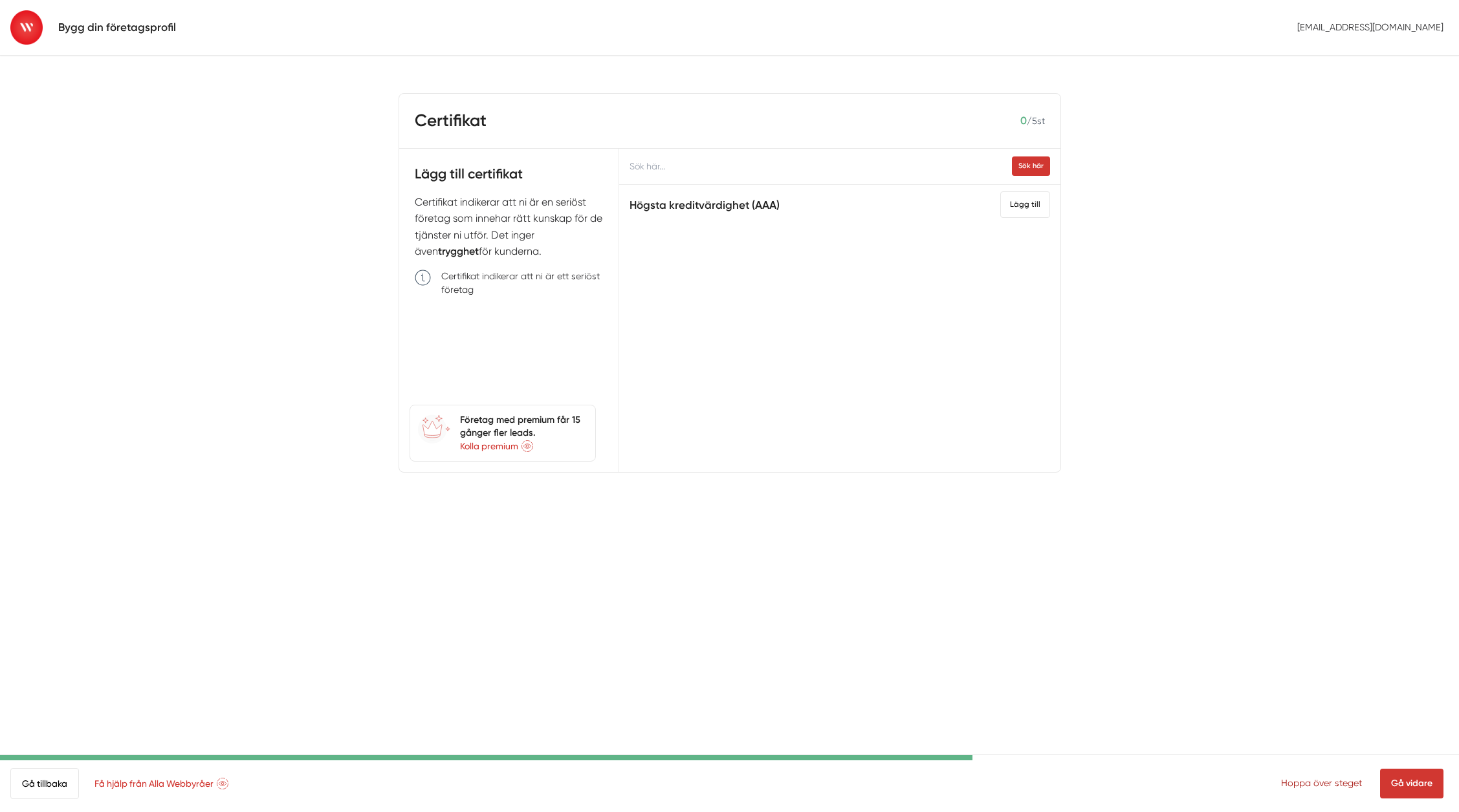
click at [1311, 780] on link "Hoppa över steget" at bounding box center [1320, 783] width 81 height 10
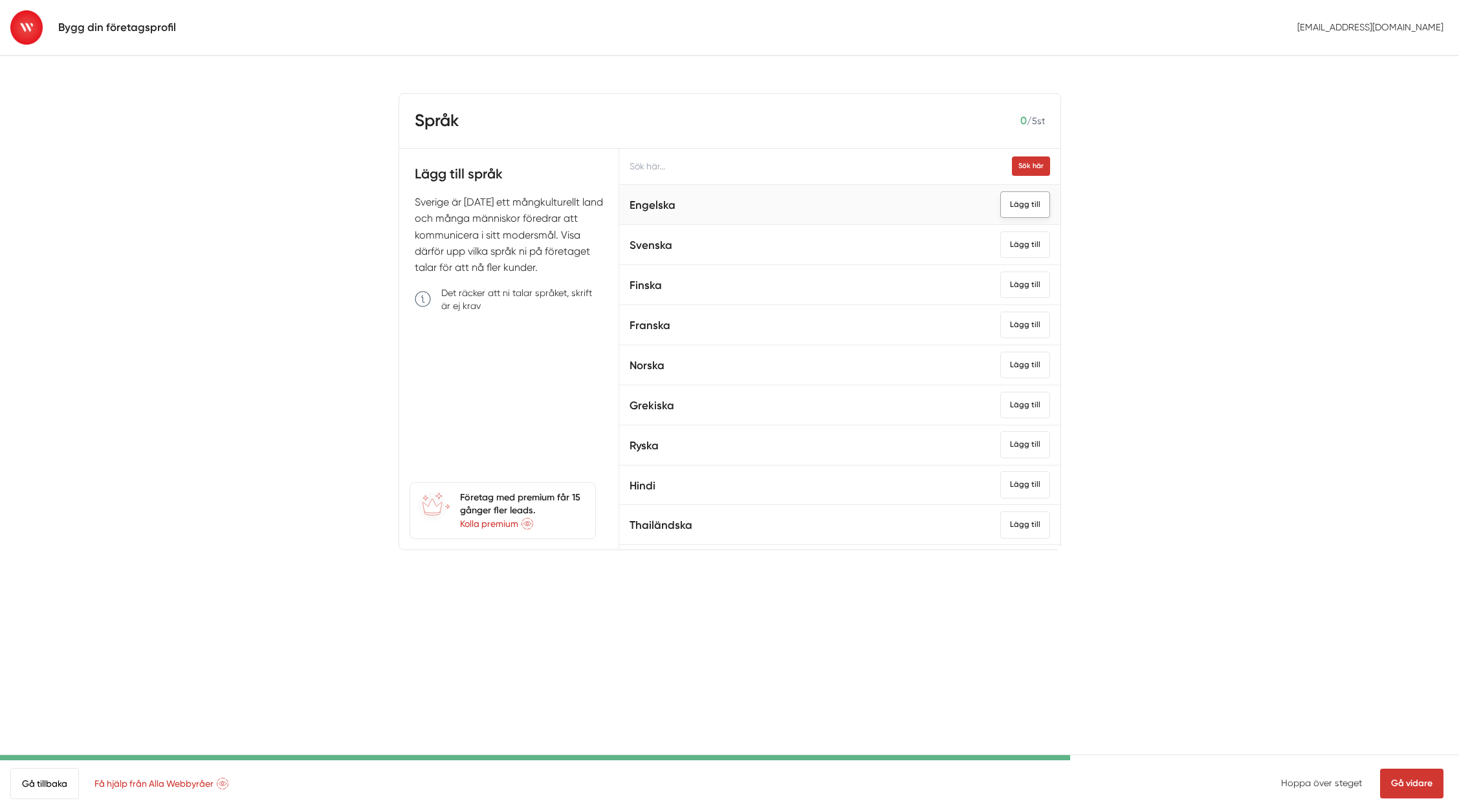
click at [1012, 205] on div "Lägg till" at bounding box center [1025, 204] width 50 height 27
click at [1008, 241] on div "Lägg till" at bounding box center [1025, 244] width 50 height 27
click at [1014, 412] on div "Lägg till" at bounding box center [1025, 410] width 50 height 27
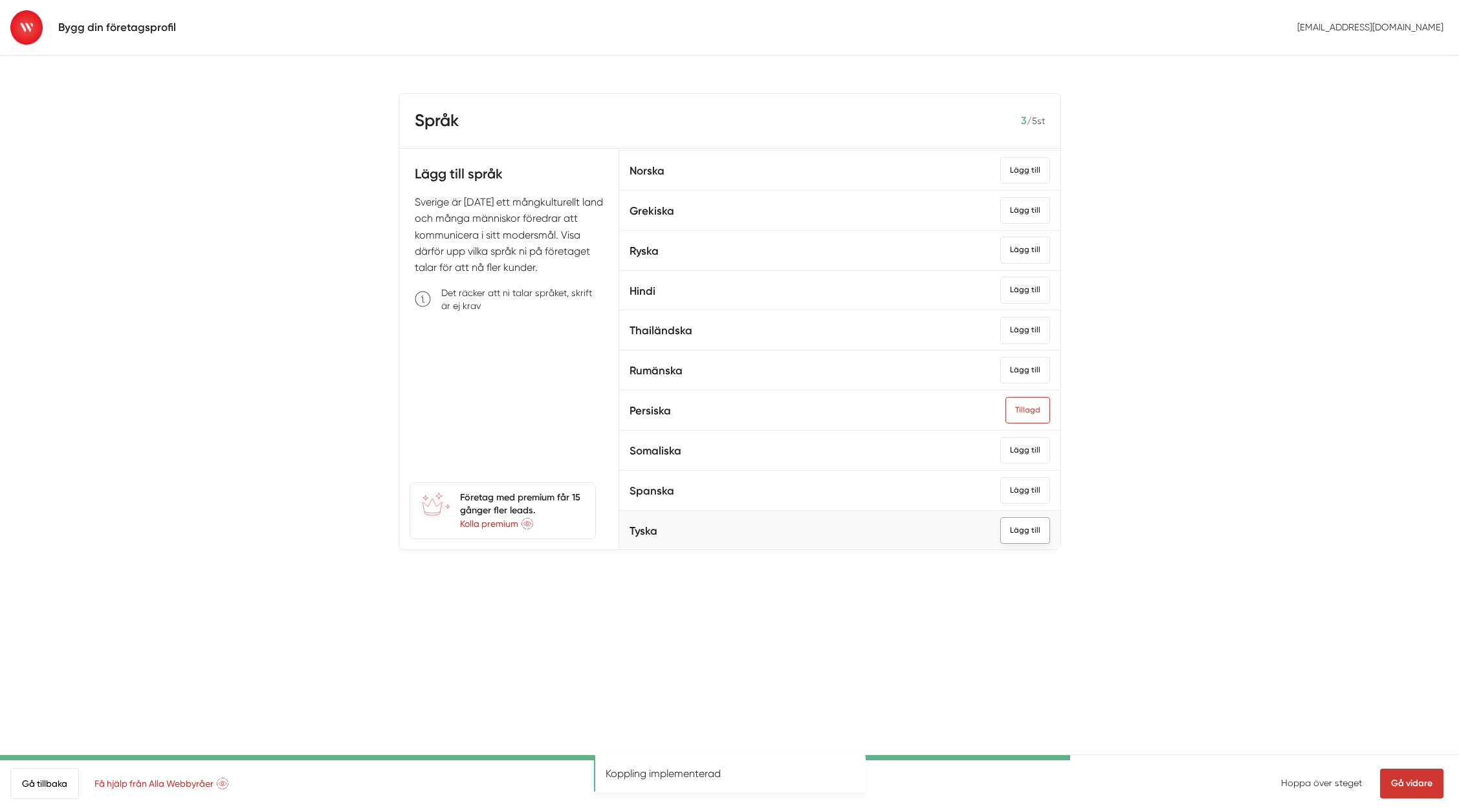
click at [1003, 530] on div "Lägg till" at bounding box center [1025, 530] width 50 height 27
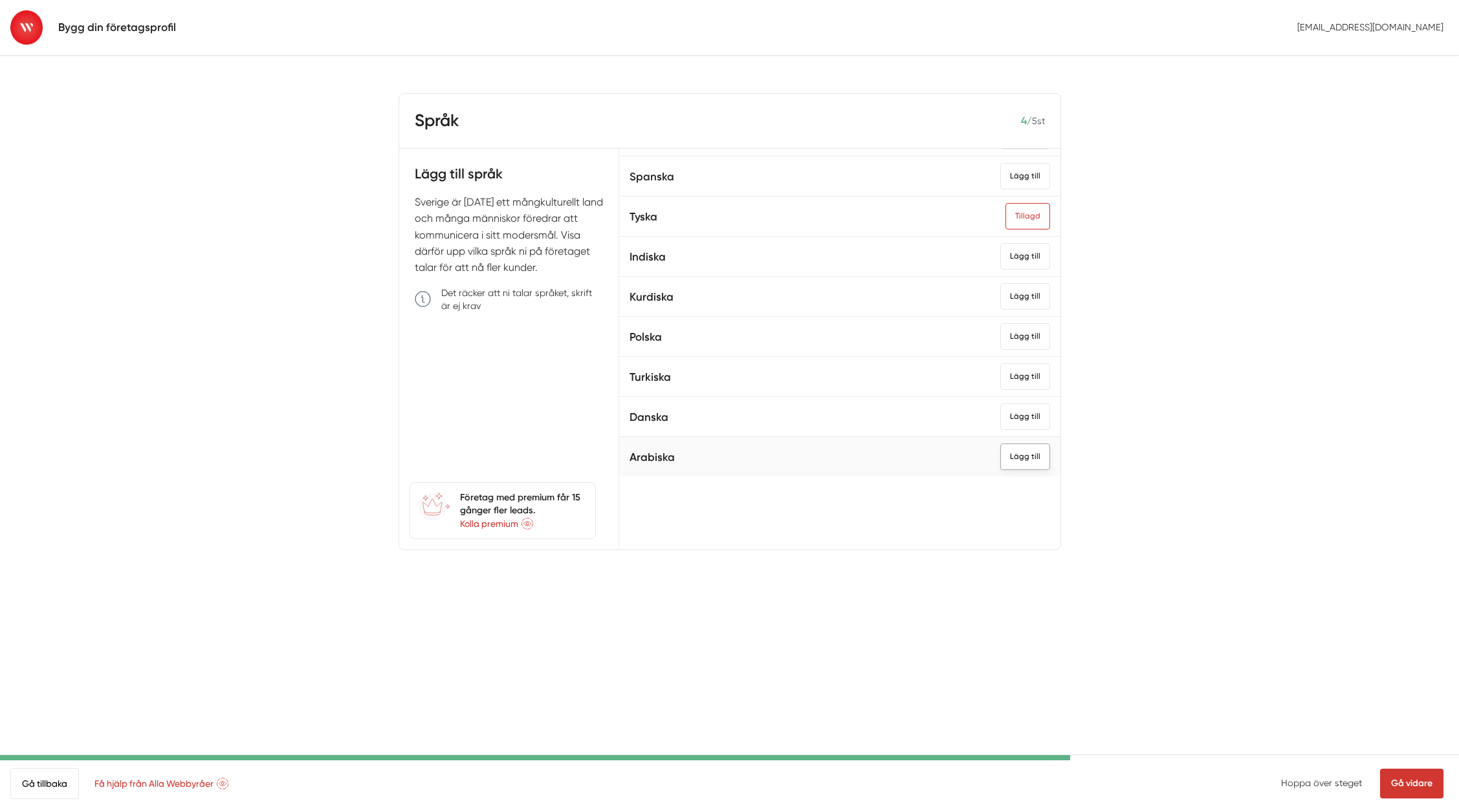
click at [1001, 459] on div "Lägg till" at bounding box center [1025, 457] width 50 height 27
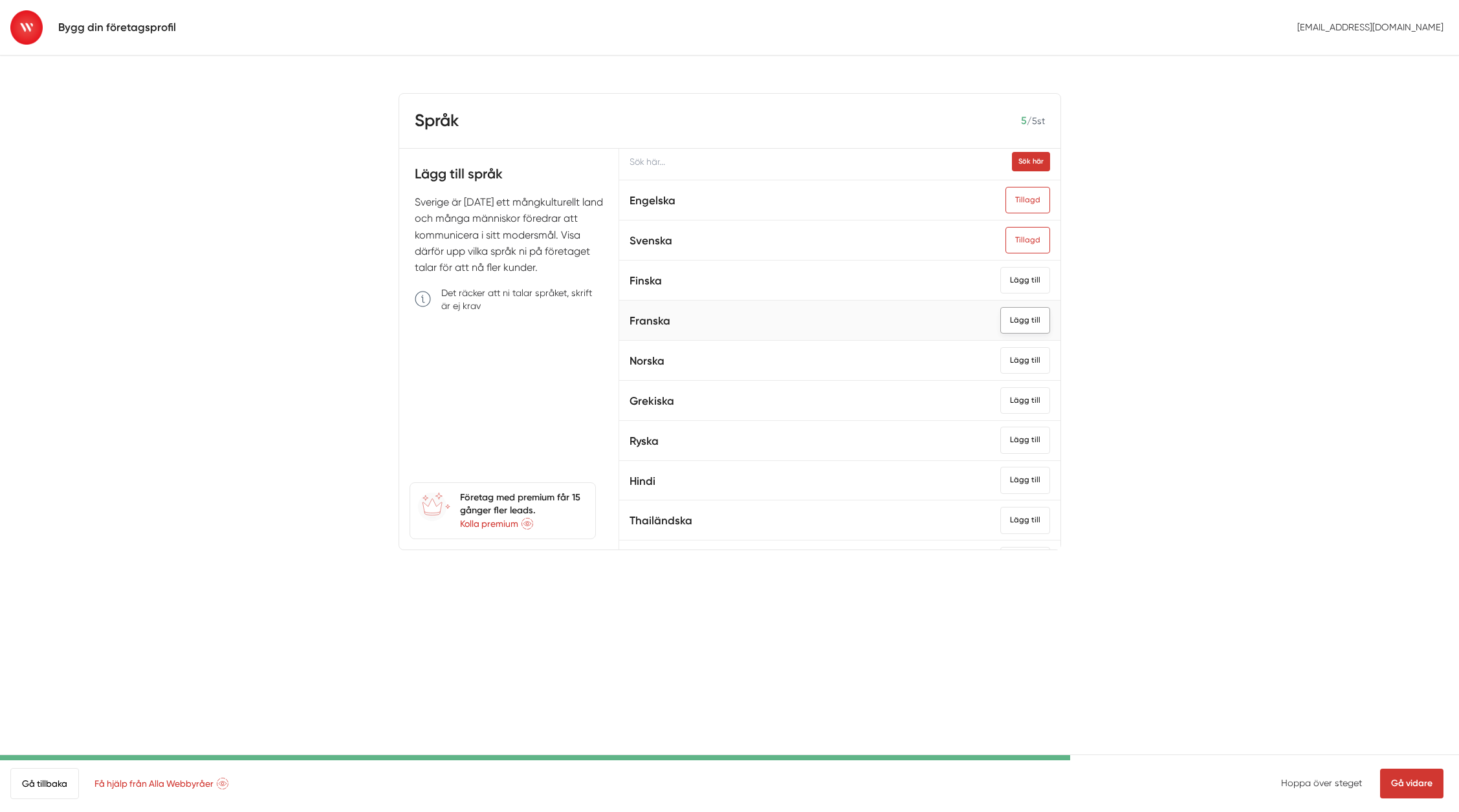
click at [1002, 319] on div "Lägg till" at bounding box center [1025, 320] width 50 height 27
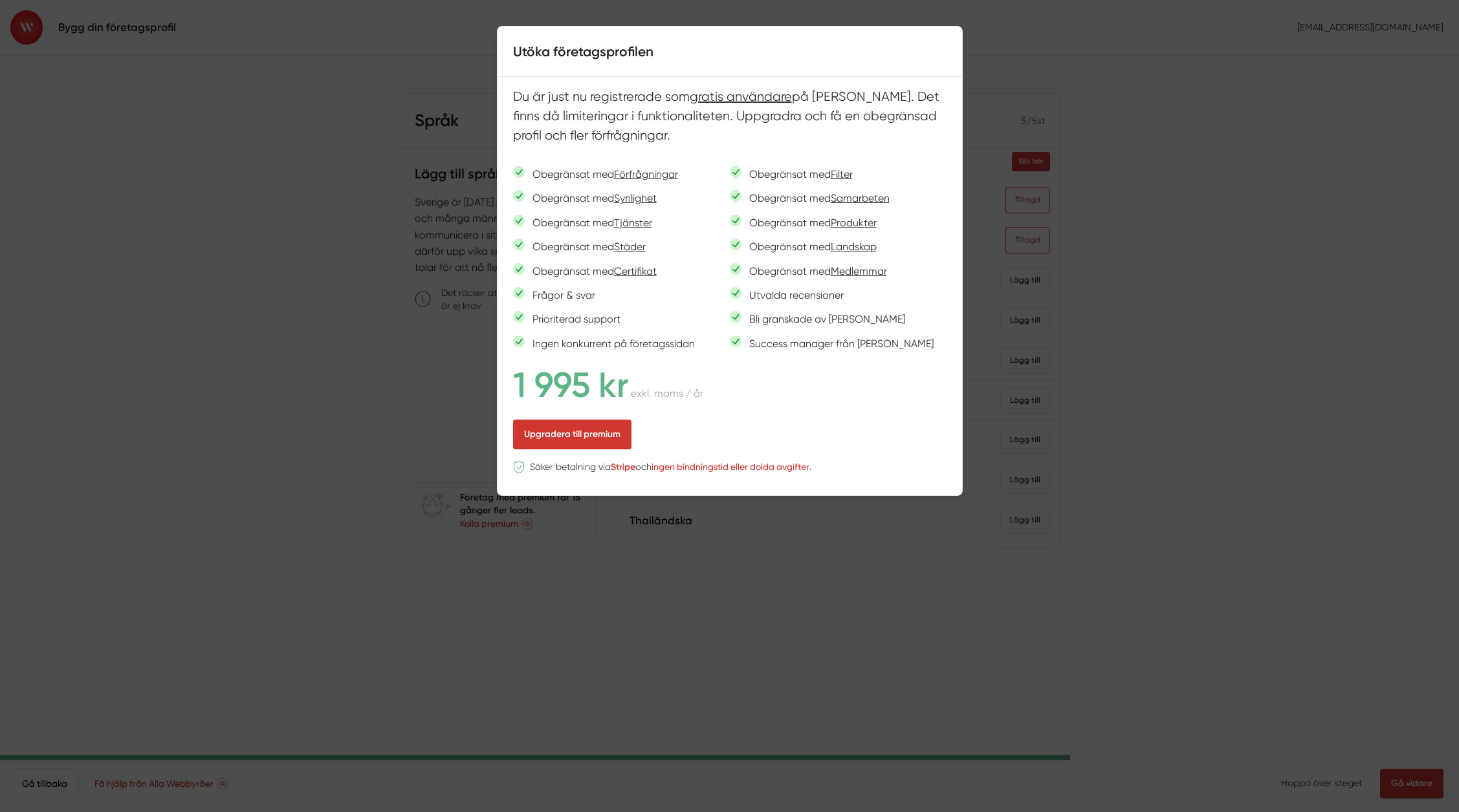
click at [1290, 186] on div at bounding box center [730, 406] width 1459 height 812
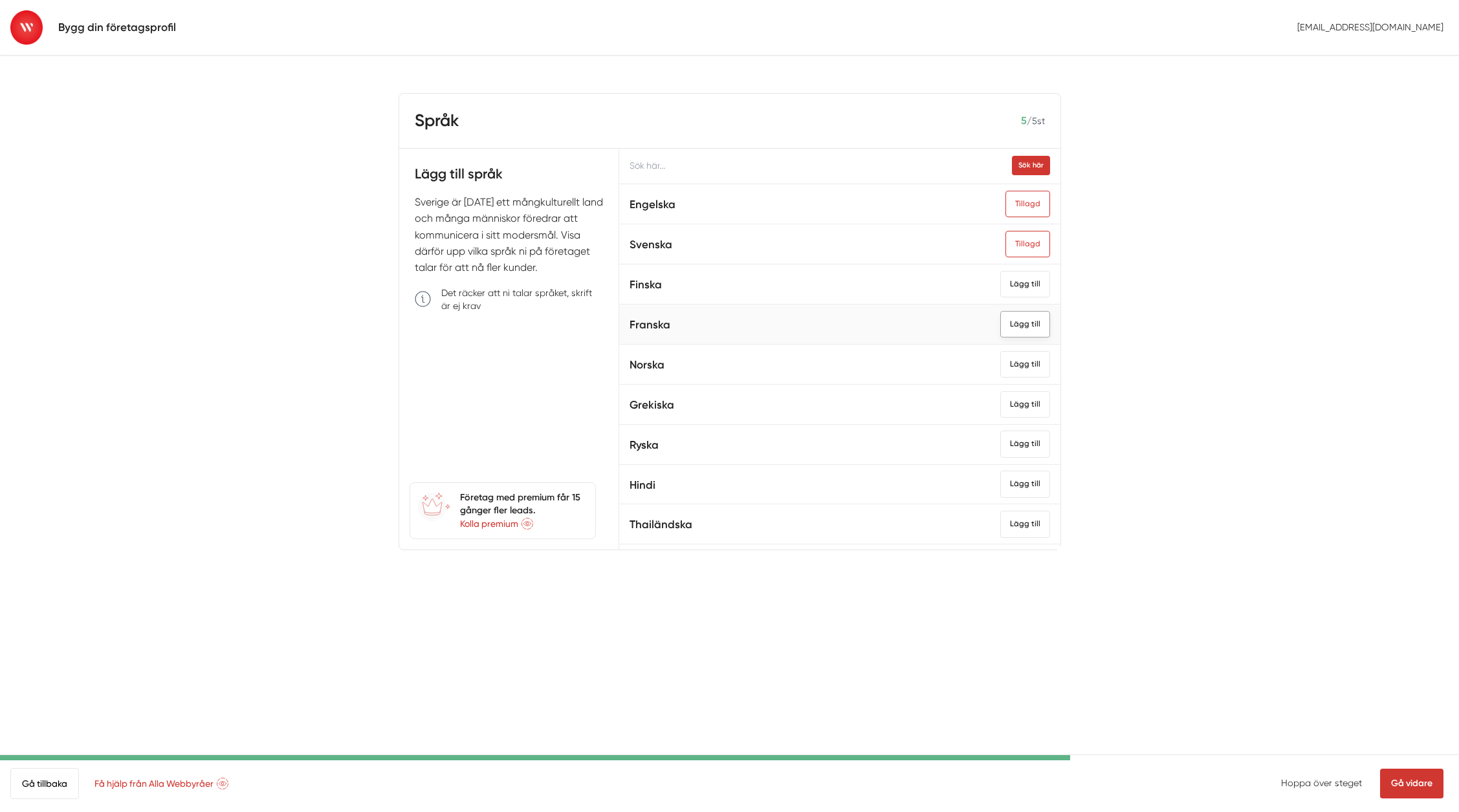
scroll to position [0, 0]
click at [1414, 789] on link "Gå vidare" at bounding box center [1411, 784] width 64 height 30
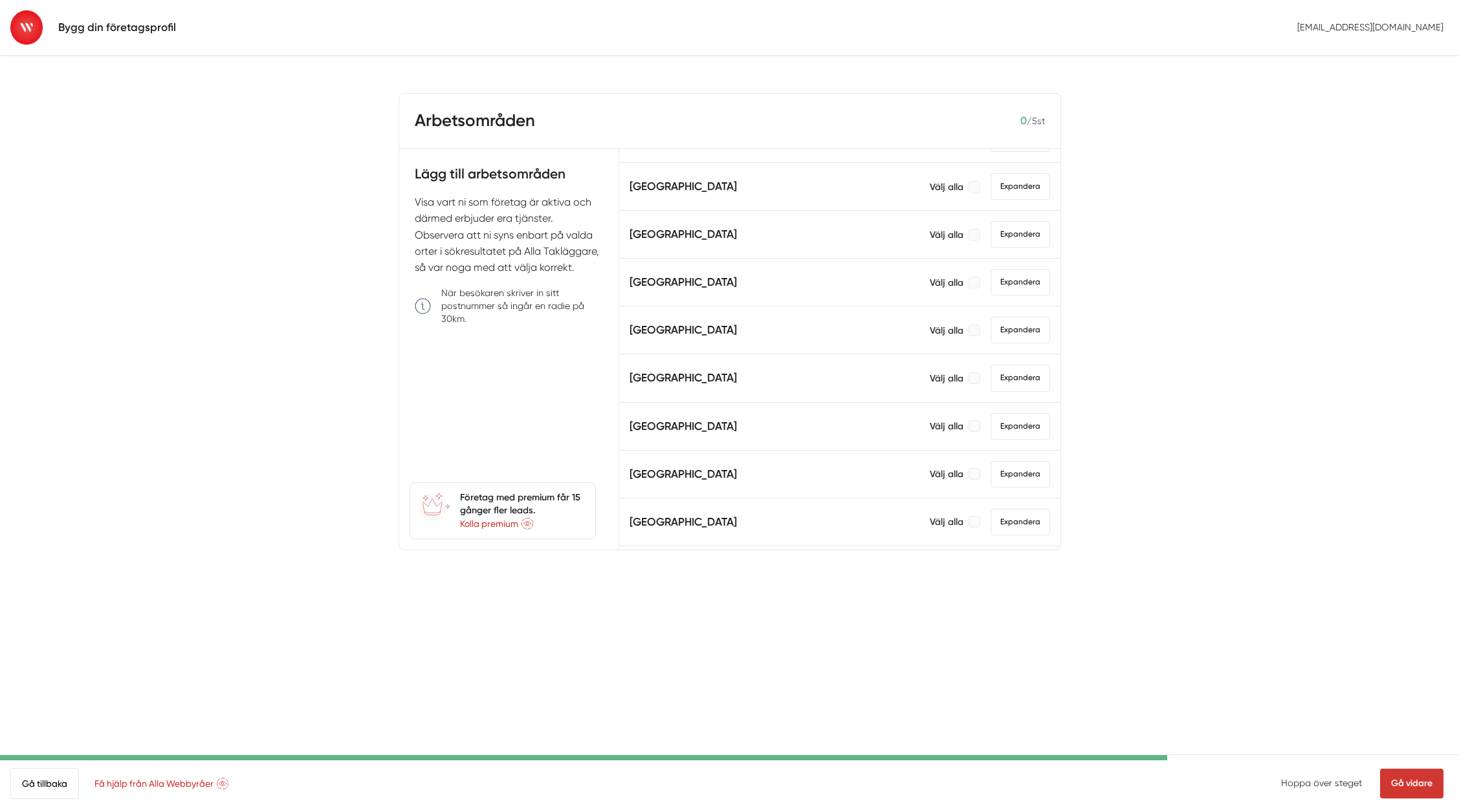
scroll to position [755, 0]
click at [968, 520] on div at bounding box center [974, 526] width 12 height 12
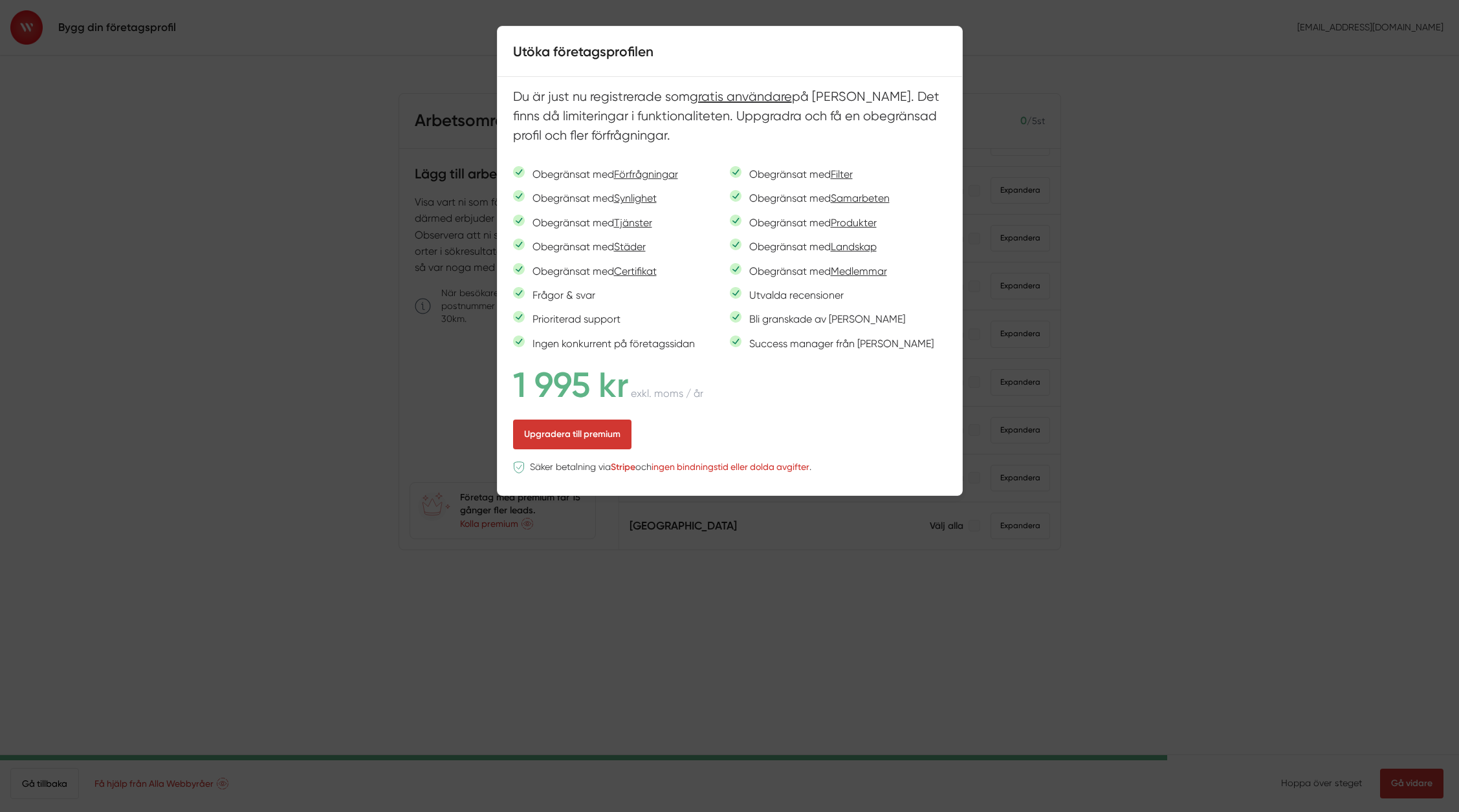
click at [1265, 247] on div at bounding box center [730, 406] width 1459 height 812
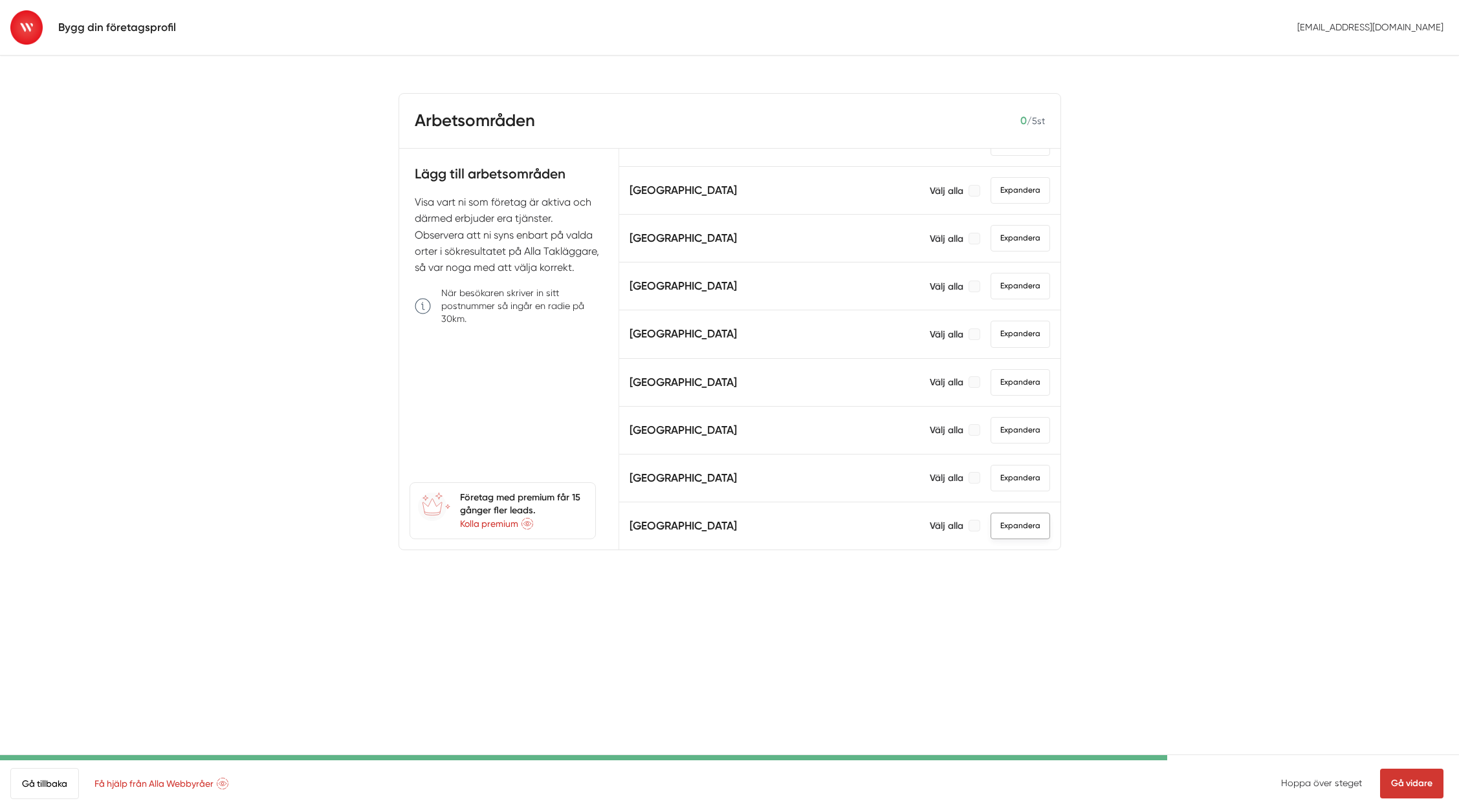
click at [1012, 516] on span "Expandera" at bounding box center [1020, 526] width 60 height 27
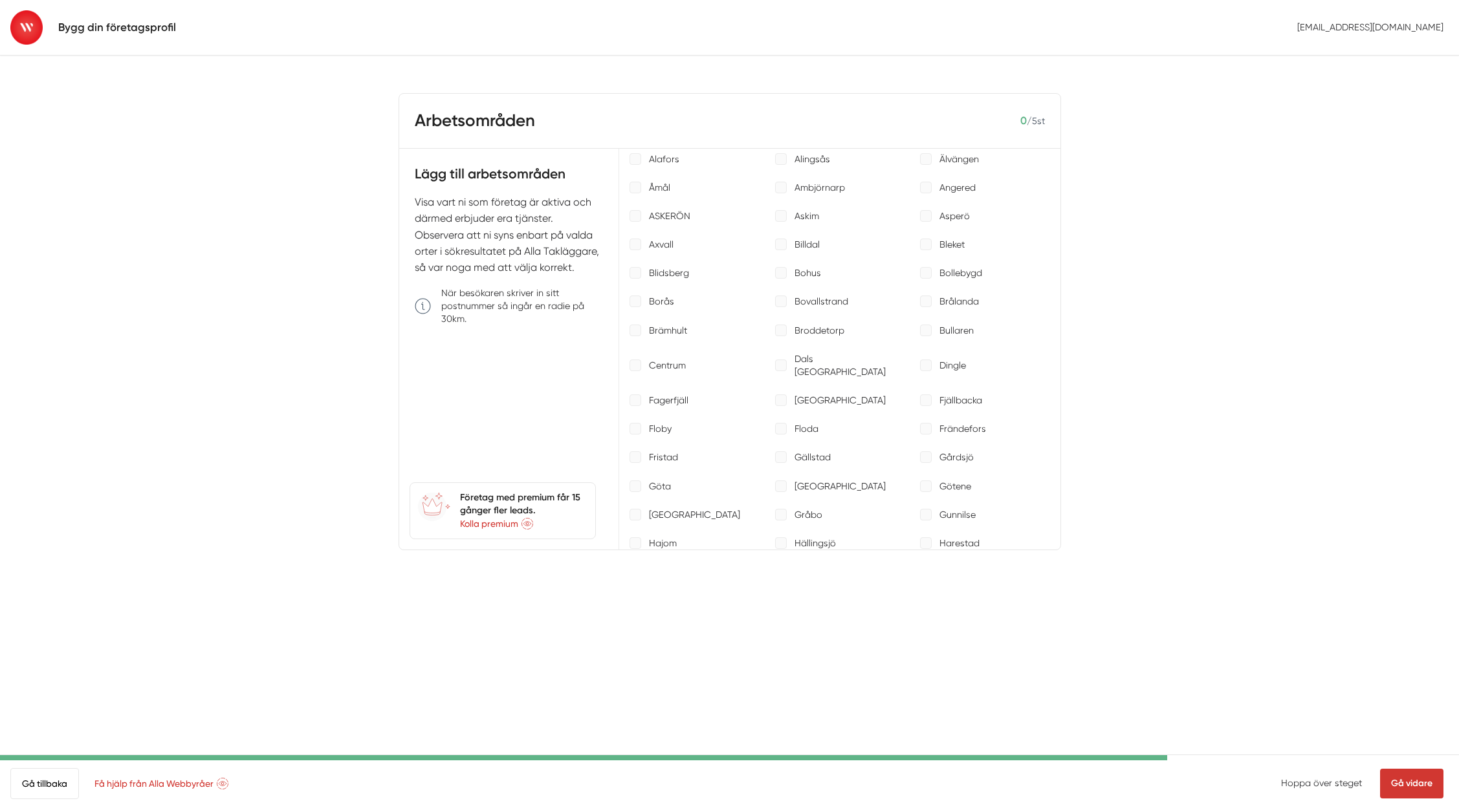
scroll to position [1068, 0]
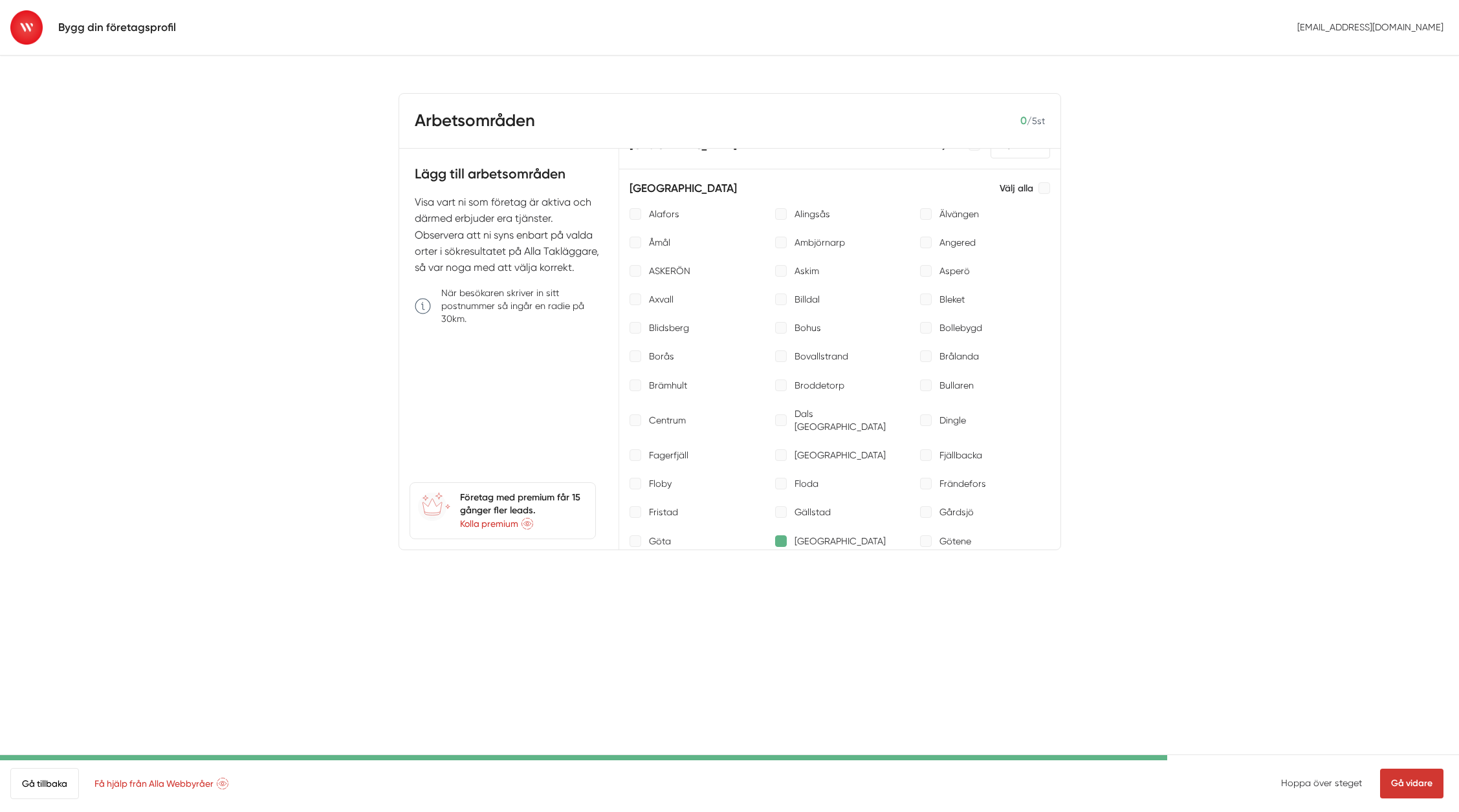
click at [776, 536] on div at bounding box center [780, 542] width 12 height 12
click at [635, 355] on div at bounding box center [636, 356] width 12 height 12
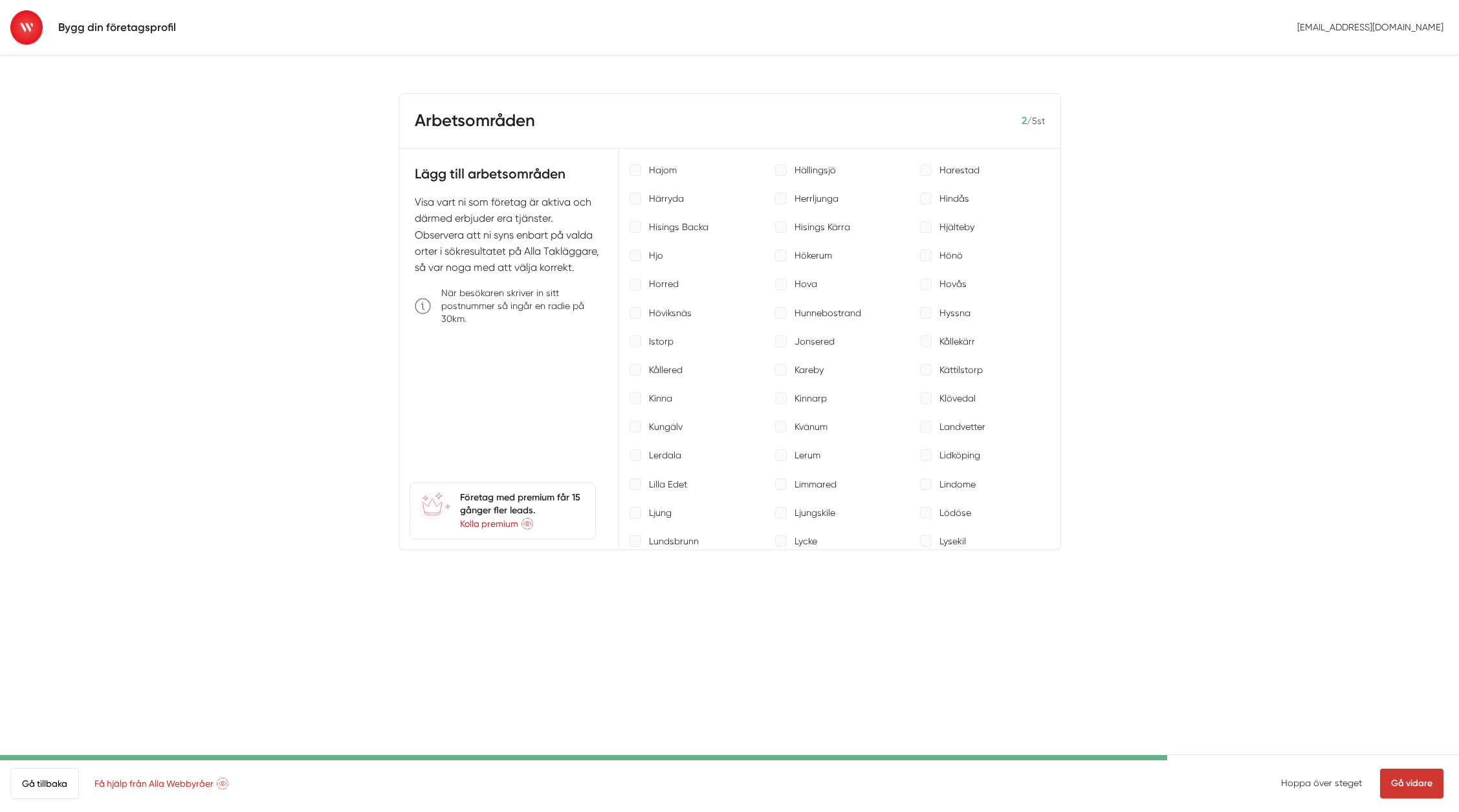
scroll to position [1539, 0]
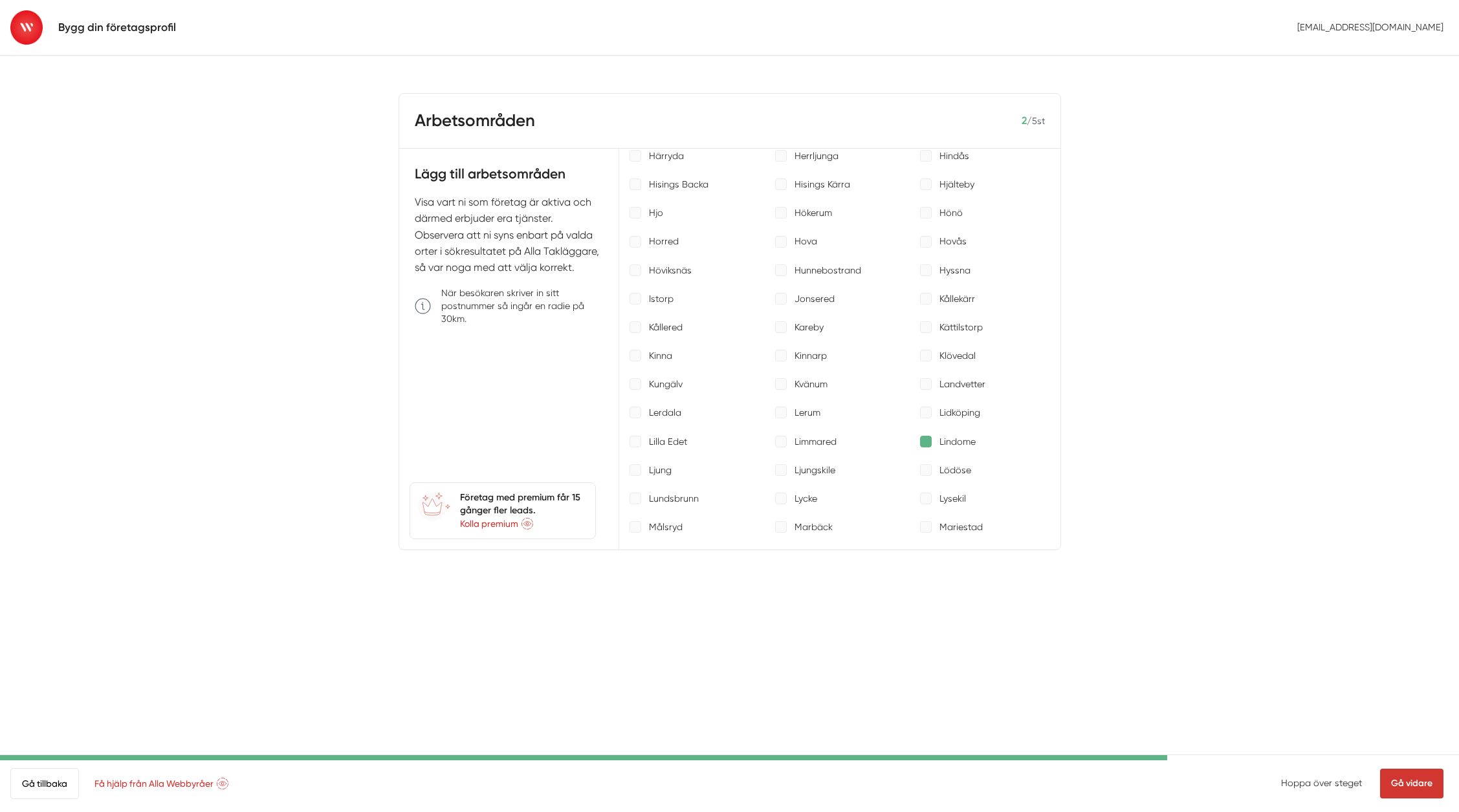
click at [920, 436] on div at bounding box center [926, 442] width 12 height 12
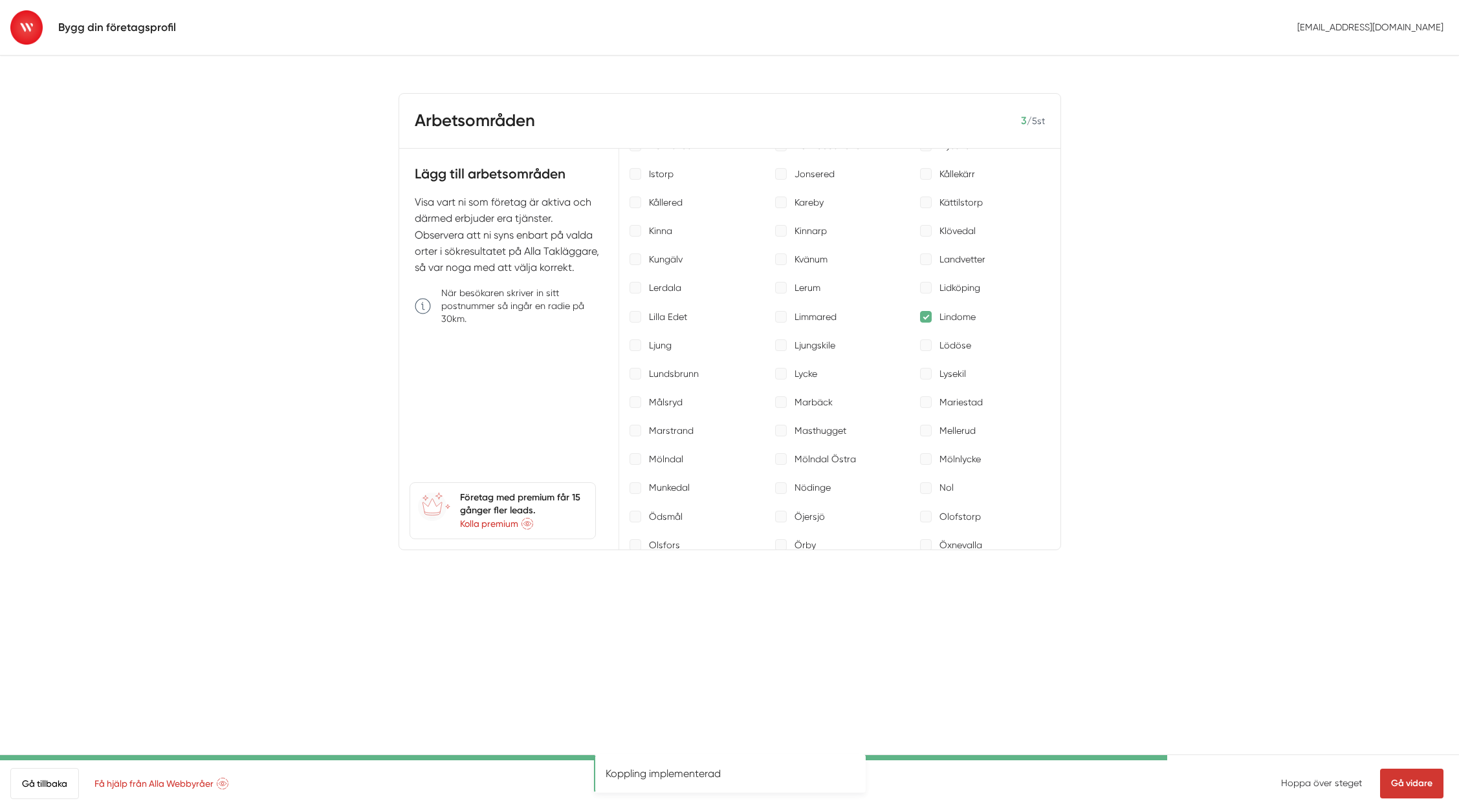
click at [656, 424] on p "Marstrand" at bounding box center [671, 430] width 45 height 13
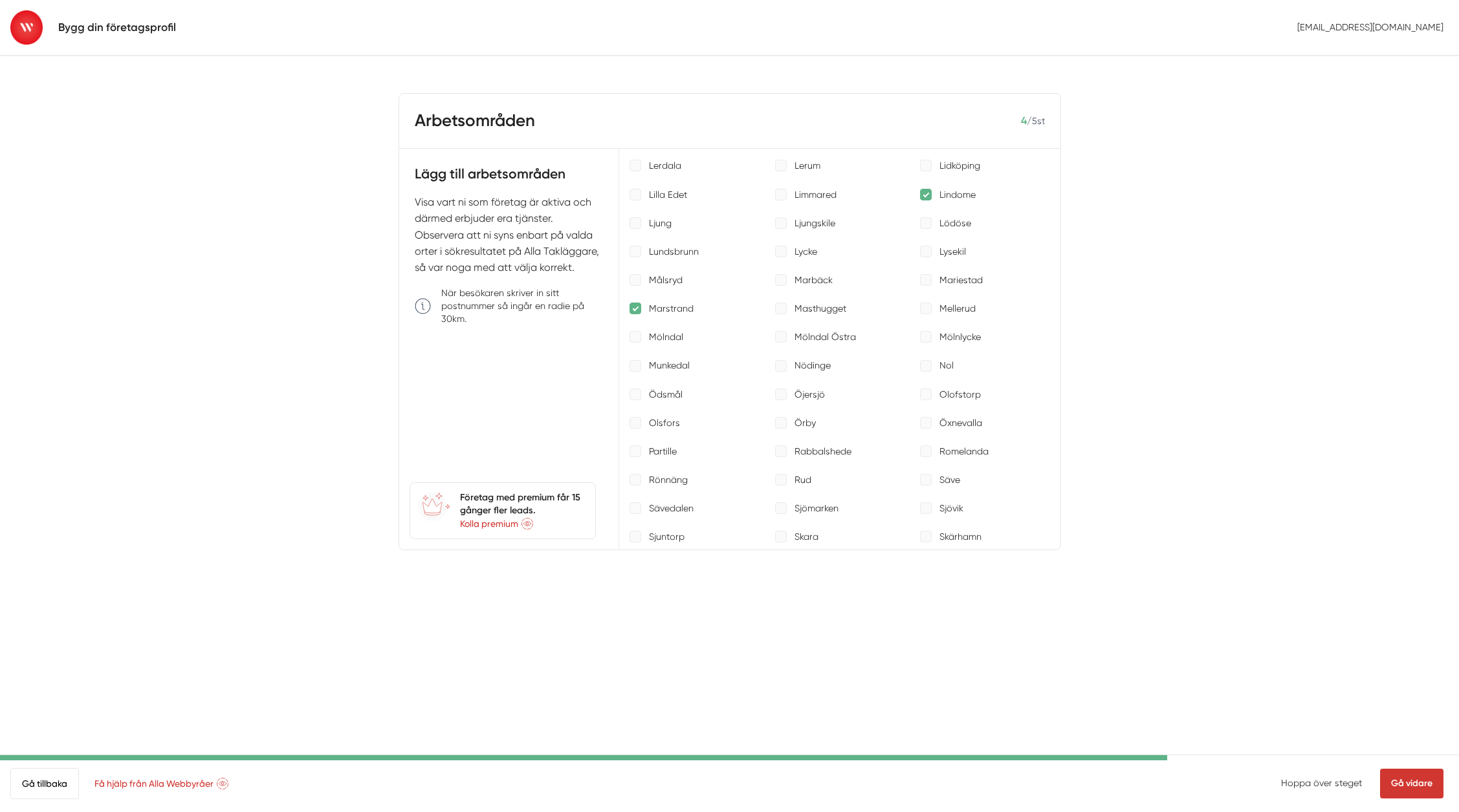
scroll to position [1789, 0]
click at [640, 444] on div at bounding box center [636, 450] width 12 height 12
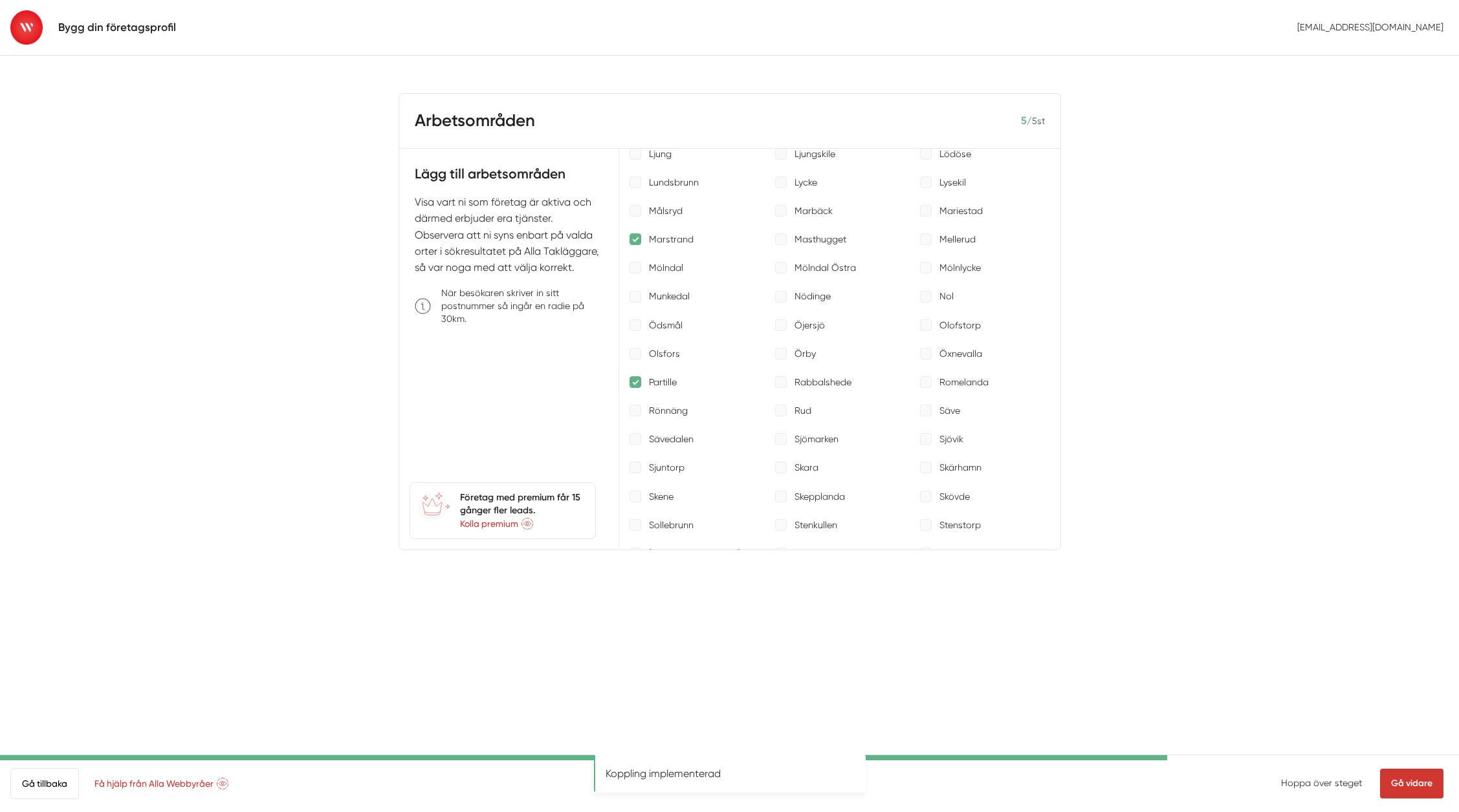
scroll to position [1858, 0]
click at [1407, 787] on link "Gå vidare" at bounding box center [1411, 784] width 64 height 30
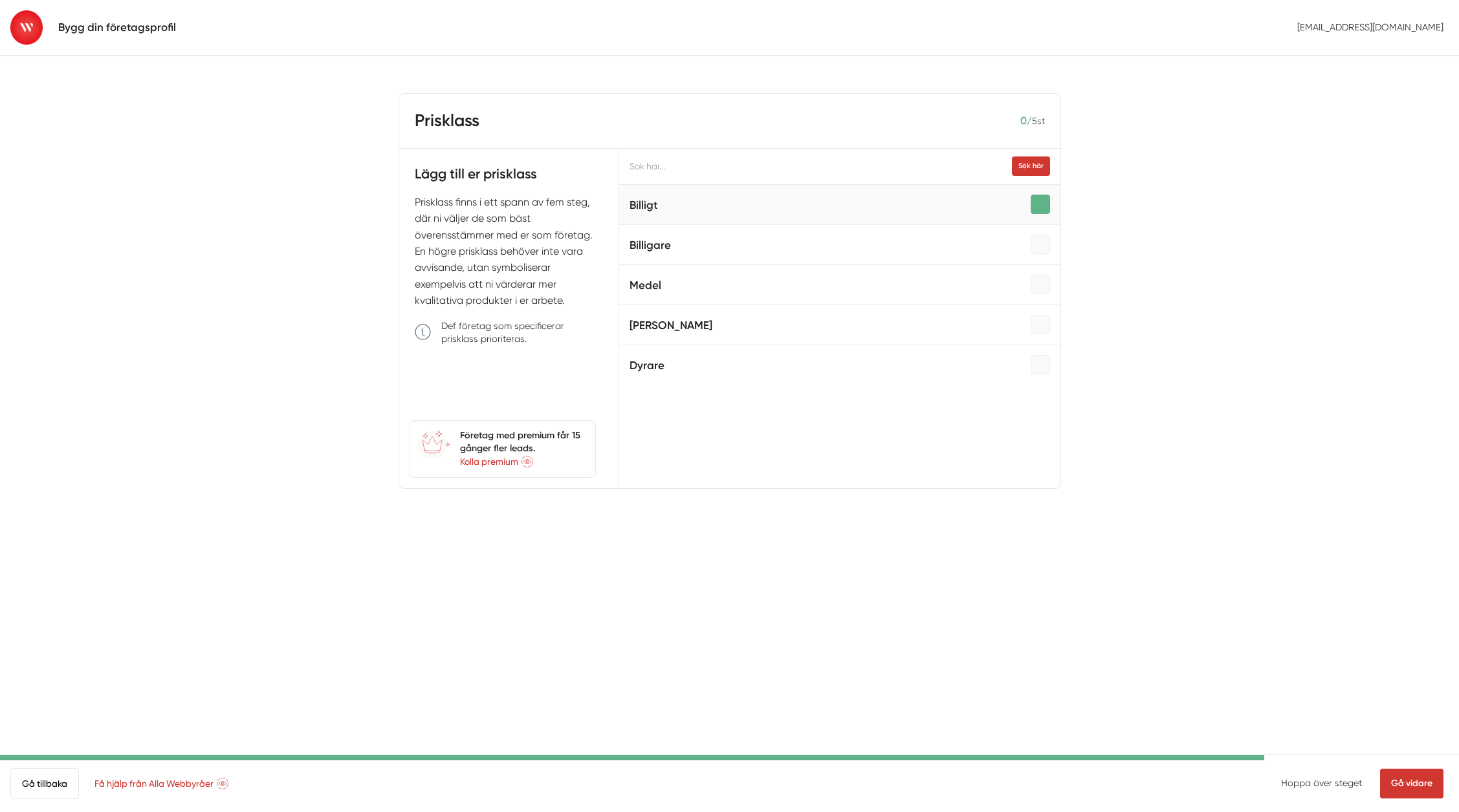
click at [1030, 207] on div at bounding box center [1039, 203] width 19 height 19
click at [1030, 285] on div at bounding box center [1039, 283] width 19 height 19
drag, startPoint x: 1026, startPoint y: 320, endPoint x: 993, endPoint y: 341, distance: 39.1
click at [1030, 320] on div at bounding box center [1039, 324] width 19 height 19
click at [1030, 241] on div at bounding box center [1039, 243] width 19 height 19
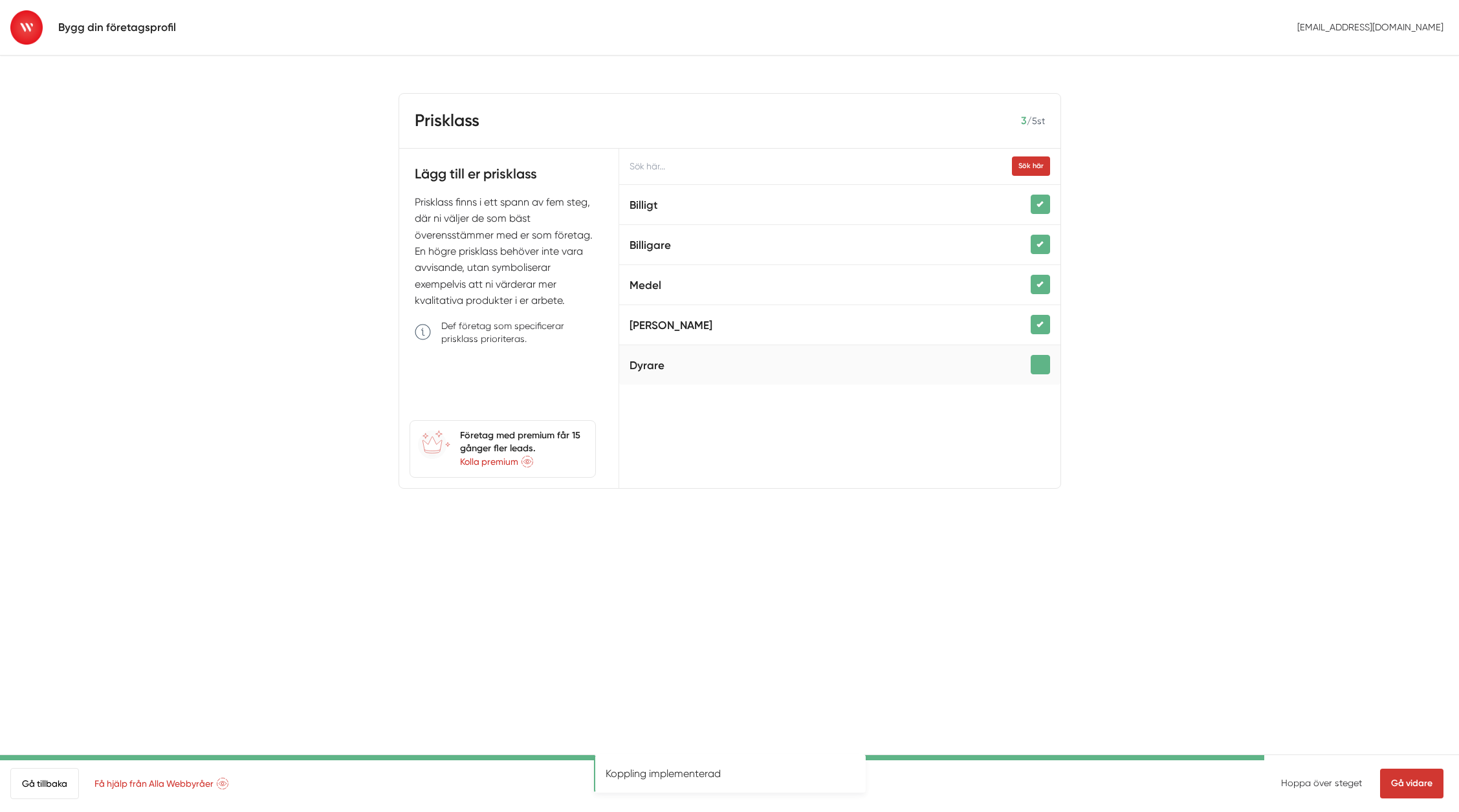
click at [1030, 355] on div at bounding box center [1039, 364] width 19 height 19
click at [1420, 787] on link "Gå vidare" at bounding box center [1411, 784] width 64 height 30
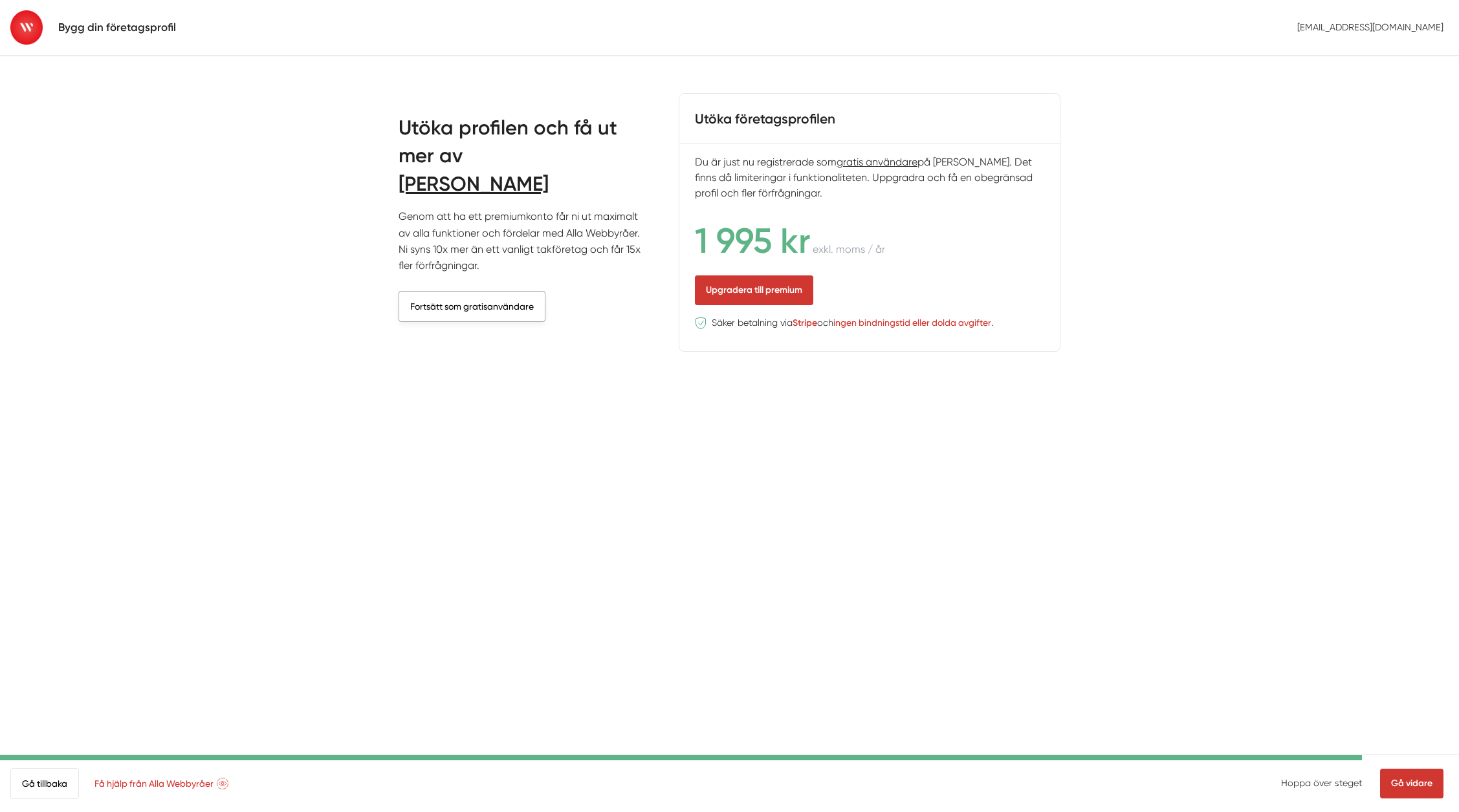
click at [451, 306] on link "Fortsätt som gratisanvändare" at bounding box center [471, 306] width 147 height 31
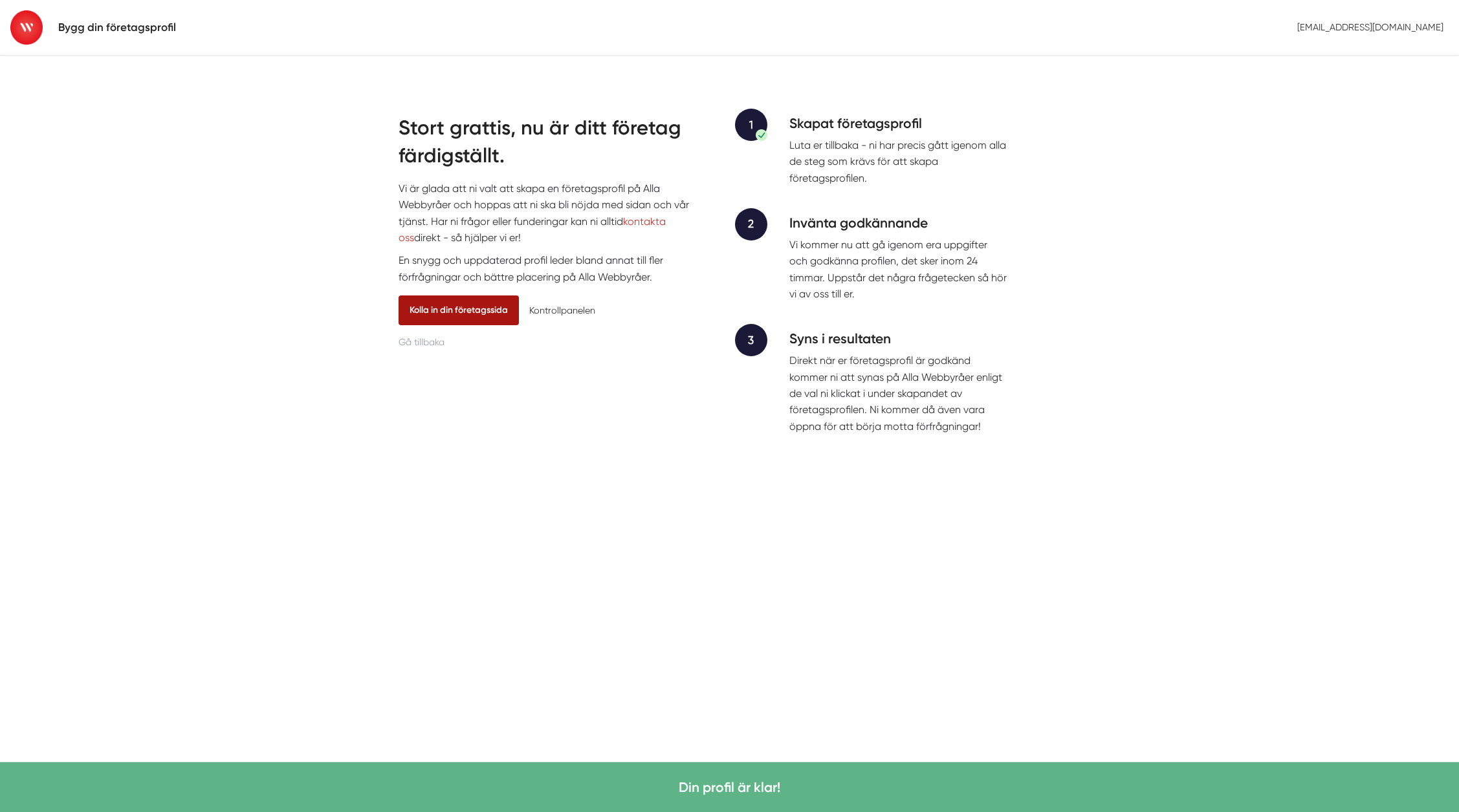
click at [480, 317] on link "Kolla in din företagssida" at bounding box center [458, 310] width 121 height 30
